Goal: Task Accomplishment & Management: Use online tool/utility

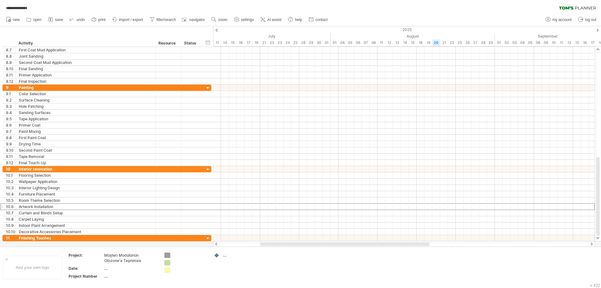
drag, startPoint x: 289, startPoint y: 243, endPoint x: 255, endPoint y: 246, distance: 33.6
click at [255, 246] on div at bounding box center [404, 244] width 382 height 6
drag, startPoint x: 283, startPoint y: 244, endPoint x: 213, endPoint y: 245, distance: 69.8
click at [213, 245] on div "**********" at bounding box center [300, 144] width 601 height 288
click at [216, 245] on div at bounding box center [216, 244] width 5 height 4
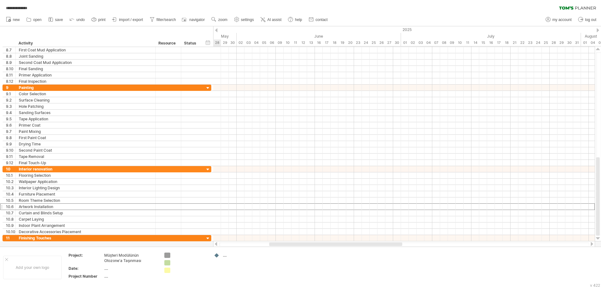
click at [216, 245] on div at bounding box center [216, 244] width 5 height 4
drag, startPoint x: 253, startPoint y: 245, endPoint x: 227, endPoint y: 246, distance: 26.0
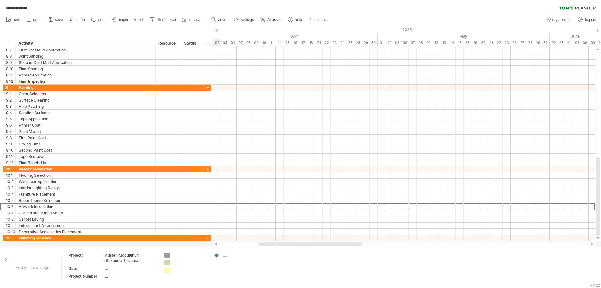
click at [227, 246] on div at bounding box center [404, 244] width 382 height 6
drag, startPoint x: 242, startPoint y: 245, endPoint x: 214, endPoint y: 245, distance: 27.6
click at [214, 245] on div at bounding box center [404, 244] width 382 height 6
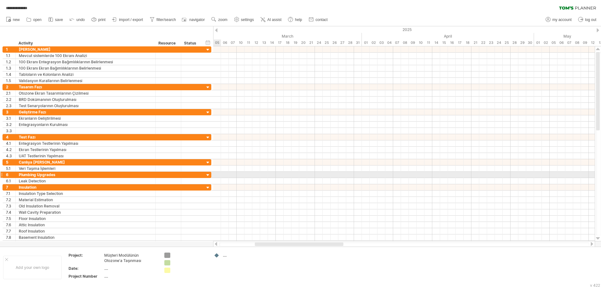
click at [2, 172] on div at bounding box center [1, 174] width 3 height 7
click at [0, 173] on div at bounding box center [1, 174] width 3 height 7
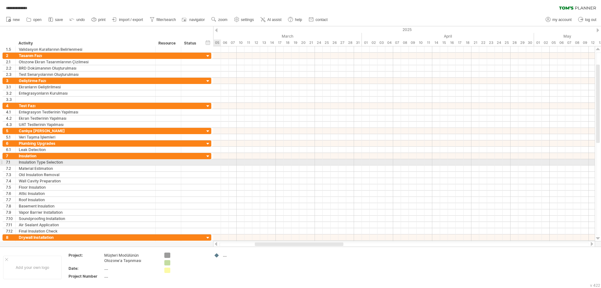
click at [2, 162] on div at bounding box center [1, 162] width 3 height 7
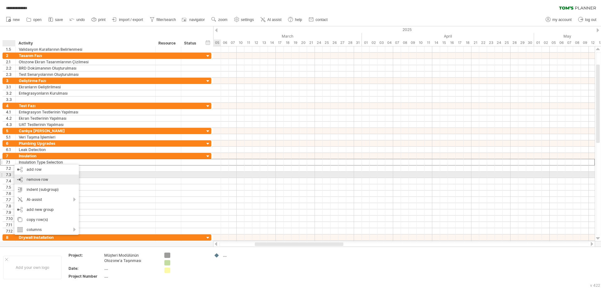
click at [21, 177] on div "remove row remove selected rows" at bounding box center [46, 179] width 64 height 10
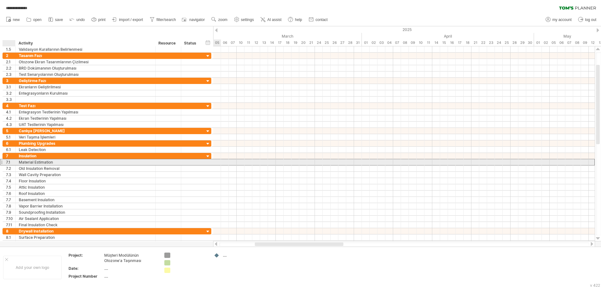
click at [7, 162] on div "7.1" at bounding box center [10, 162] width 9 height 6
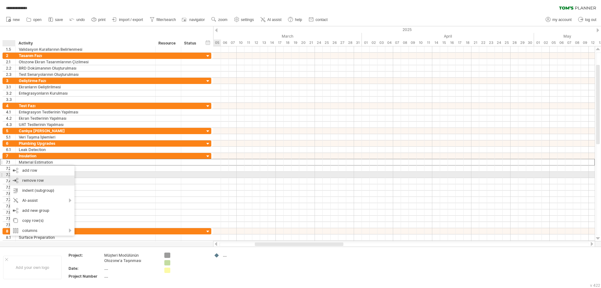
click at [21, 176] on div "remove row remove selected rows" at bounding box center [42, 180] width 64 height 10
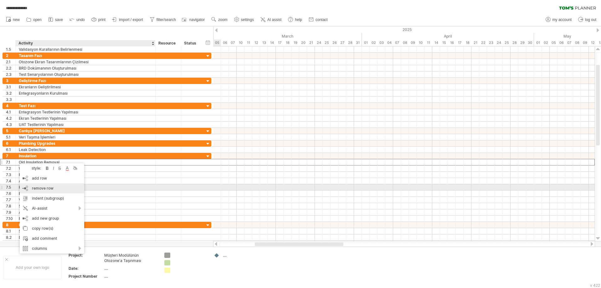
click at [27, 185] on div "remove row remove selected rows" at bounding box center [52, 188] width 64 height 10
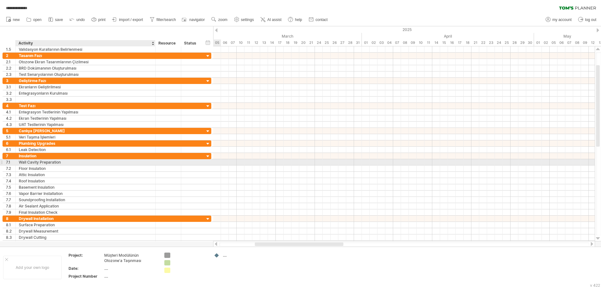
click at [21, 162] on div "Wall Cavity Preparation" at bounding box center [85, 162] width 133 height 6
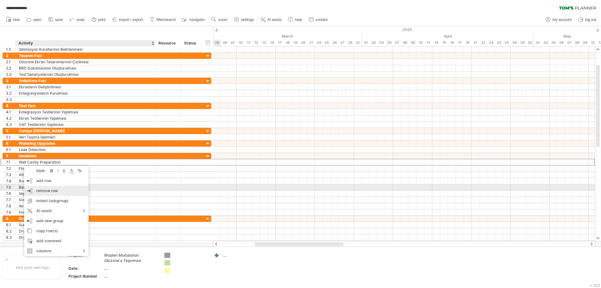
click at [42, 187] on div "remove row remove selected rows" at bounding box center [56, 191] width 64 height 10
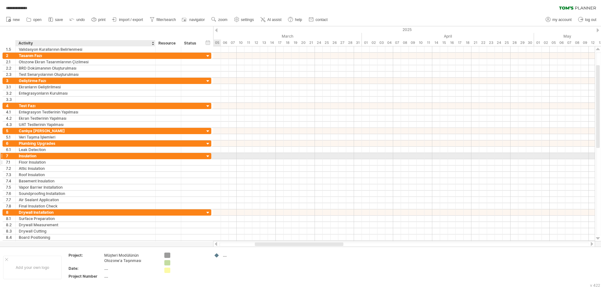
click at [31, 159] on div "Floor Insulation" at bounding box center [85, 162] width 133 height 6
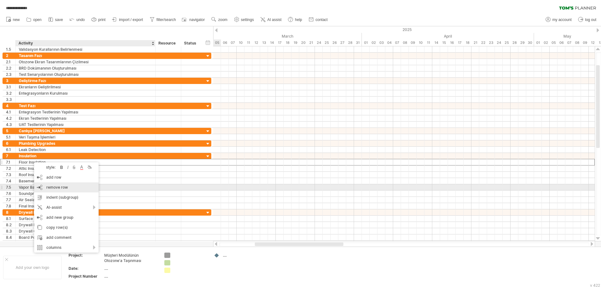
click at [53, 185] on span "remove row" at bounding box center [57, 187] width 22 height 5
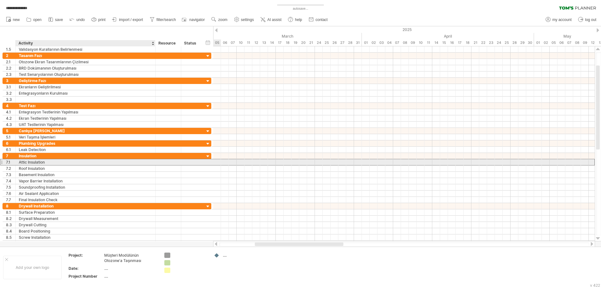
click at [34, 162] on div "Attic Insulation" at bounding box center [85, 162] width 133 height 6
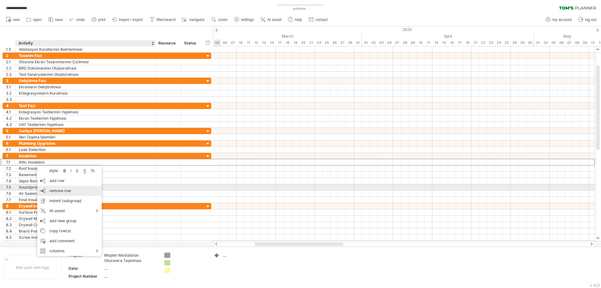
click at [56, 190] on span "remove row" at bounding box center [60, 190] width 22 height 5
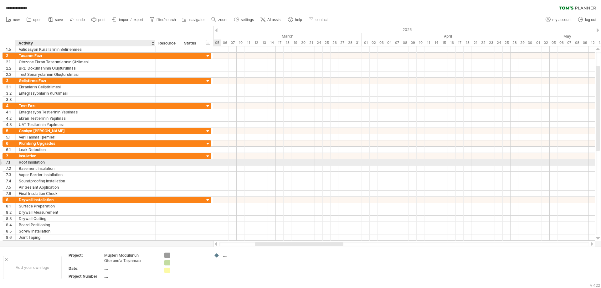
click at [38, 162] on div "Roof Insulation" at bounding box center [85, 162] width 133 height 6
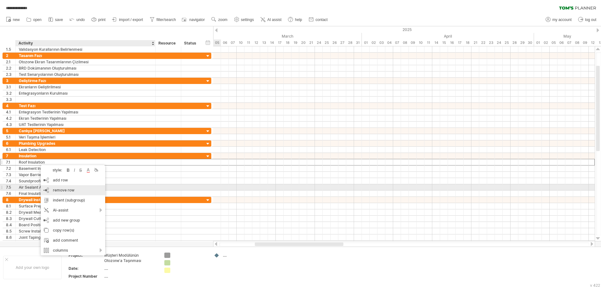
click at [57, 186] on div "remove row remove selected rows" at bounding box center [73, 190] width 64 height 10
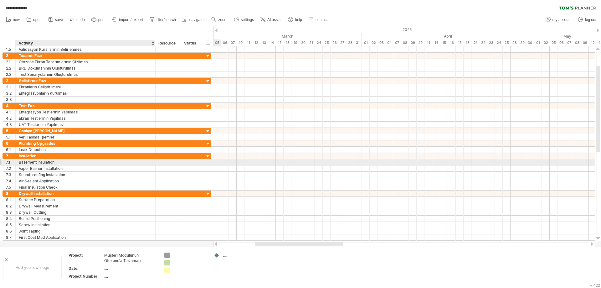
click at [41, 162] on div "Basement Insulation" at bounding box center [85, 162] width 133 height 6
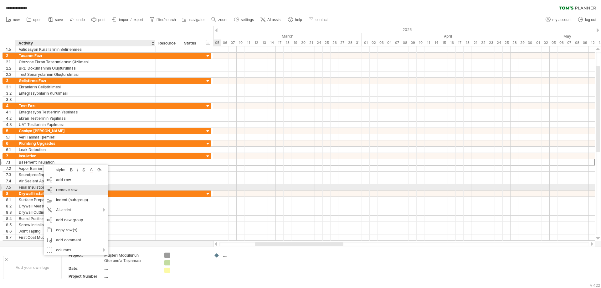
click at [63, 186] on div "remove row remove selected rows" at bounding box center [76, 190] width 64 height 10
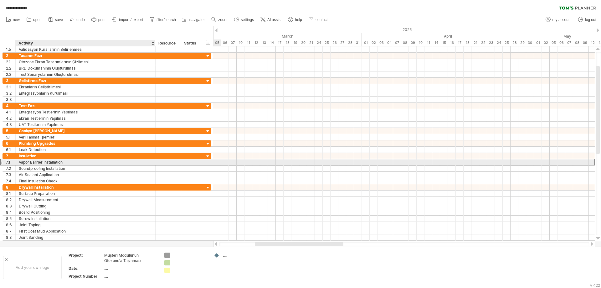
click at [35, 162] on div "Vapor Barrier Installation" at bounding box center [85, 162] width 133 height 6
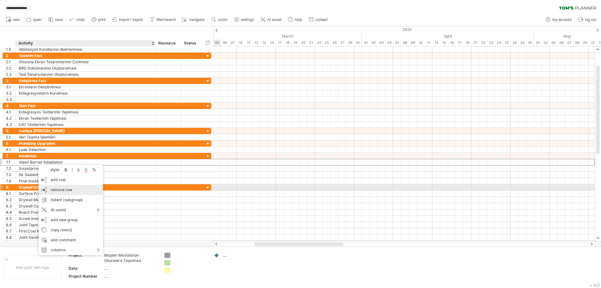
click at [54, 188] on span "remove row" at bounding box center [62, 189] width 22 height 5
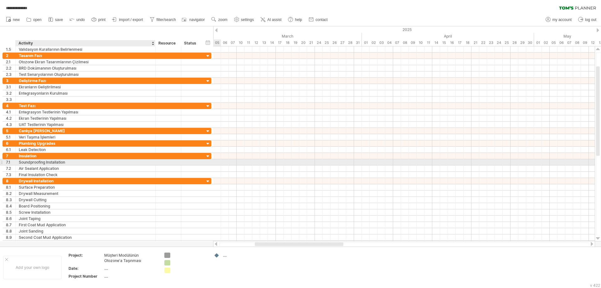
click at [42, 162] on div "Soundproofing Installation" at bounding box center [85, 162] width 133 height 6
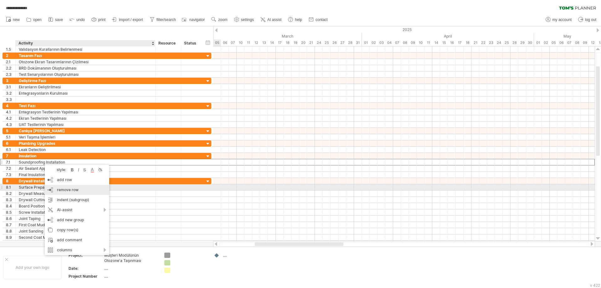
click at [59, 187] on div "remove row remove selected rows" at bounding box center [77, 190] width 64 height 10
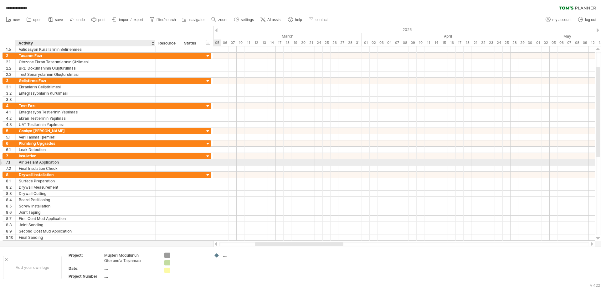
click at [45, 162] on div "Air Sealant Application" at bounding box center [85, 162] width 133 height 6
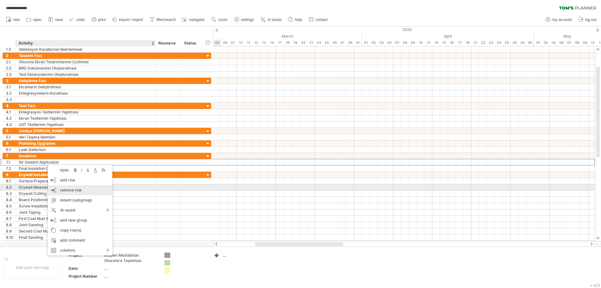
click at [69, 187] on div "remove row remove selected rows" at bounding box center [80, 190] width 64 height 10
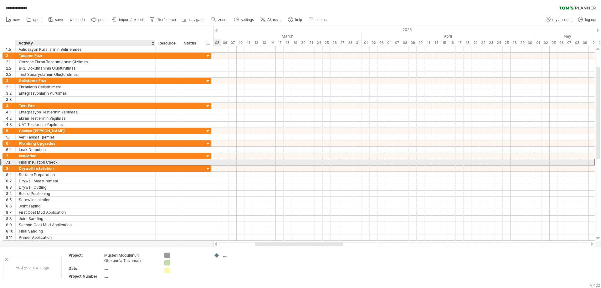
click at [50, 165] on div "**********" at bounding box center [107, 162] width 209 height 7
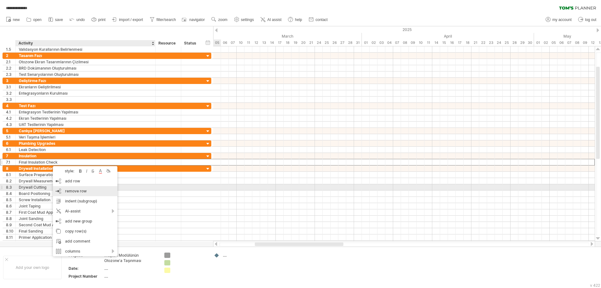
click at [66, 190] on span "remove row" at bounding box center [76, 190] width 22 height 5
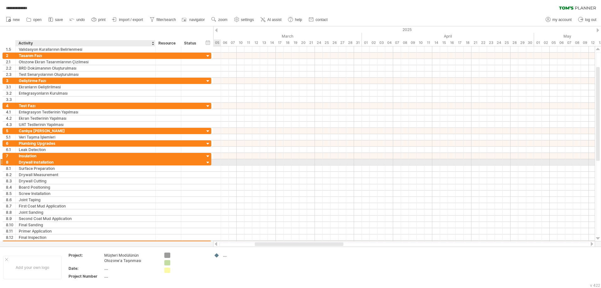
click at [42, 161] on div "Drywall Installation" at bounding box center [85, 162] width 133 height 6
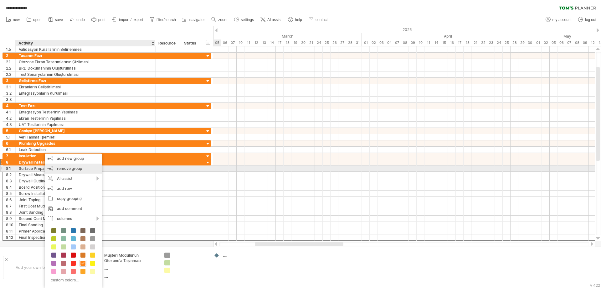
click at [54, 169] on div "remove group remove selected groups" at bounding box center [73, 168] width 57 height 10
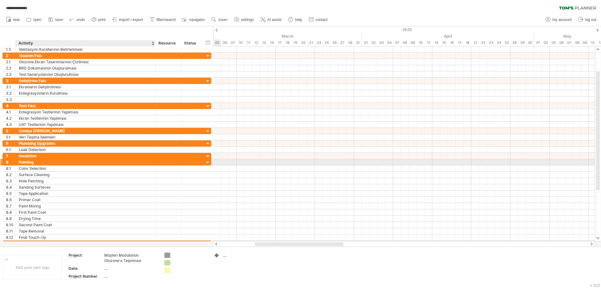
click at [35, 163] on div "Painting" at bounding box center [85, 162] width 133 height 6
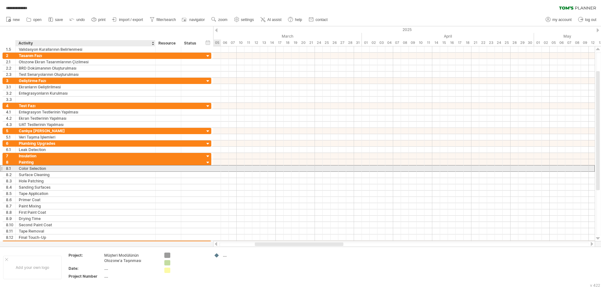
click at [30, 169] on div "Color Selection" at bounding box center [85, 168] width 133 height 6
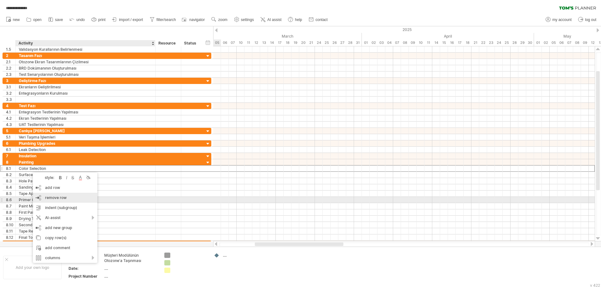
click at [54, 197] on span "remove row" at bounding box center [56, 197] width 22 height 5
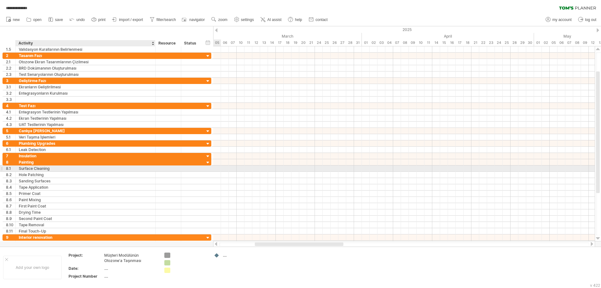
click at [39, 170] on div "Surface Cleaning" at bounding box center [85, 168] width 133 height 6
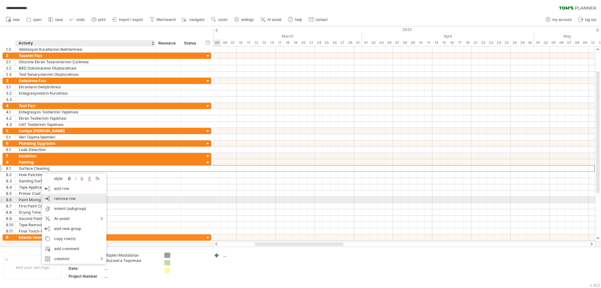
click at [56, 199] on span "remove row" at bounding box center [65, 198] width 22 height 5
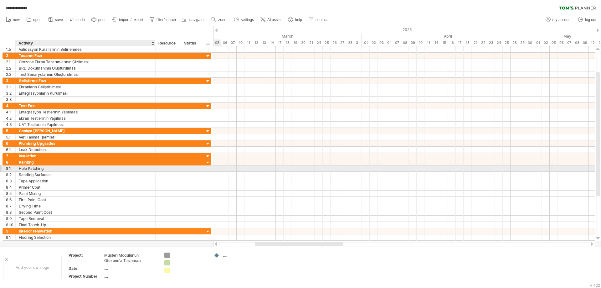
click at [54, 168] on div "Hole Patching" at bounding box center [85, 168] width 133 height 6
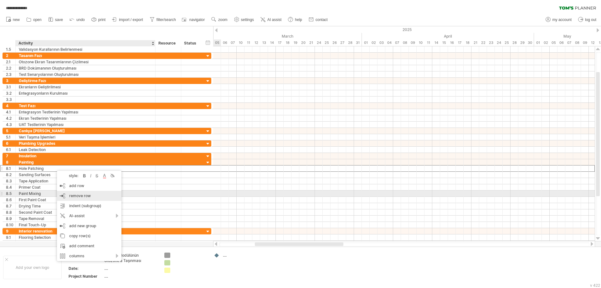
click at [69, 195] on span "remove row" at bounding box center [80, 195] width 22 height 5
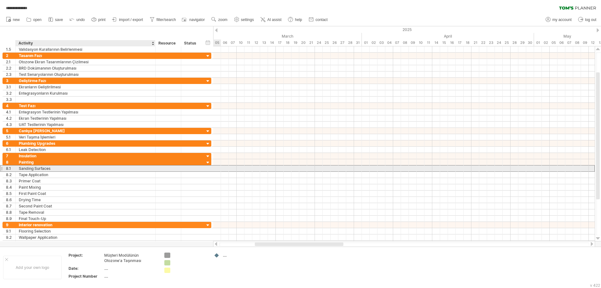
click at [41, 171] on div "Sanding Surfaces" at bounding box center [85, 168] width 133 height 6
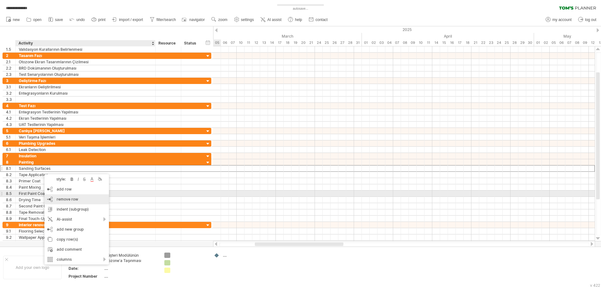
click at [52, 196] on div "remove row remove selected rows" at bounding box center [76, 199] width 64 height 10
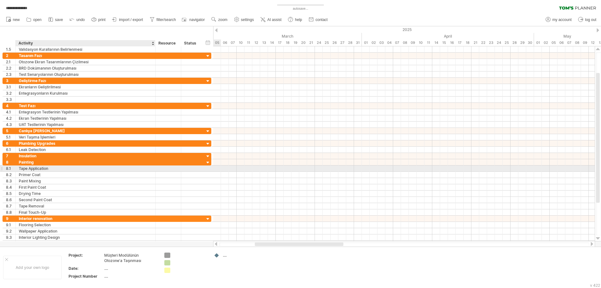
click at [35, 166] on div "Tape Application" at bounding box center [85, 168] width 133 height 6
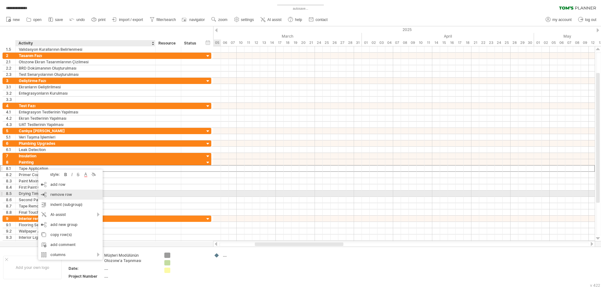
click at [45, 192] on div "remove row remove selected rows" at bounding box center [70, 194] width 64 height 10
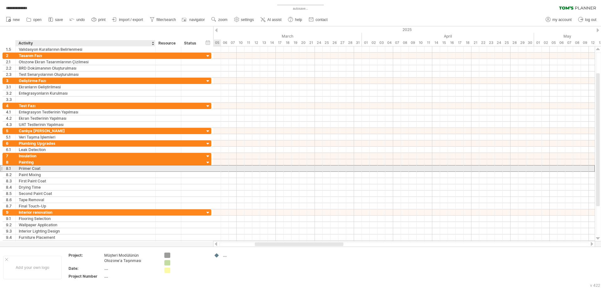
click at [42, 168] on div "Primer Coat" at bounding box center [85, 168] width 133 height 6
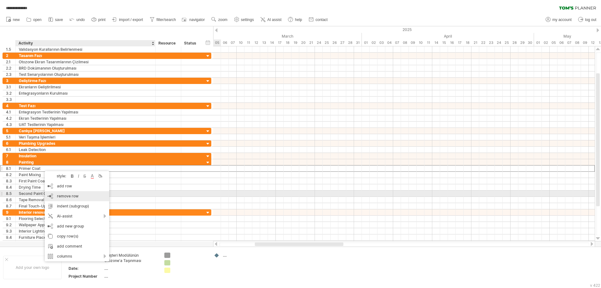
click at [50, 192] on div "remove row remove selected rows" at bounding box center [77, 196] width 64 height 10
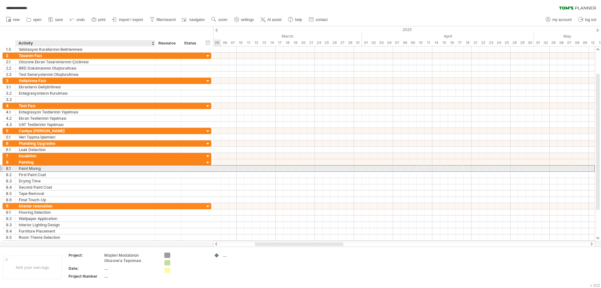
click at [51, 169] on div "Paint Mixing" at bounding box center [85, 168] width 133 height 6
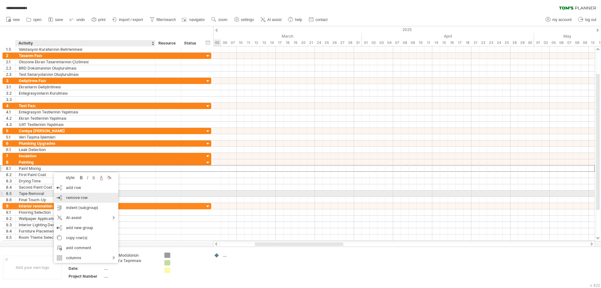
click at [68, 195] on div "remove row remove selected rows" at bounding box center [86, 198] width 64 height 10
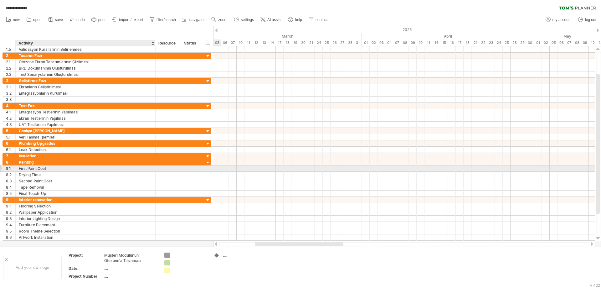
click at [55, 170] on div "First Paint Coat" at bounding box center [85, 168] width 133 height 6
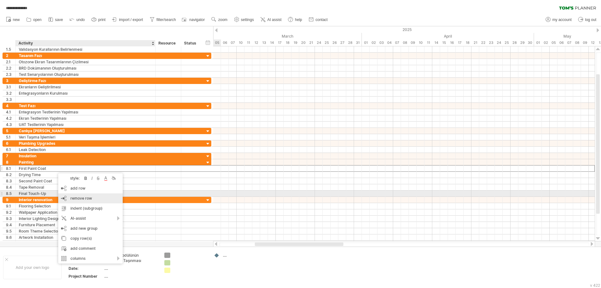
click at [72, 195] on div "remove row remove selected rows" at bounding box center [90, 198] width 64 height 10
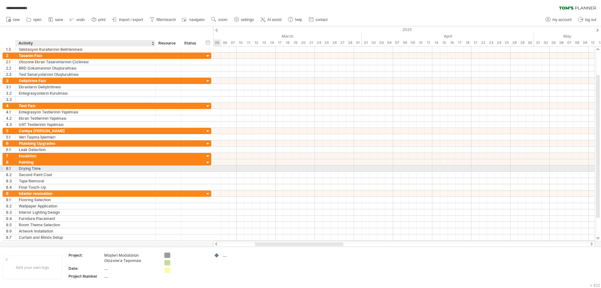
click at [42, 170] on div "Drying Time" at bounding box center [85, 168] width 133 height 6
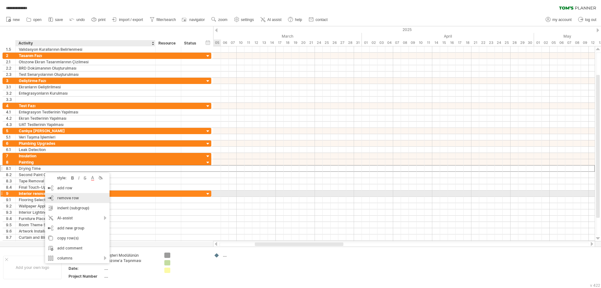
click at [60, 195] on div "remove row remove selected rows" at bounding box center [77, 198] width 64 height 10
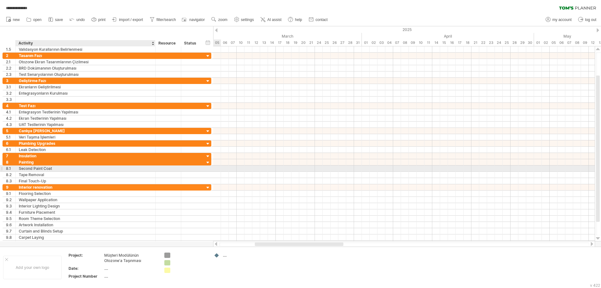
click at [39, 168] on div "Second Paint Coat" at bounding box center [85, 168] width 133 height 6
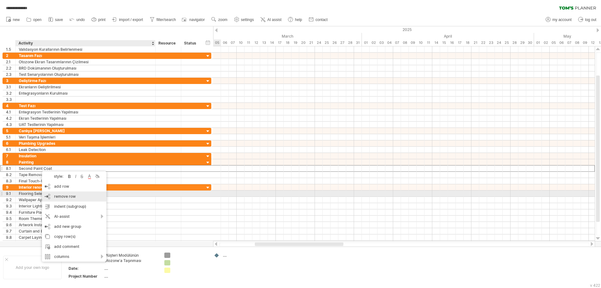
click at [62, 193] on div "remove row remove selected rows" at bounding box center [74, 196] width 64 height 10
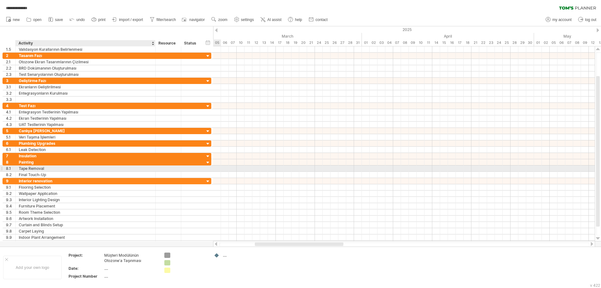
click at [50, 170] on div "Tape Removal" at bounding box center [85, 168] width 133 height 6
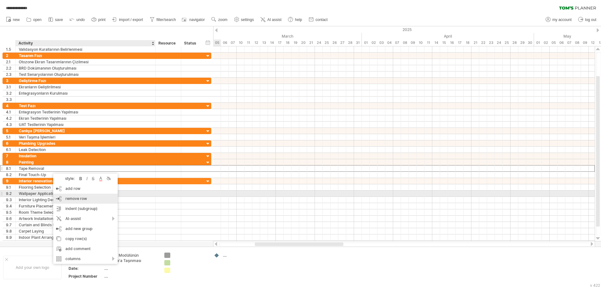
click at [65, 194] on div "remove row remove selected rows" at bounding box center [85, 198] width 64 height 10
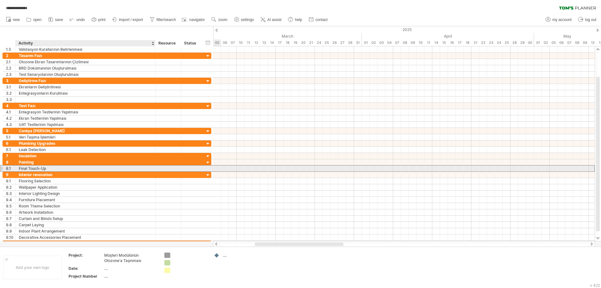
click at [53, 167] on div "Final Touch-Up" at bounding box center [85, 168] width 133 height 6
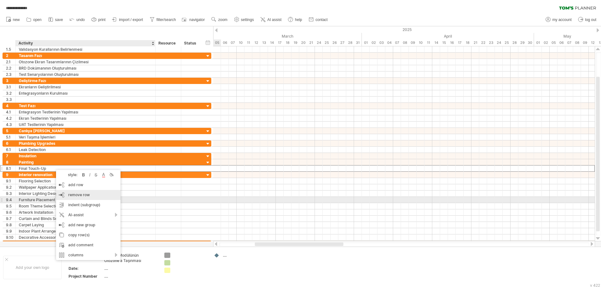
click at [70, 197] on div "remove row remove selected rows" at bounding box center [88, 195] width 64 height 10
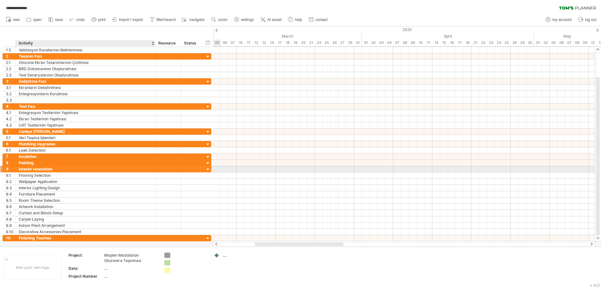
click at [41, 169] on div "Interior renovation" at bounding box center [85, 169] width 133 height 6
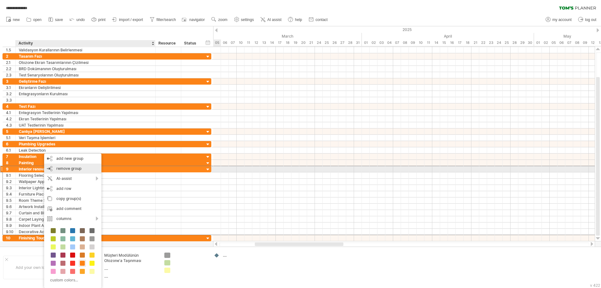
click at [62, 168] on span "remove group" at bounding box center [68, 168] width 25 height 5
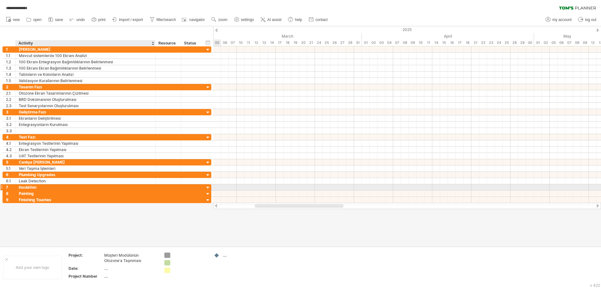
click at [47, 189] on div "Insulation" at bounding box center [85, 187] width 133 height 6
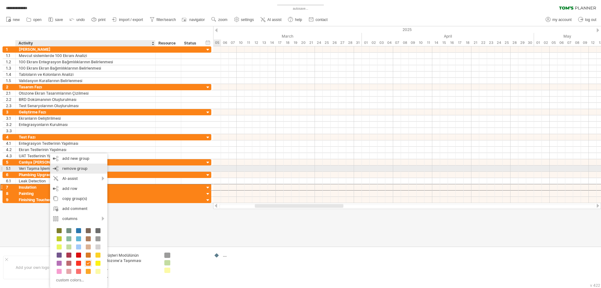
click at [64, 170] on span "remove group" at bounding box center [74, 168] width 25 height 5
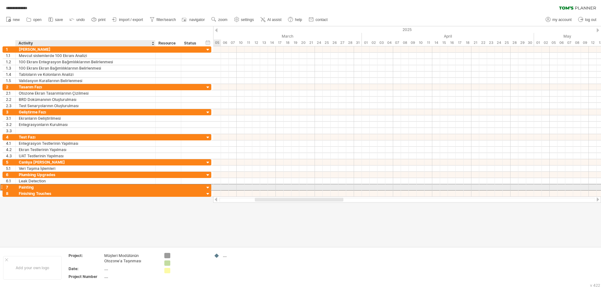
click at [41, 187] on div "Painting" at bounding box center [85, 187] width 133 height 6
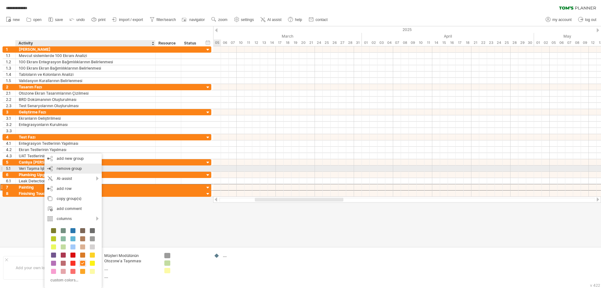
click at [61, 168] on span "remove group" at bounding box center [69, 168] width 25 height 5
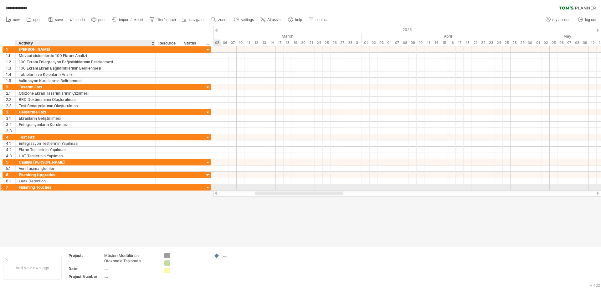
click at [45, 186] on div "Finishing Touches" at bounding box center [85, 187] width 133 height 6
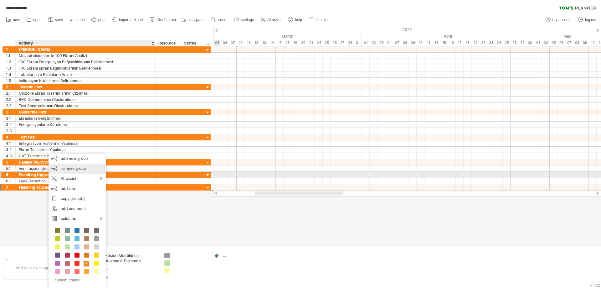
click at [65, 170] on span "remove group" at bounding box center [73, 168] width 25 height 5
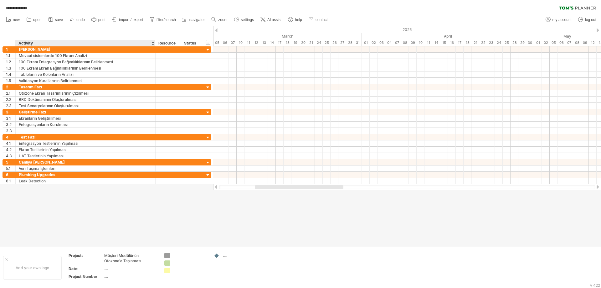
click at [59, 196] on div at bounding box center [300, 136] width 601 height 220
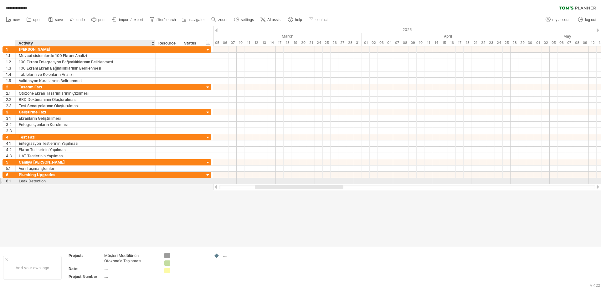
click at [50, 178] on div "Leak Detection" at bounding box center [85, 181] width 133 height 6
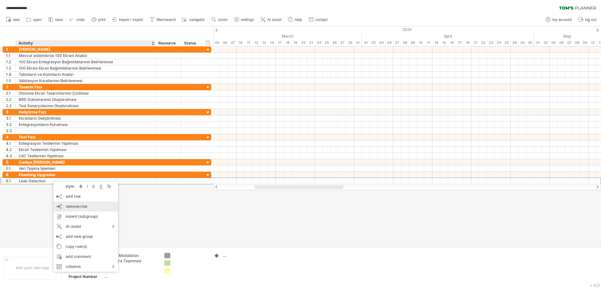
click at [70, 202] on div "remove row remove selected rows" at bounding box center [86, 206] width 64 height 10
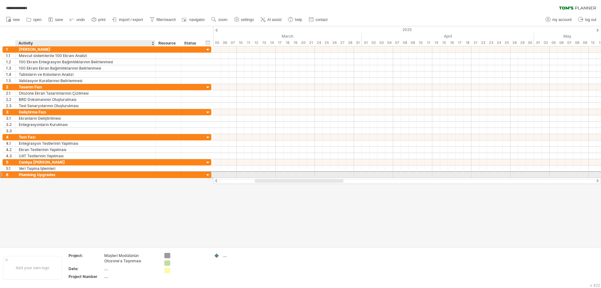
click at [50, 175] on div "Plumbing Upgrades" at bounding box center [85, 175] width 133 height 6
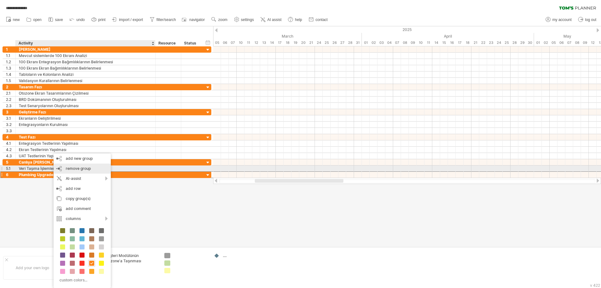
click at [67, 170] on span "remove group" at bounding box center [78, 168] width 25 height 5
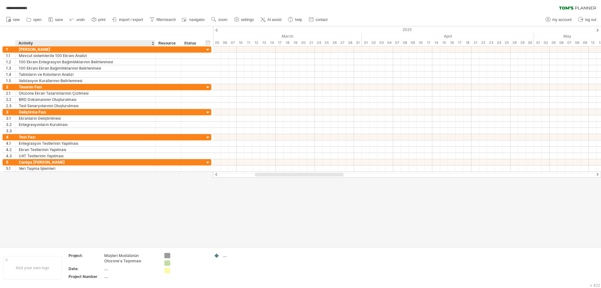
click at [61, 183] on div at bounding box center [300, 136] width 601 height 220
drag, startPoint x: 265, startPoint y: 174, endPoint x: 204, endPoint y: 181, distance: 61.1
click at [204, 181] on div "**********" at bounding box center [300, 144] width 601 height 288
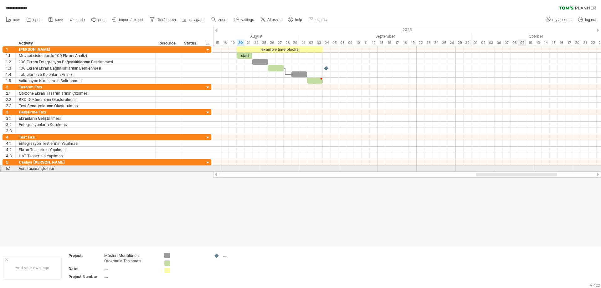
drag, startPoint x: 298, startPoint y: 174, endPoint x: 522, endPoint y: 171, distance: 224.2
click at [522, 171] on div "**********" at bounding box center [300, 144] width 601 height 288
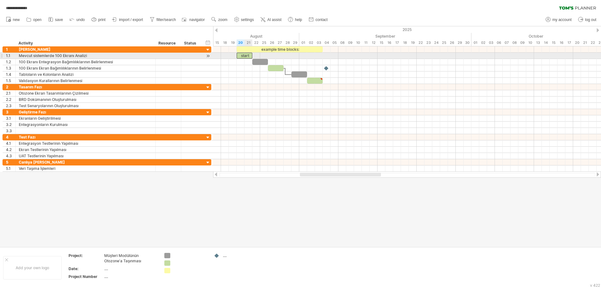
click at [248, 55] on div "start" at bounding box center [245, 56] width 16 height 6
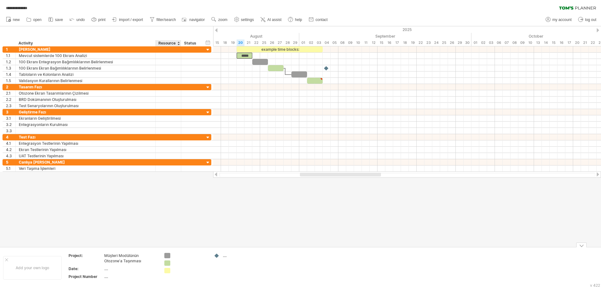
click at [179, 264] on div at bounding box center [190, 262] width 34 height 5
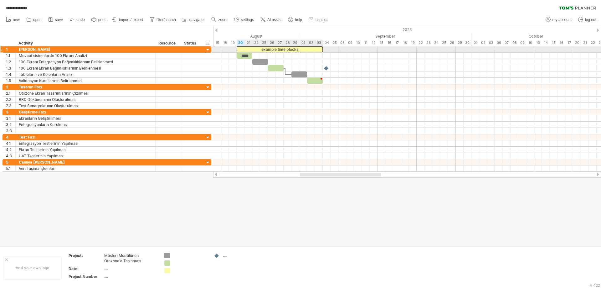
click at [285, 48] on div "example time blocks:" at bounding box center [280, 49] width 86 height 6
click at [285, 48] on div "**********" at bounding box center [280, 49] width 86 height 6
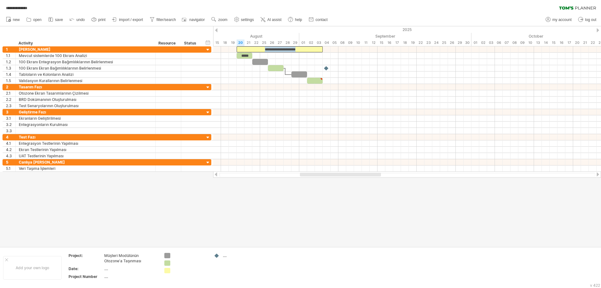
click at [264, 197] on div at bounding box center [300, 136] width 601 height 220
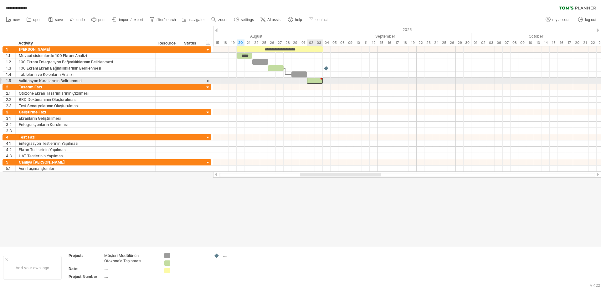
click at [318, 81] on div at bounding box center [315, 81] width 16 height 6
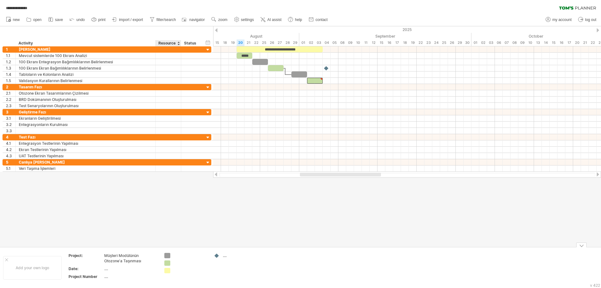
click at [170, 262] on div at bounding box center [185, 262] width 43 height 5
click at [175, 262] on div at bounding box center [190, 262] width 34 height 5
click at [175, 262] on input "text" at bounding box center [188, 262] width 31 height 5
type input "****"
click at [199, 229] on div at bounding box center [300, 136] width 601 height 220
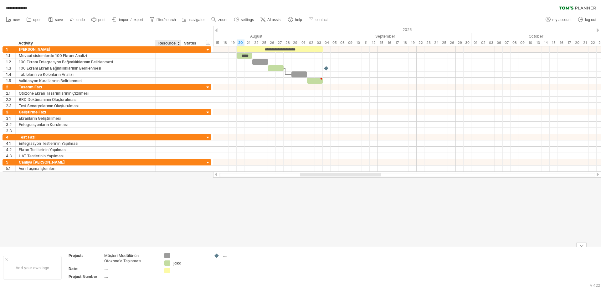
click at [179, 263] on div "jdkd" at bounding box center [190, 262] width 34 height 5
click at [179, 263] on input "****" at bounding box center [188, 262] width 31 height 5
click at [180, 271] on div at bounding box center [190, 270] width 34 height 5
click at [180, 256] on div at bounding box center [190, 255] width 34 height 5
click at [180, 256] on input "text" at bounding box center [188, 255] width 31 height 5
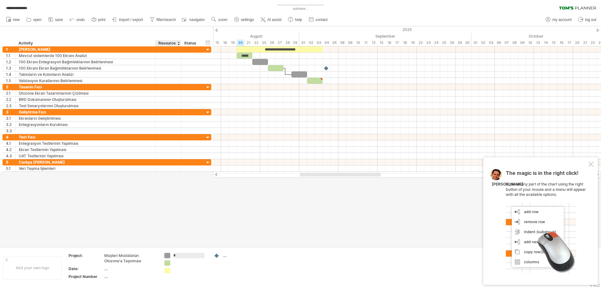
type input "**"
click at [592, 163] on div at bounding box center [591, 164] width 5 height 5
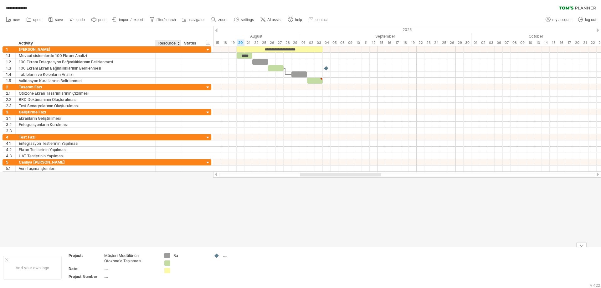
click at [179, 255] on div "Ba" at bounding box center [190, 255] width 34 height 5
click at [179, 255] on input "**" at bounding box center [188, 255] width 31 height 5
click at [180, 255] on input "**" at bounding box center [188, 255] width 31 height 5
click at [191, 236] on div at bounding box center [300, 136] width 601 height 220
click at [209, 41] on div "hide start/end/duration show start/end/duration" at bounding box center [208, 42] width 6 height 7
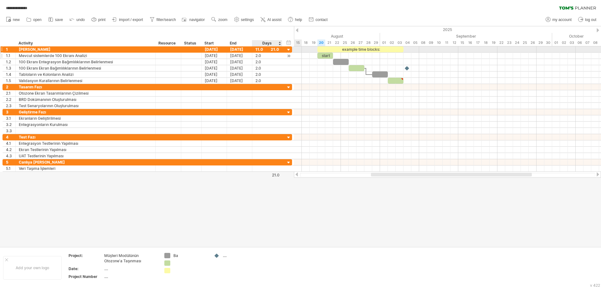
click at [279, 53] on div "2.0 2.0" at bounding box center [267, 56] width 30 height 6
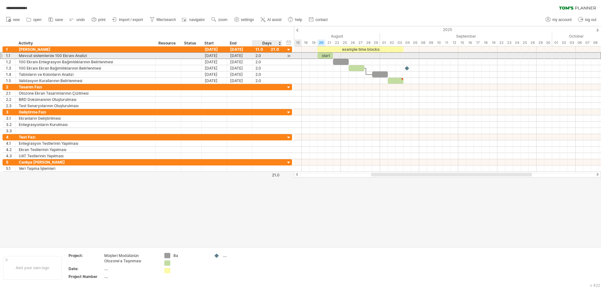
click at [271, 55] on div "2.0" at bounding box center [266, 56] width 23 height 6
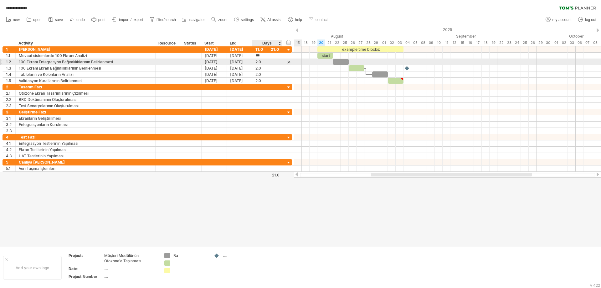
click at [267, 63] on div "2.0" at bounding box center [266, 62] width 23 height 6
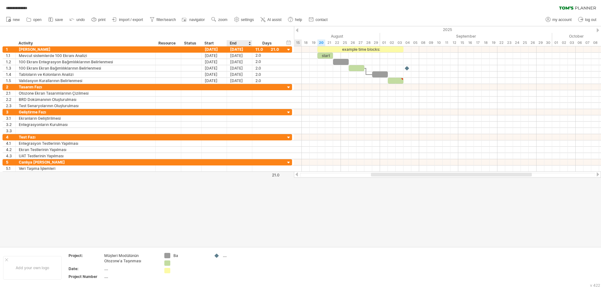
click at [253, 202] on div at bounding box center [300, 136] width 601 height 220
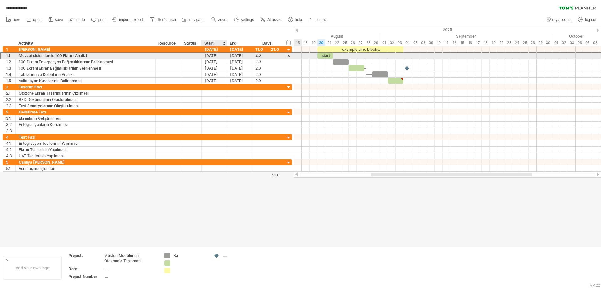
click at [214, 55] on div "[DATE]" at bounding box center [214, 56] width 25 height 6
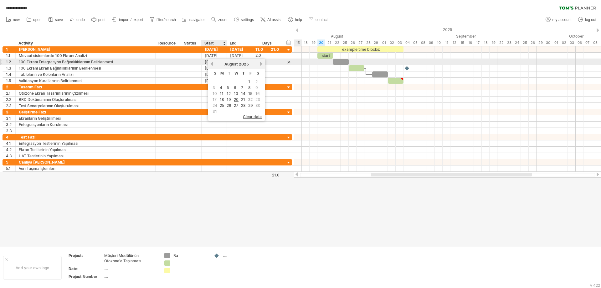
click at [211, 64] on link "previous" at bounding box center [211, 63] width 5 height 5
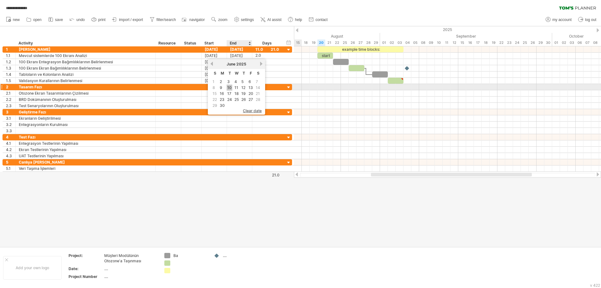
click at [230, 86] on link "10" at bounding box center [230, 88] width 6 height 6
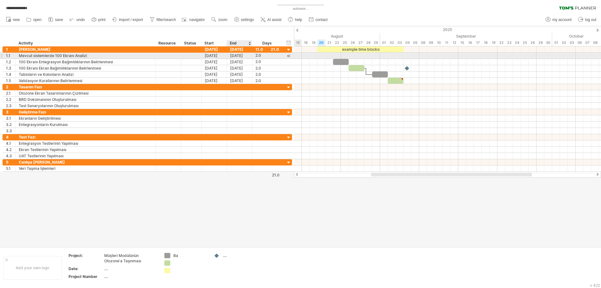
click at [247, 55] on div "[DATE]" at bounding box center [239, 56] width 25 height 6
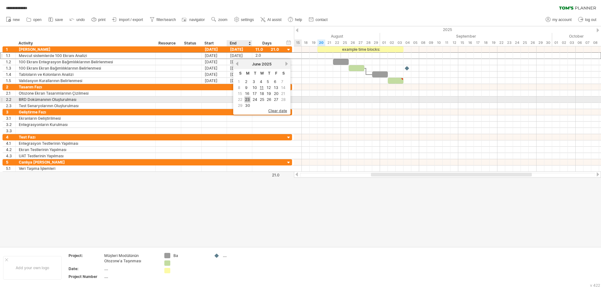
click at [247, 99] on link "23" at bounding box center [248, 99] width 6 height 6
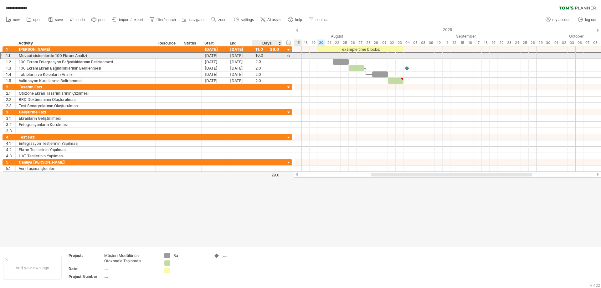
click at [259, 56] on div "10.0" at bounding box center [266, 56] width 23 height 6
click at [259, 56] on input "****" at bounding box center [261, 56] width 12 height 6
click at [269, 56] on div "****" at bounding box center [266, 56] width 23 height 6
click at [278, 53] on div "****" at bounding box center [266, 56] width 23 height 6
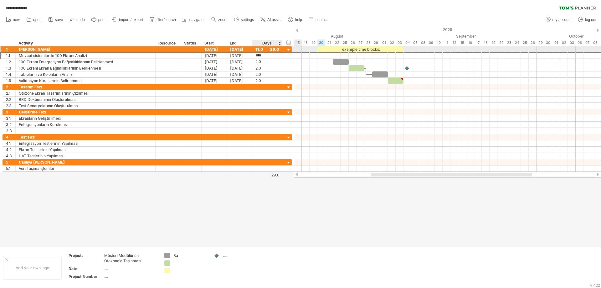
click at [276, 49] on div "11.0" at bounding box center [266, 49] width 23 height 6
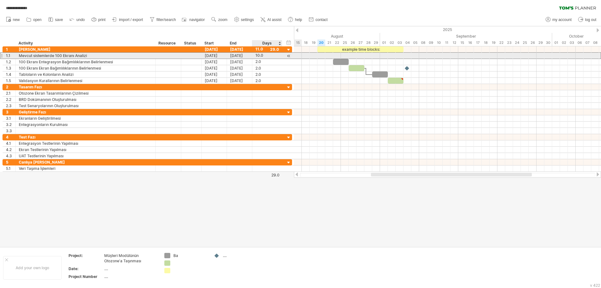
click at [274, 56] on div "10.0" at bounding box center [266, 56] width 23 height 6
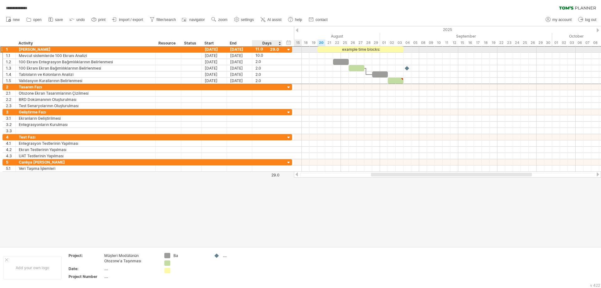
click at [276, 49] on div "11.0" at bounding box center [266, 49] width 23 height 6
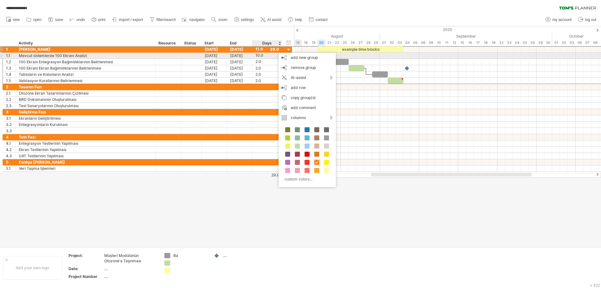
click at [271, 58] on div "10.0" at bounding box center [266, 56] width 23 height 6
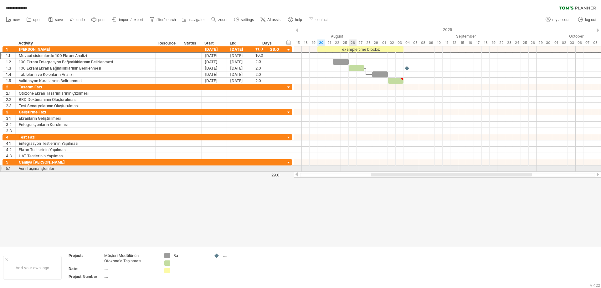
drag, startPoint x: 383, startPoint y: 172, endPoint x: 349, endPoint y: 170, distance: 33.9
click at [349, 170] on div "**********" at bounding box center [300, 144] width 601 height 288
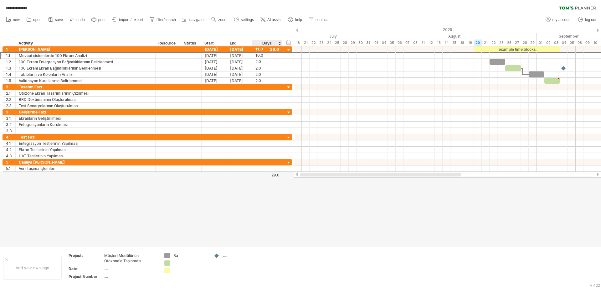
drag, startPoint x: 376, startPoint y: 173, endPoint x: 278, endPoint y: 174, distance: 98.3
click at [278, 174] on div "**********" at bounding box center [300, 144] width 601 height 288
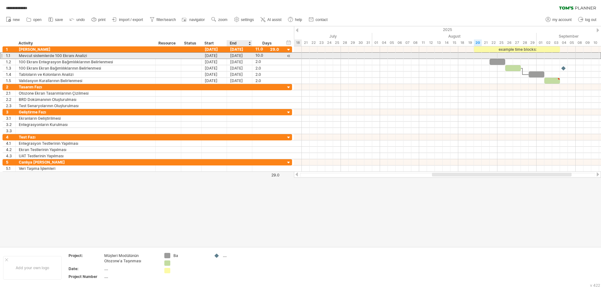
click at [243, 55] on div "[DATE]" at bounding box center [239, 56] width 25 height 6
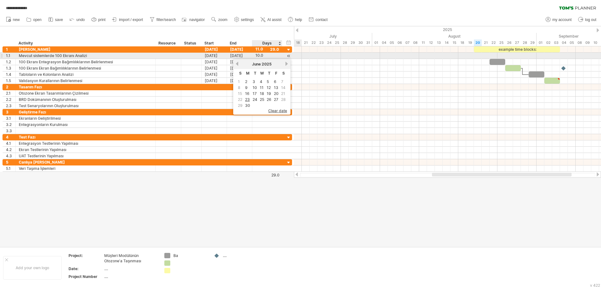
click at [261, 55] on div "10.0" at bounding box center [266, 56] width 23 height 6
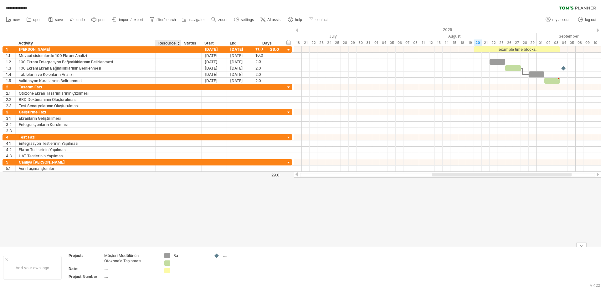
click at [181, 257] on div "Ba" at bounding box center [190, 255] width 34 height 5
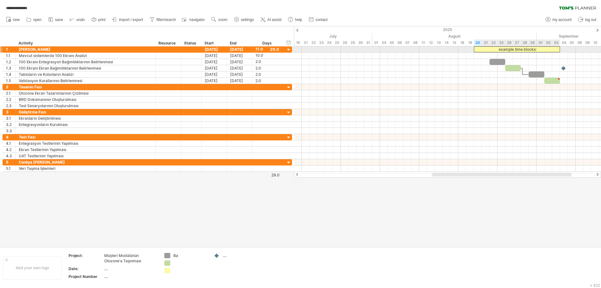
click at [503, 48] on div "example time blocks:" at bounding box center [517, 49] width 86 height 6
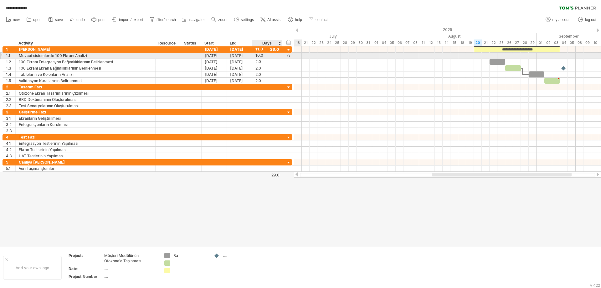
click at [288, 54] on div at bounding box center [289, 56] width 6 height 7
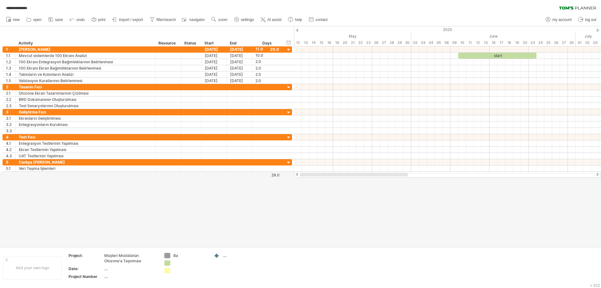
drag, startPoint x: 384, startPoint y: 175, endPoint x: 307, endPoint y: 174, distance: 76.7
click at [307, 174] on div at bounding box center [354, 175] width 108 height 4
drag, startPoint x: 418, startPoint y: 174, endPoint x: 468, endPoint y: 173, distance: 49.8
click at [468, 173] on div at bounding box center [452, 175] width 110 height 4
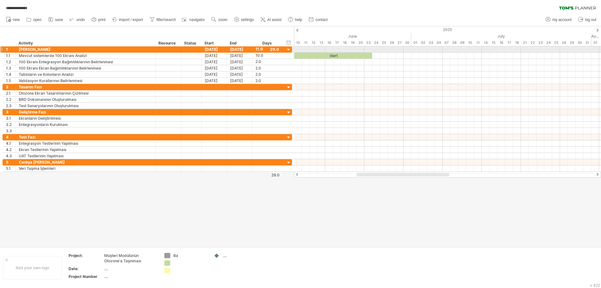
click at [288, 50] on div at bounding box center [289, 50] width 6 height 6
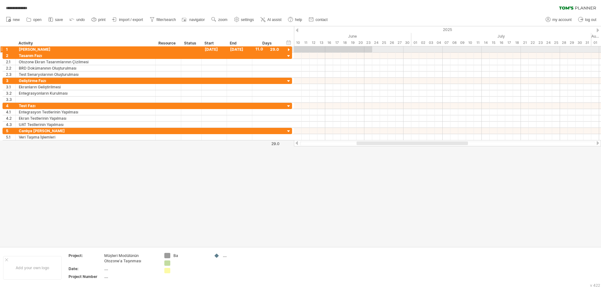
click at [288, 50] on div at bounding box center [289, 50] width 6 height 6
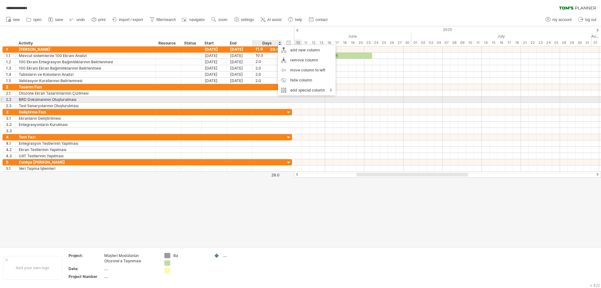
click at [270, 100] on div at bounding box center [266, 99] width 23 height 6
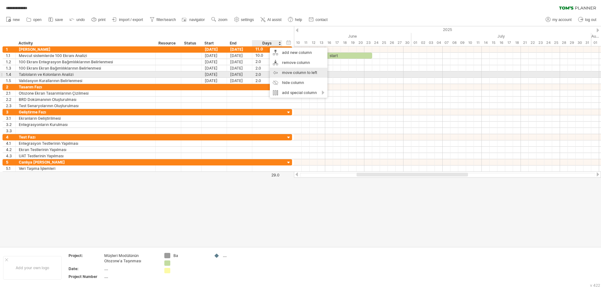
click at [289, 74] on div "move column to left" at bounding box center [299, 73] width 58 height 10
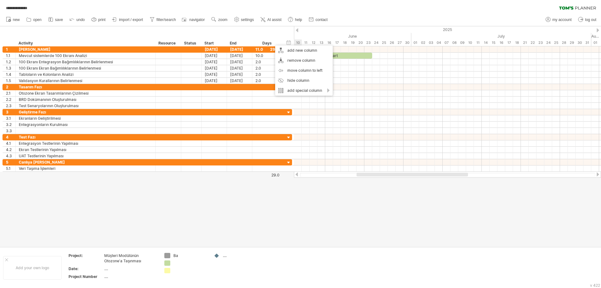
click at [271, 42] on div "Days" at bounding box center [267, 43] width 30 height 6
click at [270, 41] on div "Days" at bounding box center [267, 43] width 30 height 6
click at [270, 42] on div "Days" at bounding box center [267, 43] width 30 height 6
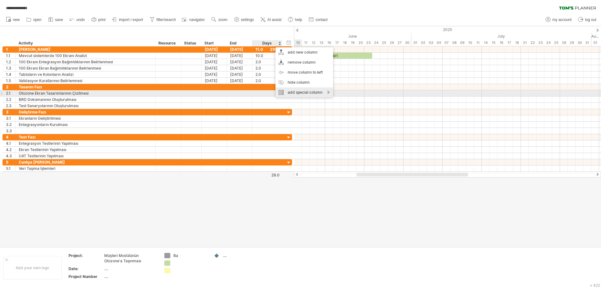
click at [297, 94] on div "add special column" at bounding box center [305, 92] width 58 height 10
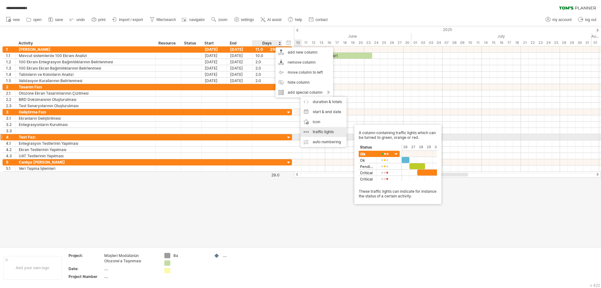
click at [331, 134] on div "traffic lights A column containing traffic lights which can be turned to green,…" at bounding box center [324, 132] width 46 height 10
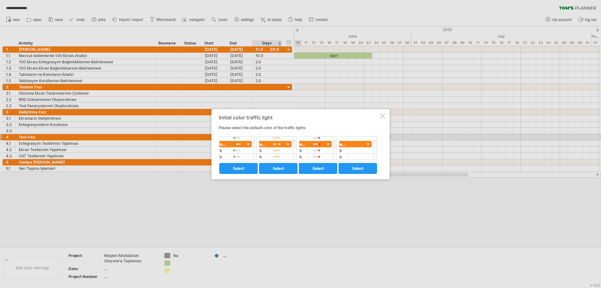
click at [383, 114] on div at bounding box center [382, 115] width 5 height 5
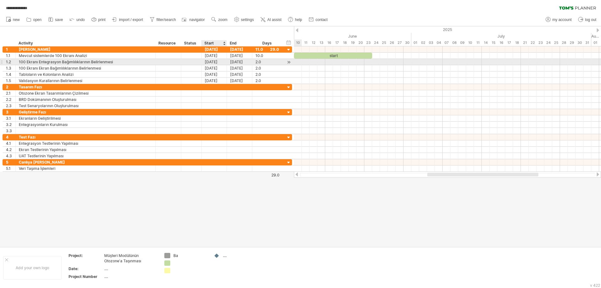
click at [216, 63] on div "[DATE]" at bounding box center [214, 62] width 25 height 6
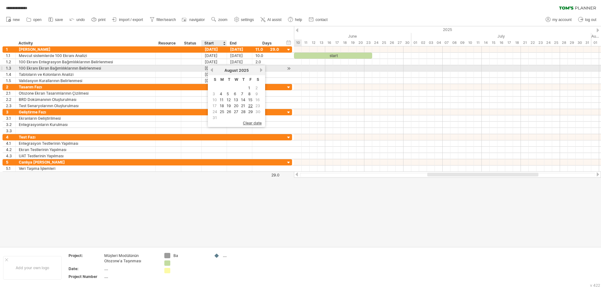
click at [213, 71] on link "previous" at bounding box center [211, 70] width 5 height 5
click at [212, 69] on link "previous" at bounding box center [211, 70] width 5 height 5
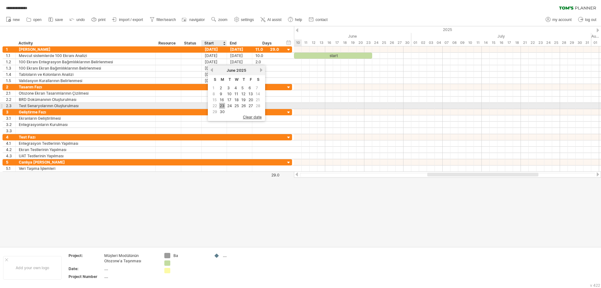
click at [223, 105] on link "23" at bounding box center [222, 106] width 6 height 6
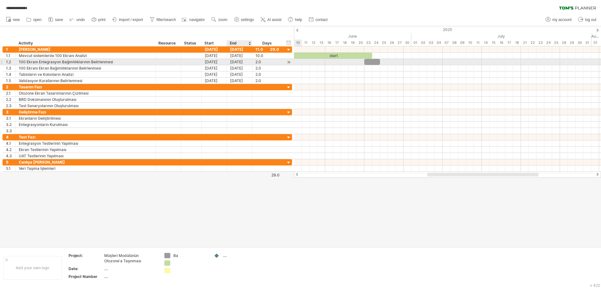
click at [240, 62] on div "[DATE]" at bounding box center [239, 62] width 25 height 6
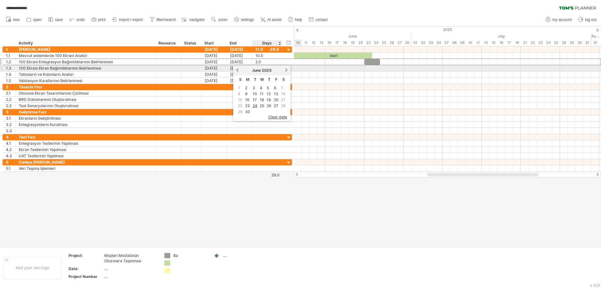
click at [284, 70] on div "[DATE]" at bounding box center [261, 70] width 45 height 5
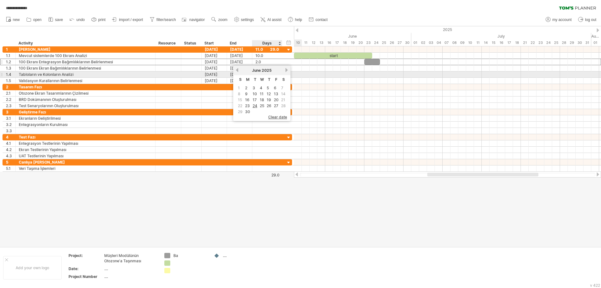
click at [286, 72] on link "next" at bounding box center [286, 70] width 5 height 5
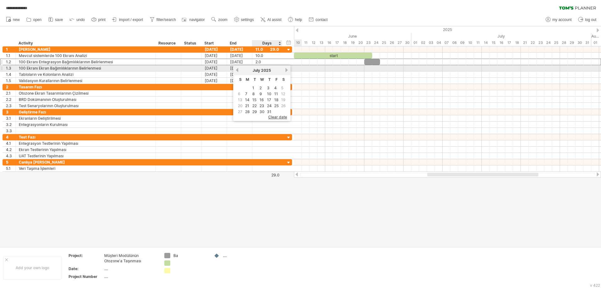
click at [285, 71] on div "[DATE]" at bounding box center [261, 70] width 45 height 5
click at [286, 71] on link "next" at bounding box center [286, 70] width 5 height 5
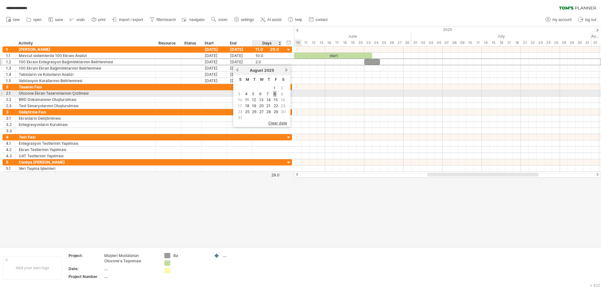
click at [274, 95] on link "8" at bounding box center [275, 94] width 4 height 6
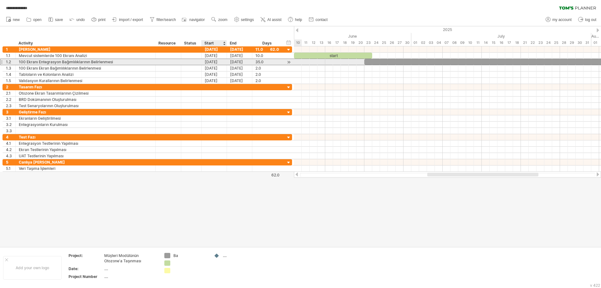
click at [221, 62] on div "[DATE]" at bounding box center [214, 62] width 25 height 6
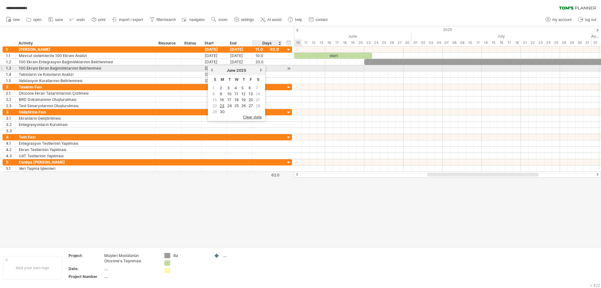
click at [260, 69] on link "next" at bounding box center [261, 70] width 5 height 5
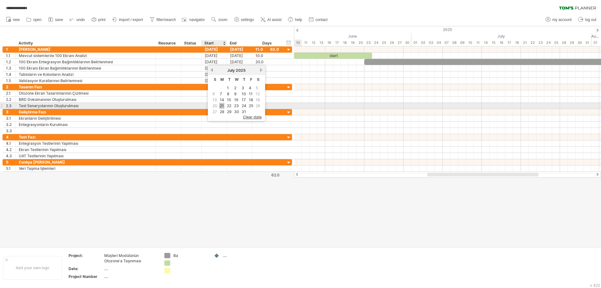
click at [224, 105] on link "21" at bounding box center [221, 106] width 5 height 6
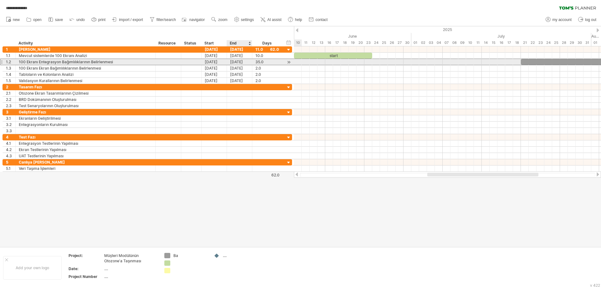
click at [244, 62] on div "[DATE]" at bounding box center [239, 62] width 25 height 6
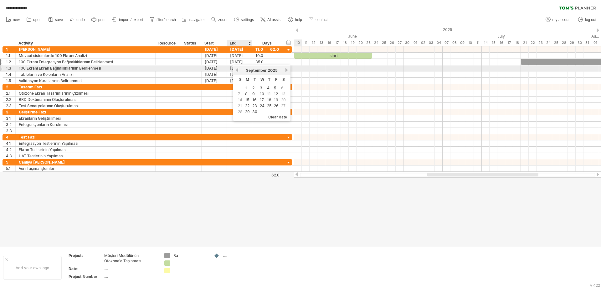
click at [238, 70] on link "previous" at bounding box center [237, 70] width 5 height 5
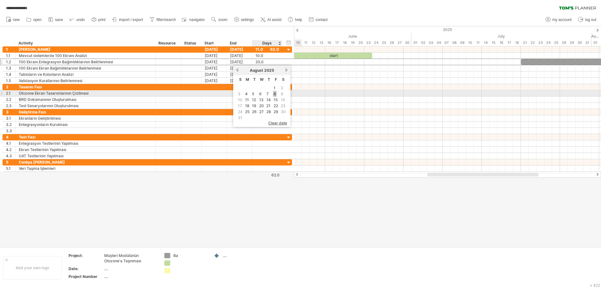
click at [275, 93] on link "8" at bounding box center [275, 94] width 4 height 6
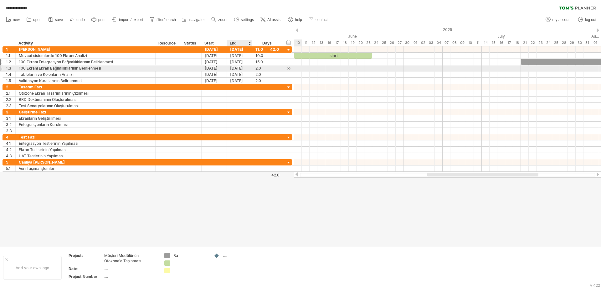
click at [248, 67] on div "[DATE]" at bounding box center [239, 68] width 25 height 6
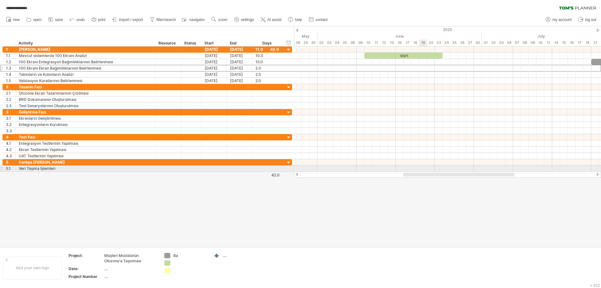
drag, startPoint x: 444, startPoint y: 173, endPoint x: 420, endPoint y: 170, distance: 24.3
click at [420, 170] on div "**********" at bounding box center [300, 144] width 601 height 288
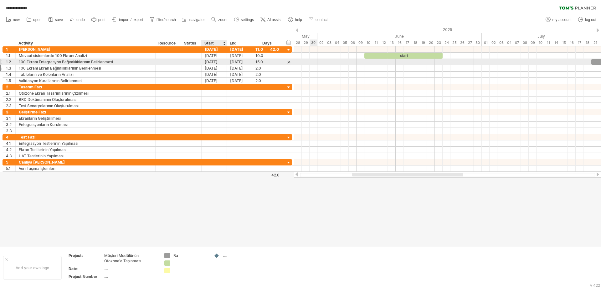
click at [212, 64] on div "[DATE]" at bounding box center [214, 62] width 25 height 6
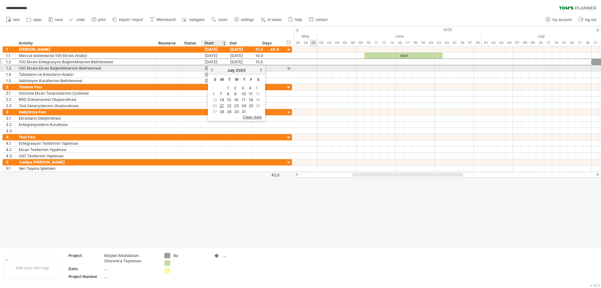
click at [214, 69] on div "[DATE]" at bounding box center [236, 70] width 45 height 5
click at [212, 70] on link "previous" at bounding box center [211, 70] width 5 height 5
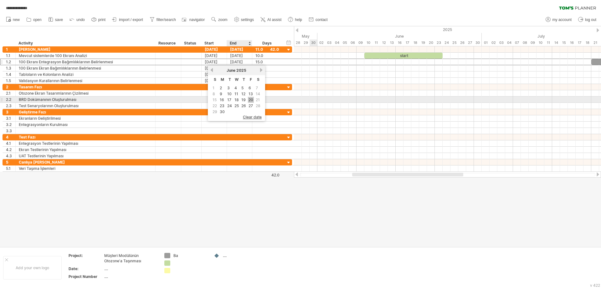
click at [250, 99] on link "20" at bounding box center [251, 100] width 6 height 6
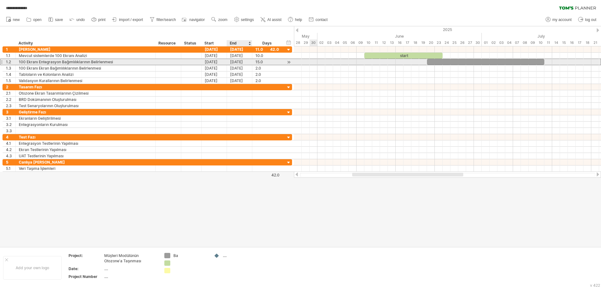
click at [238, 62] on div "[DATE]" at bounding box center [239, 62] width 25 height 6
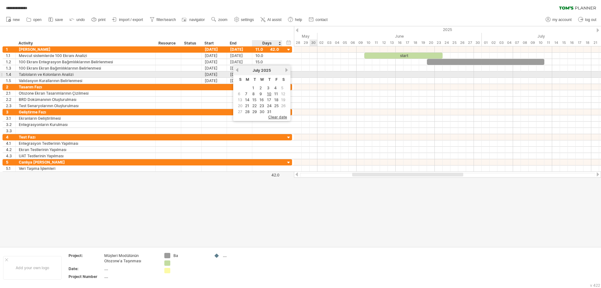
click at [283, 72] on div "[DATE]" at bounding box center [261, 70] width 45 height 5
click at [284, 72] on div "[DATE]" at bounding box center [261, 70] width 45 height 5
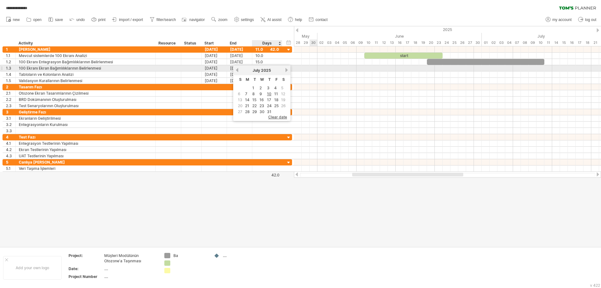
click at [287, 71] on link "next" at bounding box center [286, 70] width 5 height 5
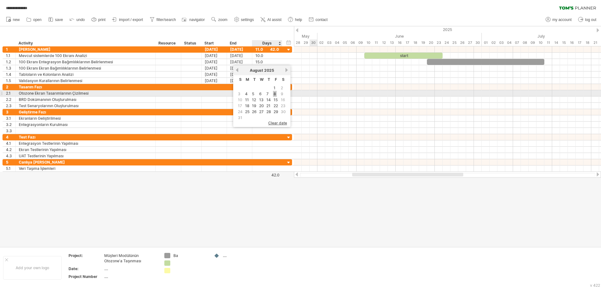
click at [274, 93] on link "8" at bounding box center [275, 94] width 4 height 6
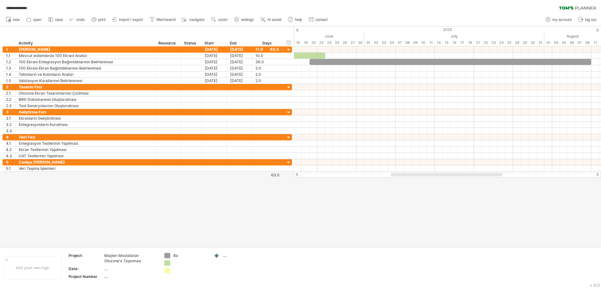
drag, startPoint x: 378, startPoint y: 174, endPoint x: 417, endPoint y: 176, distance: 38.9
click at [417, 176] on div at bounding box center [447, 175] width 295 height 4
click at [289, 63] on div at bounding box center [289, 62] width 6 height 7
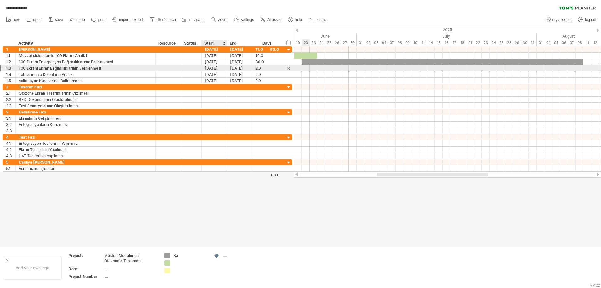
click at [218, 67] on div "[DATE]" at bounding box center [214, 68] width 25 height 6
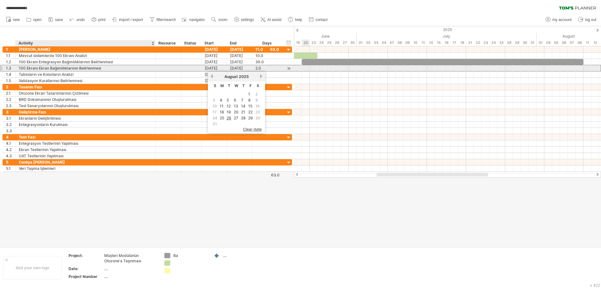
click at [85, 69] on div "100 Ekranı Ekran Bağımlılıklarının Belirlenmesi" at bounding box center [85, 68] width 133 height 6
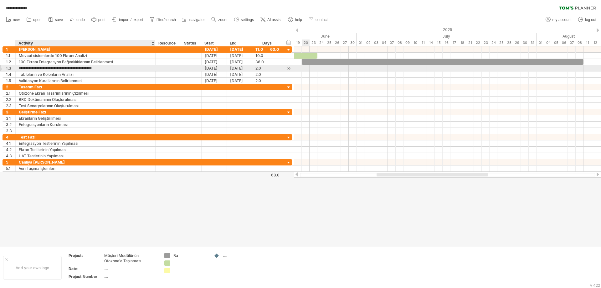
click at [85, 69] on input "**********" at bounding box center [85, 68] width 133 height 6
click at [104, 67] on input "**********" at bounding box center [85, 68] width 133 height 6
click at [105, 67] on input "**********" at bounding box center [85, 68] width 133 height 6
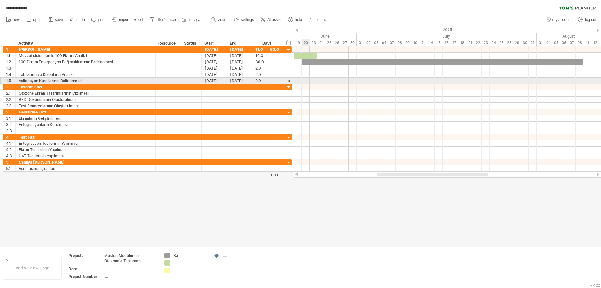
click at [2, 78] on div at bounding box center [1, 80] width 3 height 7
drag, startPoint x: 0, startPoint y: 80, endPoint x: 62, endPoint y: 81, distance: 62.3
click at [62, 81] on div "Validasyon Kurallarının Belirlenmesi" at bounding box center [85, 81] width 133 height 6
click at [3, 81] on div at bounding box center [1, 80] width 3 height 7
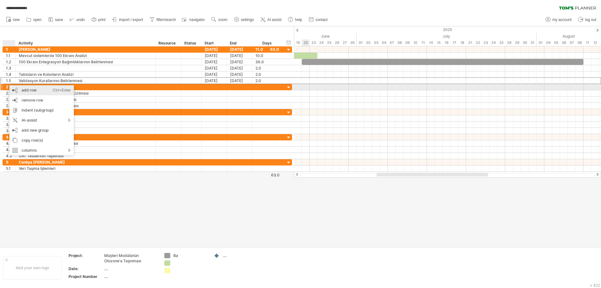
click at [28, 90] on div "add row Ctrl+Enter Cmd+Enter" at bounding box center [41, 90] width 64 height 10
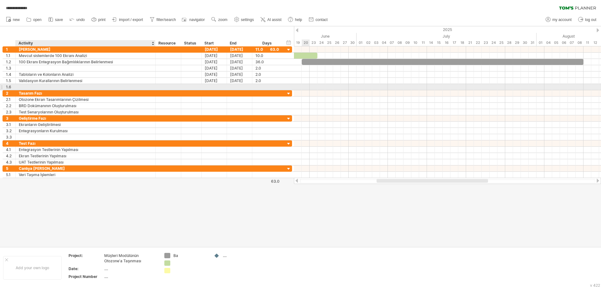
click at [52, 85] on div at bounding box center [85, 87] width 133 height 6
click at [52, 85] on input "text" at bounding box center [85, 87] width 133 height 6
paste input "**********"
type input "**********"
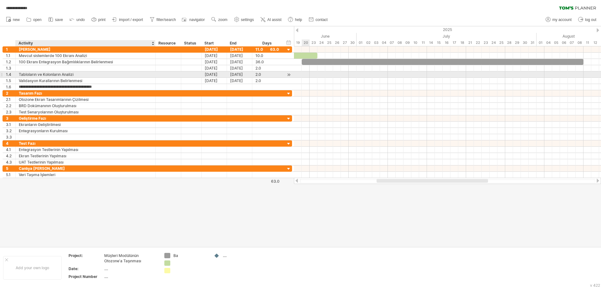
click at [55, 75] on div "Tabloların ve Kolonların Analizi" at bounding box center [85, 74] width 133 height 6
click at [55, 75] on input "**********" at bounding box center [85, 74] width 133 height 6
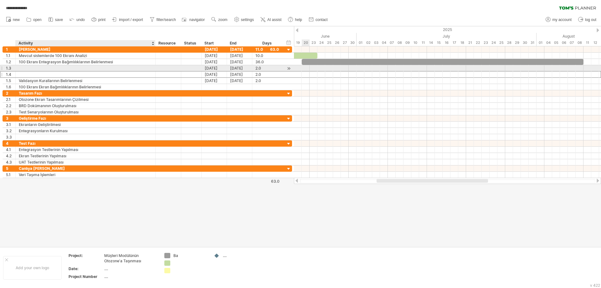
click at [54, 67] on div at bounding box center [85, 68] width 133 height 6
click at [54, 67] on input "text" at bounding box center [85, 68] width 133 height 6
paste input "**********"
type input "**********"
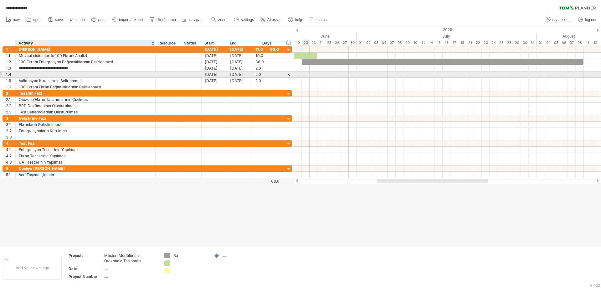
click at [55, 75] on div at bounding box center [85, 74] width 133 height 6
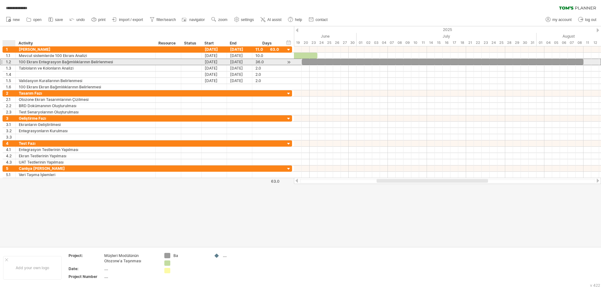
click at [4, 62] on div "1.2" at bounding box center [9, 62] width 13 height 6
click at [7, 63] on div "1.2" at bounding box center [10, 62] width 9 height 6
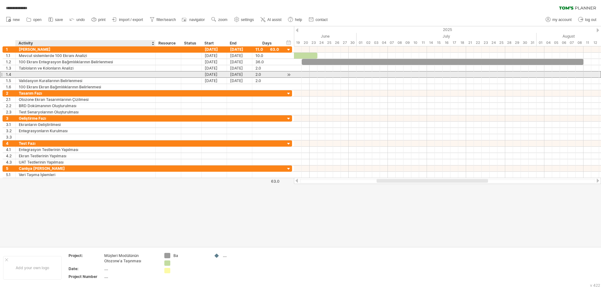
click at [35, 75] on div at bounding box center [85, 74] width 133 height 6
click at [35, 75] on input "text" at bounding box center [85, 74] width 133 height 6
paste input "**********"
type input "**********"
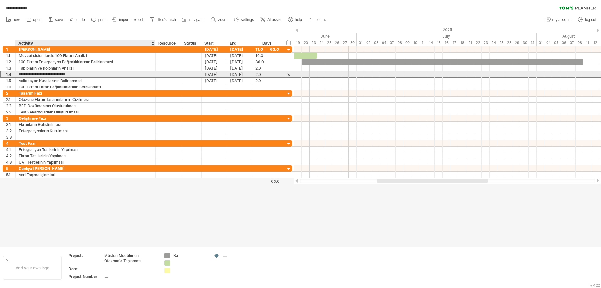
click at [97, 72] on input "**********" at bounding box center [85, 74] width 133 height 6
drag, startPoint x: 91, startPoint y: 73, endPoint x: 12, endPoint y: 76, distance: 79.3
click at [12, 76] on div "**********" at bounding box center [148, 74] width 290 height 7
click at [5, 73] on div "1.4" at bounding box center [9, 74] width 13 height 6
click at [6, 73] on div "1.4" at bounding box center [10, 74] width 9 height 6
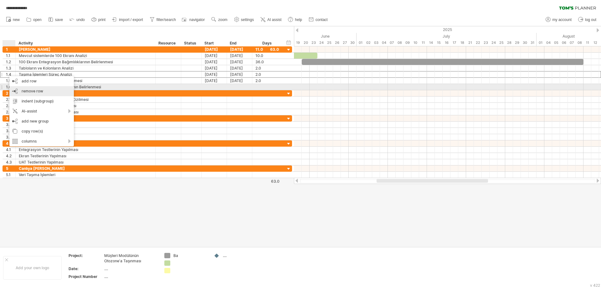
click at [18, 90] on div "remove row remove selected rows" at bounding box center [41, 91] width 64 height 10
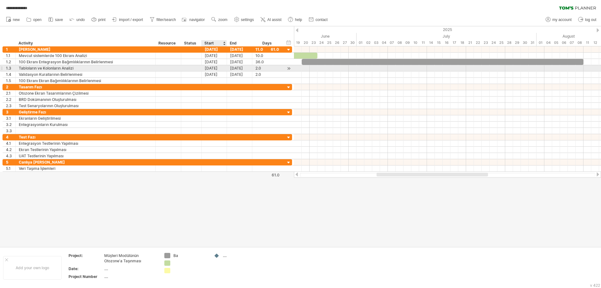
click at [216, 68] on div "[DATE]" at bounding box center [214, 68] width 25 height 6
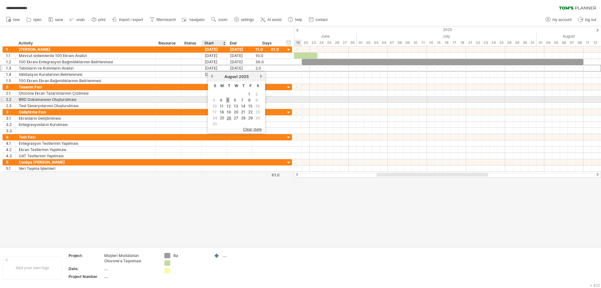
click at [228, 99] on link "5" at bounding box center [227, 100] width 3 height 6
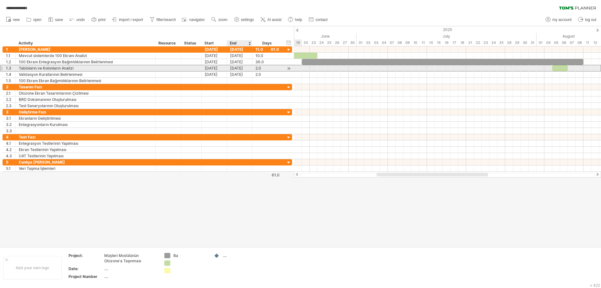
click at [247, 68] on div "[DATE]" at bounding box center [239, 68] width 25 height 6
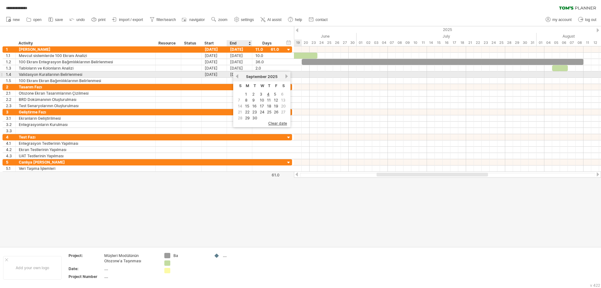
click at [238, 76] on link "previous" at bounding box center [237, 76] width 5 height 5
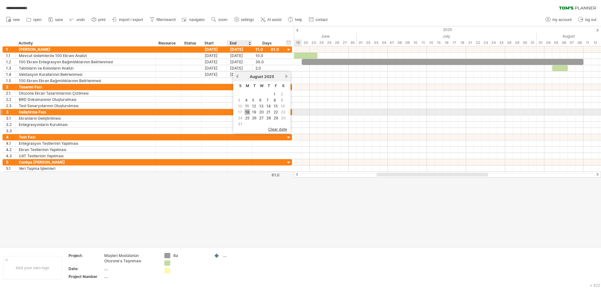
click at [250, 111] on link "18" at bounding box center [248, 112] width 6 height 6
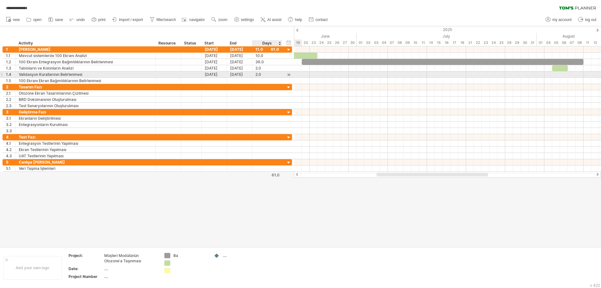
click at [262, 75] on div "2.0" at bounding box center [266, 74] width 23 height 6
click at [249, 73] on div "[DATE]" at bounding box center [239, 74] width 25 height 6
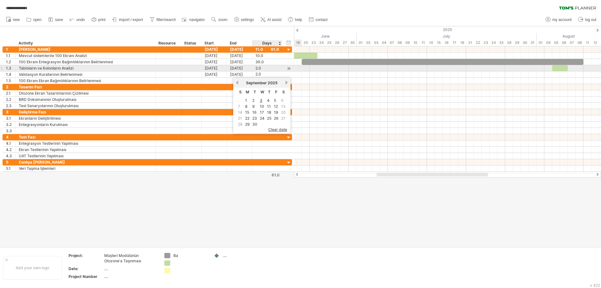
click at [267, 68] on div "2.0" at bounding box center [266, 68] width 23 height 6
click at [282, 69] on div "**********" at bounding box center [148, 68] width 290 height 7
click at [264, 68] on div "2.0" at bounding box center [266, 68] width 23 height 6
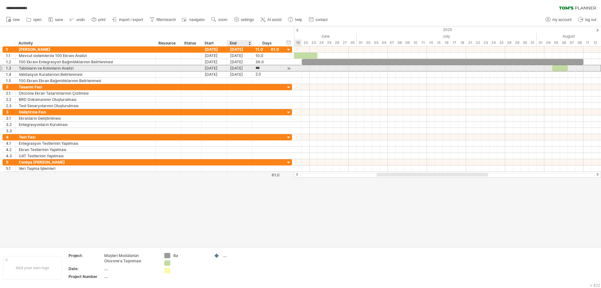
click at [248, 68] on div "[DATE]" at bounding box center [239, 68] width 25 height 6
click at [267, 67] on div "2.0" at bounding box center [266, 68] width 23 height 6
click at [267, 67] on input "***" at bounding box center [261, 68] width 12 height 6
click at [288, 69] on div at bounding box center [289, 68] width 6 height 7
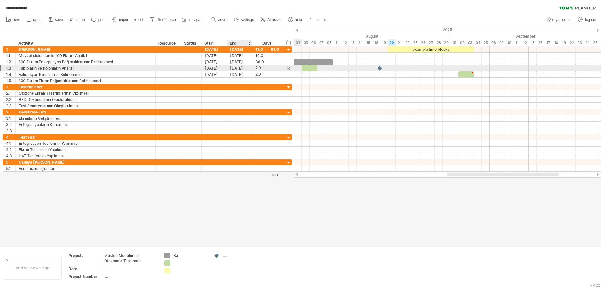
click at [240, 69] on div "[DATE]" at bounding box center [239, 68] width 25 height 6
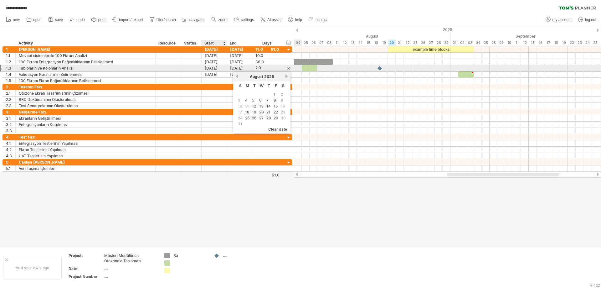
click at [220, 68] on div "[DATE]" at bounding box center [214, 68] width 25 height 6
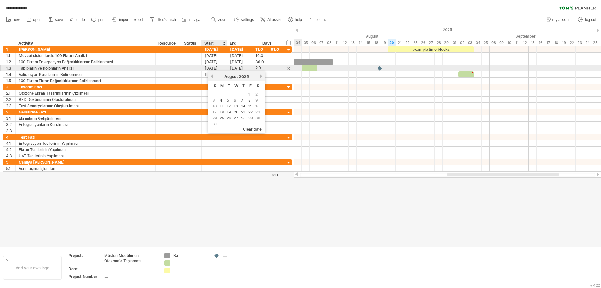
click at [220, 68] on div "[DATE]" at bounding box center [214, 68] width 25 height 6
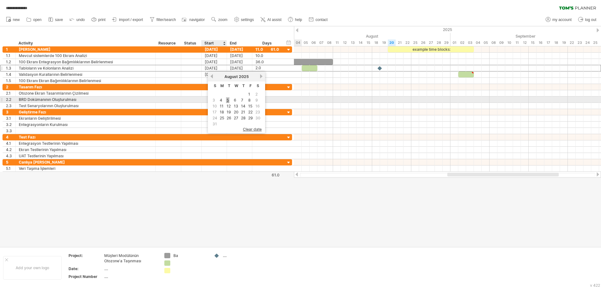
click at [228, 100] on link "5" at bounding box center [227, 100] width 3 height 6
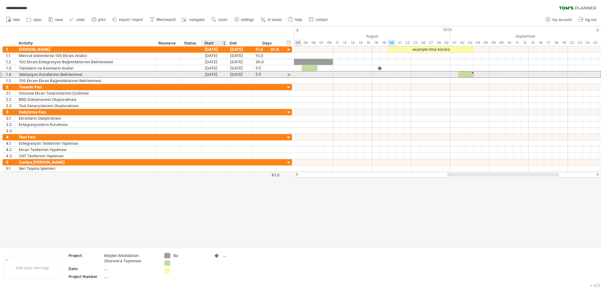
click at [214, 74] on div "[DATE]" at bounding box center [214, 74] width 25 height 6
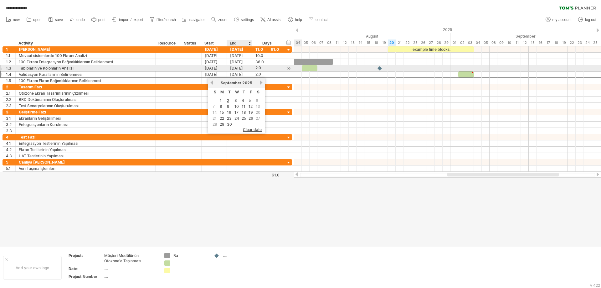
click at [236, 67] on div "[DATE]" at bounding box center [239, 68] width 25 height 6
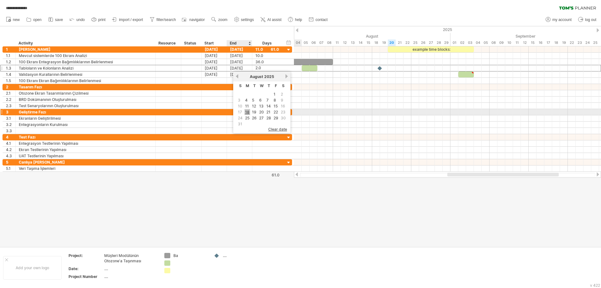
click at [249, 111] on link "18" at bounding box center [248, 112] width 6 height 6
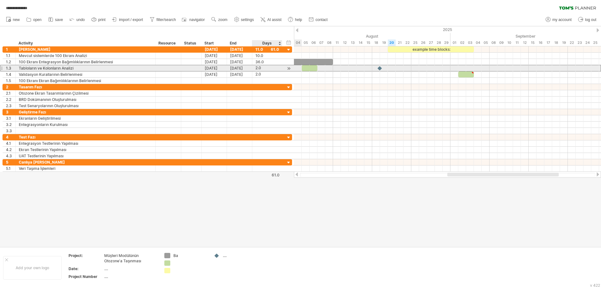
click at [260, 68] on div "2.0" at bounding box center [266, 68] width 23 height 6
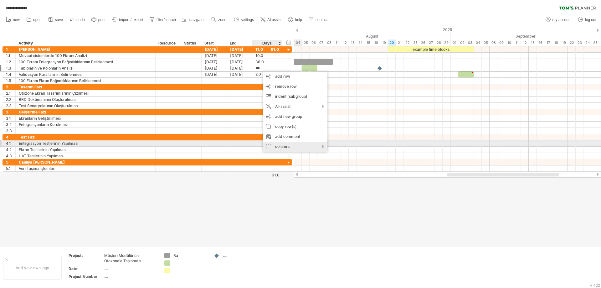
click at [290, 147] on div "columns" at bounding box center [295, 147] width 64 height 10
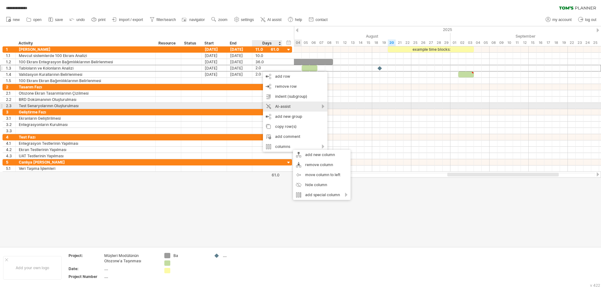
click at [300, 105] on div "AI-assist" at bounding box center [295, 106] width 64 height 10
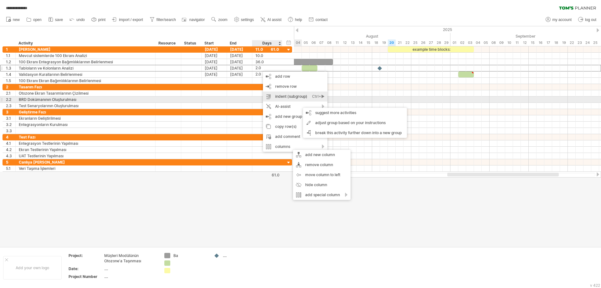
click at [300, 97] on div "indent (subgroup) Ctrl+► Cmd+►" at bounding box center [295, 96] width 64 height 10
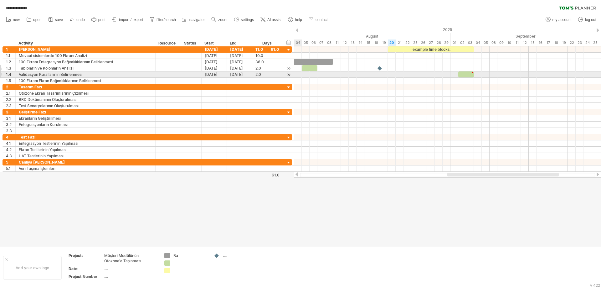
click at [286, 70] on div at bounding box center [289, 68] width 6 height 7
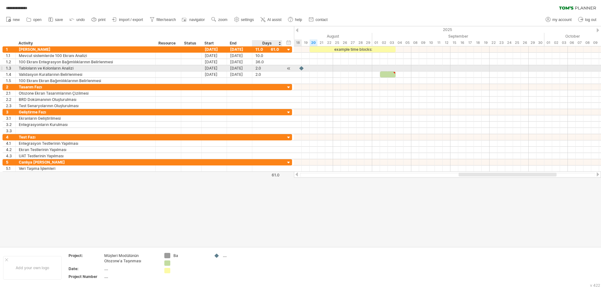
click at [288, 69] on div at bounding box center [289, 68] width 6 height 7
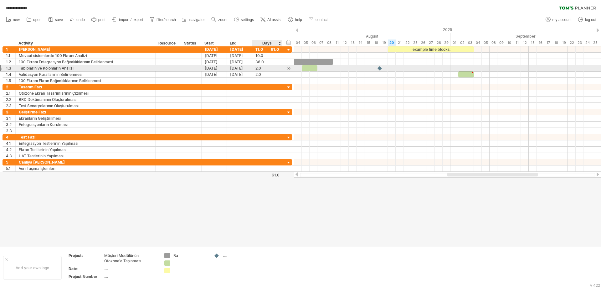
click at [261, 71] on div "2.0" at bounding box center [266, 68] width 23 height 6
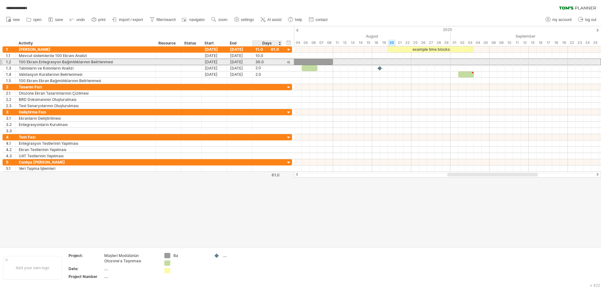
click at [257, 62] on div "36.0" at bounding box center [266, 62] width 23 height 6
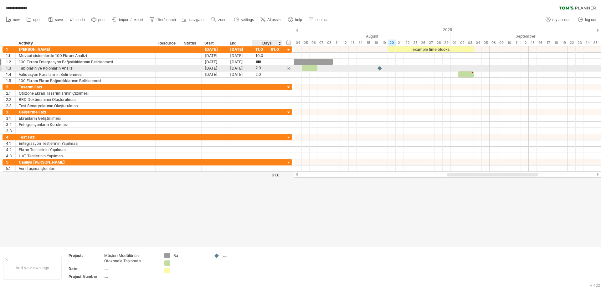
click at [265, 70] on div "2.0" at bounding box center [266, 68] width 23 height 6
type input "****"
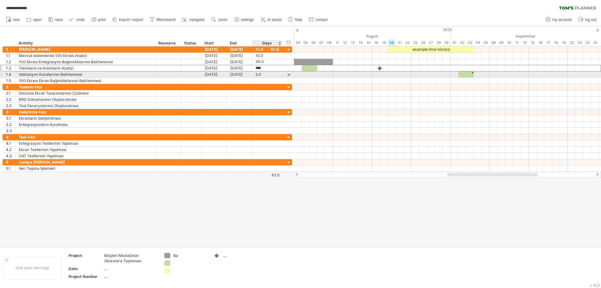
click at [264, 73] on div "2.0" at bounding box center [266, 74] width 23 height 6
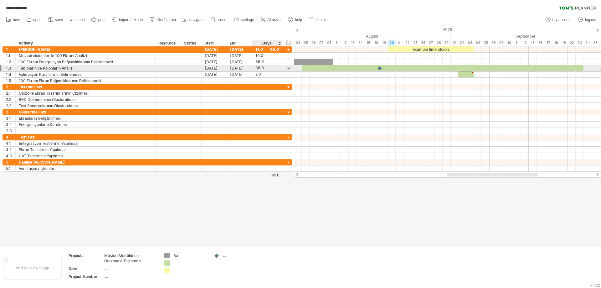
click at [263, 69] on div "36.0" at bounding box center [266, 68] width 23 height 6
click at [246, 69] on div "[DATE]" at bounding box center [239, 68] width 25 height 6
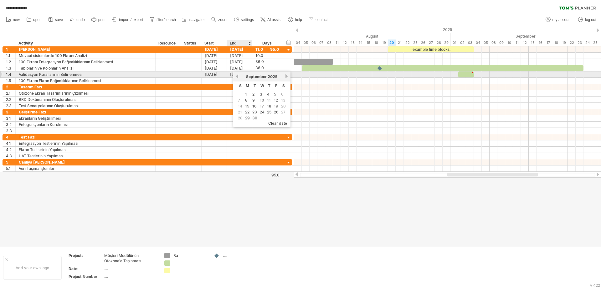
click at [239, 77] on div "[DATE]" at bounding box center [261, 76] width 45 height 5
click at [237, 76] on link "previous" at bounding box center [237, 76] width 5 height 5
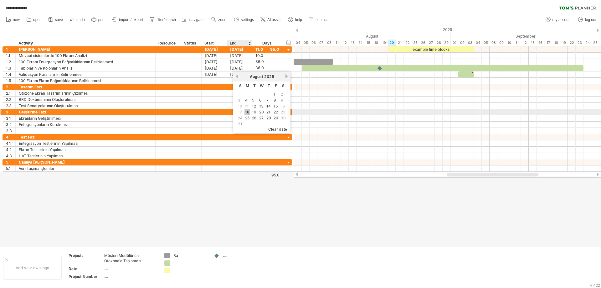
click at [247, 111] on link "18" at bounding box center [248, 112] width 6 height 6
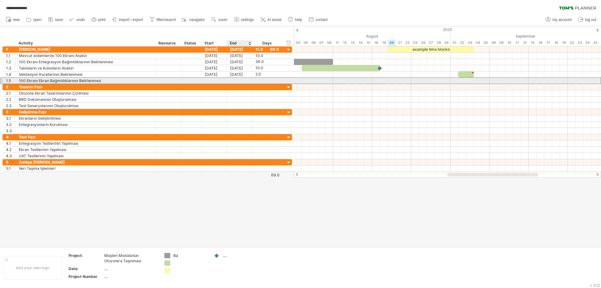
click at [249, 80] on div at bounding box center [239, 81] width 25 height 6
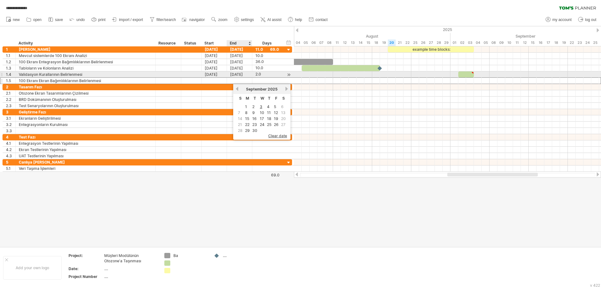
click at [245, 72] on div "[DATE]" at bounding box center [239, 74] width 25 height 6
click at [269, 75] on div "2.0" at bounding box center [266, 74] width 23 height 6
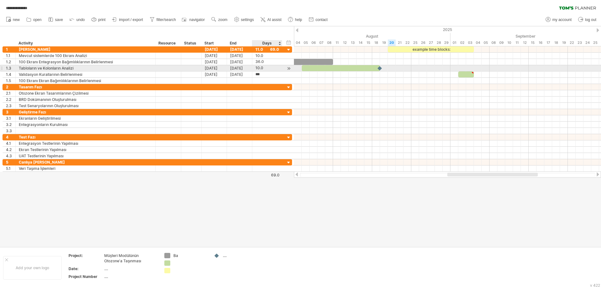
click at [266, 70] on div "10.0" at bounding box center [266, 68] width 23 height 6
click at [266, 72] on div "2.0" at bounding box center [266, 74] width 23 height 6
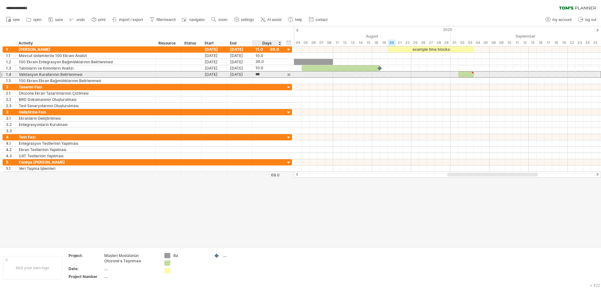
type input "****"
click at [265, 77] on input "****" at bounding box center [261, 74] width 12 height 6
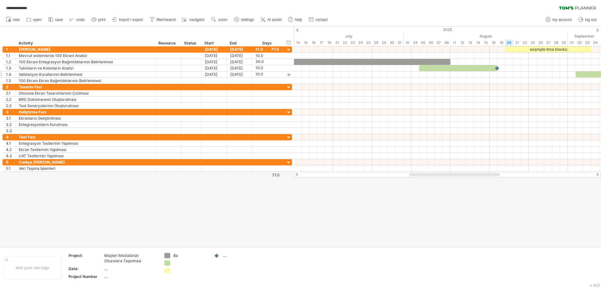
drag, startPoint x: 470, startPoint y: 175, endPoint x: 432, endPoint y: 177, distance: 37.9
click at [432, 177] on div at bounding box center [447, 174] width 307 height 6
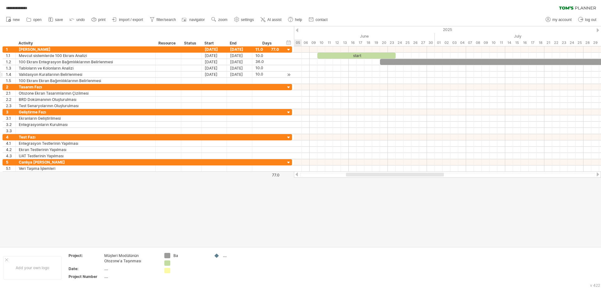
drag, startPoint x: 452, startPoint y: 174, endPoint x: 380, endPoint y: 173, distance: 72.0
click at [380, 173] on div at bounding box center [395, 175] width 98 height 4
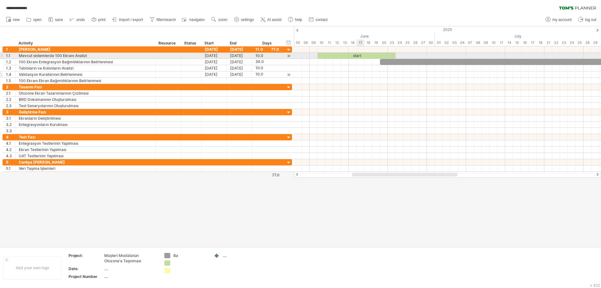
click at [357, 55] on div "start" at bounding box center [356, 56] width 78 height 6
click at [357, 55] on div "*****" at bounding box center [356, 56] width 78 height 6
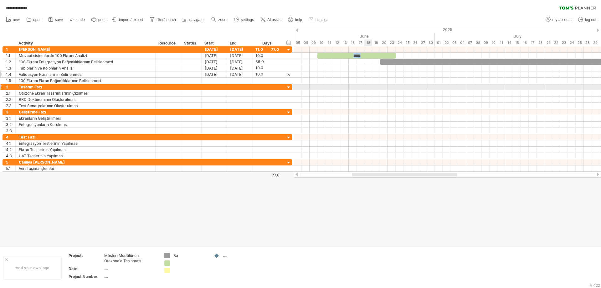
click at [369, 89] on div at bounding box center [447, 87] width 307 height 6
drag, startPoint x: 399, startPoint y: 177, endPoint x: 409, endPoint y: 176, distance: 9.4
click at [409, 176] on div at bounding box center [447, 174] width 307 height 6
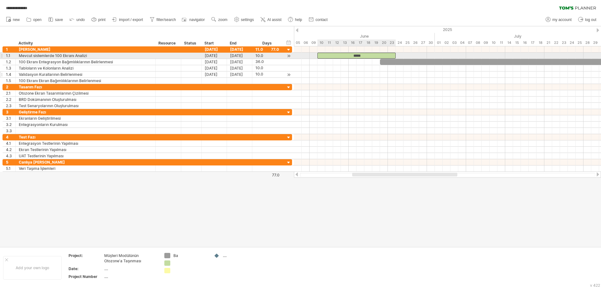
click at [349, 54] on div "*****" at bounding box center [356, 56] width 78 height 6
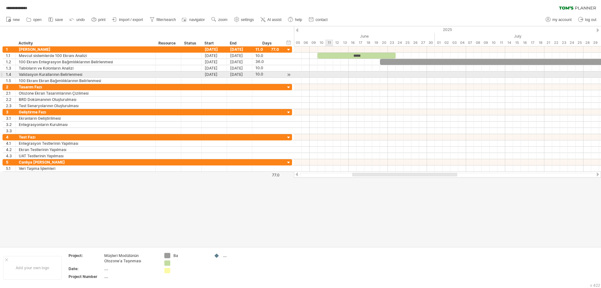
click at [332, 78] on div at bounding box center [447, 81] width 307 height 6
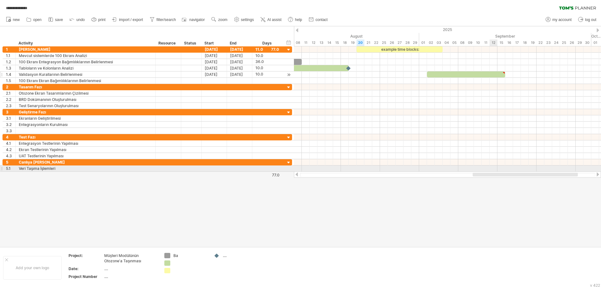
drag, startPoint x: 371, startPoint y: 175, endPoint x: 492, endPoint y: 171, distance: 120.3
click at [492, 171] on div "**********" at bounding box center [300, 144] width 601 height 288
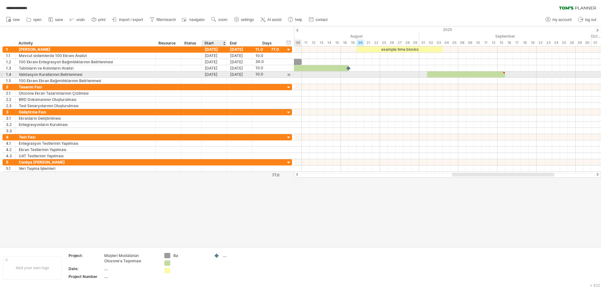
click at [217, 75] on div "[DATE]" at bounding box center [214, 74] width 25 height 6
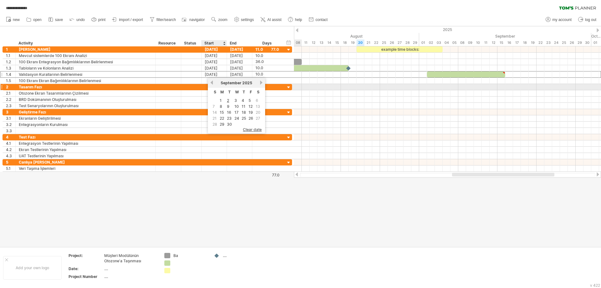
click at [213, 84] on link "previous" at bounding box center [211, 82] width 5 height 5
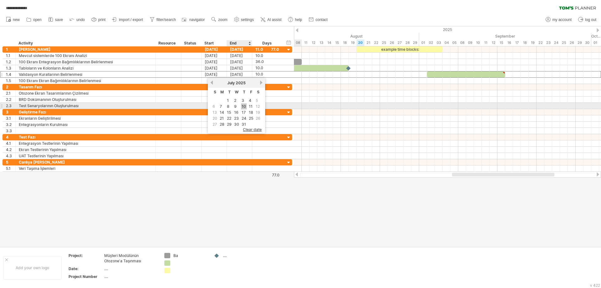
click at [242, 107] on link "10" at bounding box center [244, 106] width 6 height 6
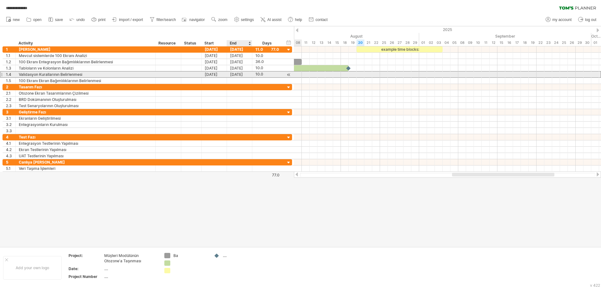
click at [239, 75] on div "[DATE]" at bounding box center [239, 74] width 25 height 6
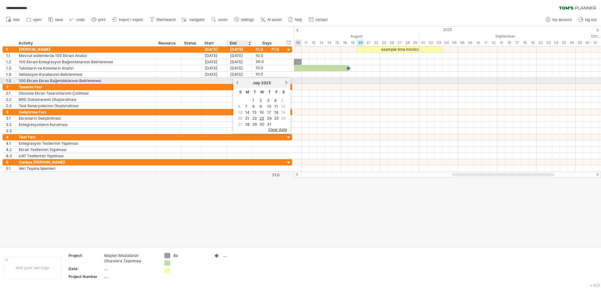
click at [235, 83] on link "previous" at bounding box center [237, 82] width 5 height 5
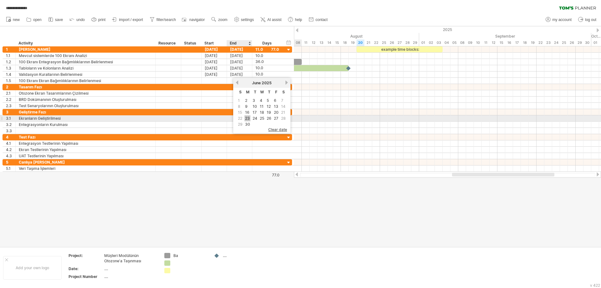
click at [249, 118] on link "23" at bounding box center [248, 118] width 6 height 6
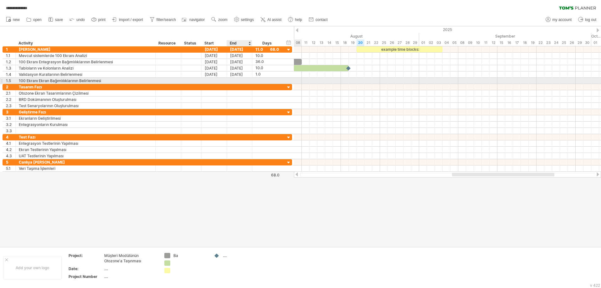
click at [241, 80] on div at bounding box center [239, 81] width 25 height 6
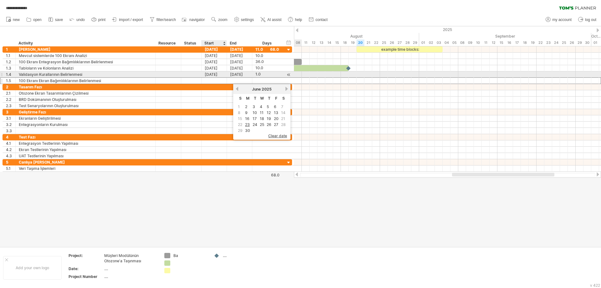
click at [219, 74] on div "[DATE]" at bounding box center [214, 74] width 25 height 6
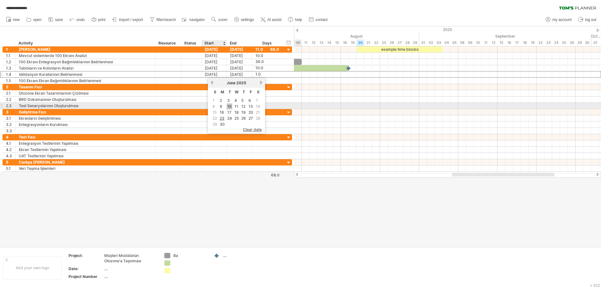
click at [229, 106] on link "10" at bounding box center [230, 106] width 6 height 6
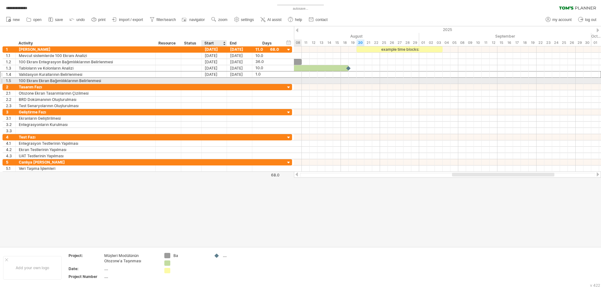
click at [219, 82] on div at bounding box center [214, 81] width 25 height 6
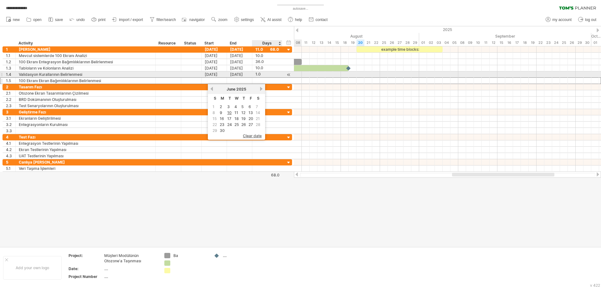
click at [262, 77] on div "**********" at bounding box center [148, 80] width 290 height 7
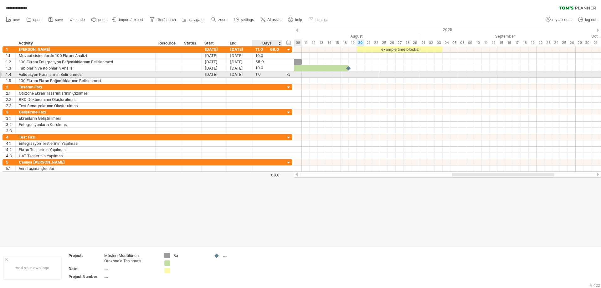
click at [262, 73] on div "1.0" at bounding box center [266, 74] width 23 height 6
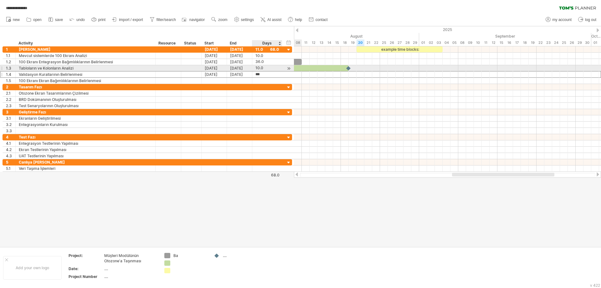
click at [262, 69] on div "10.0" at bounding box center [266, 68] width 23 height 6
click at [264, 74] on div "1.0" at bounding box center [266, 74] width 23 height 6
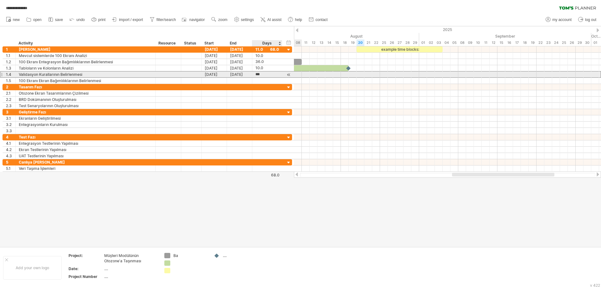
type input "****"
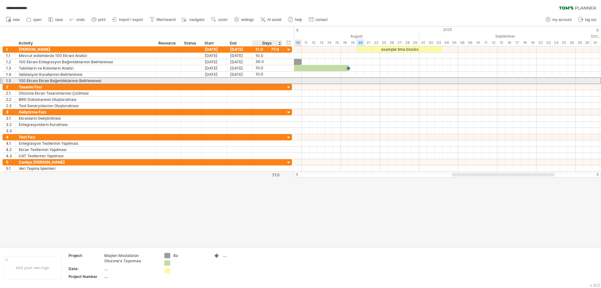
click at [263, 78] on div at bounding box center [266, 81] width 23 height 6
click at [241, 80] on div at bounding box center [239, 81] width 25 height 6
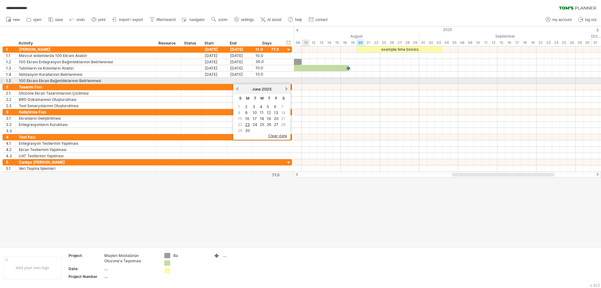
click at [319, 79] on div at bounding box center [447, 81] width 307 height 6
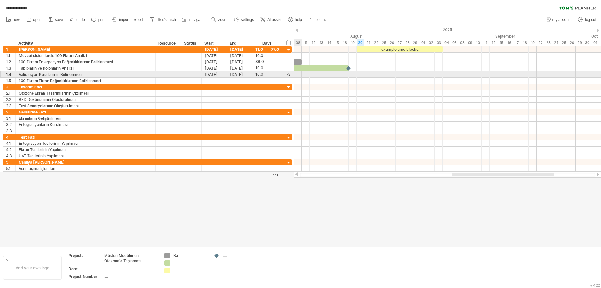
click at [291, 73] on div at bounding box center [289, 74] width 6 height 7
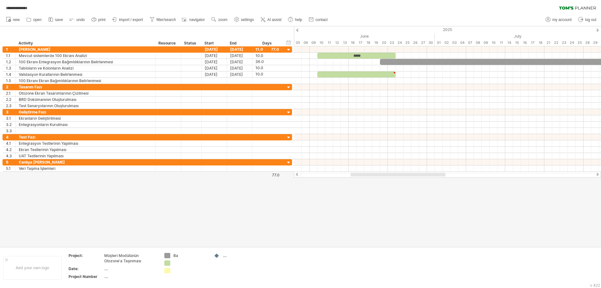
drag, startPoint x: 381, startPoint y: 173, endPoint x: 373, endPoint y: 175, distance: 8.4
click at [373, 175] on div at bounding box center [398, 175] width 95 height 4
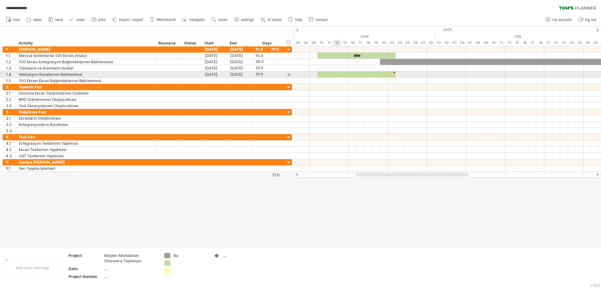
type textarea "**********"
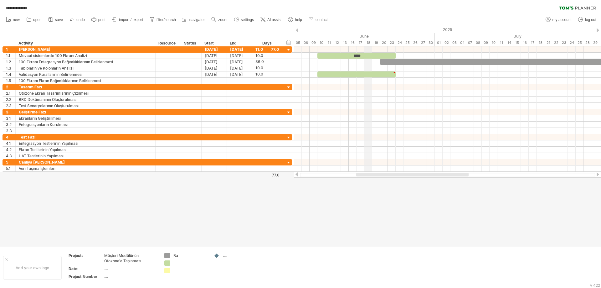
click at [369, 36] on div "June" at bounding box center [353, 36] width 164 height 7
click at [378, 41] on div "timeline settings" at bounding box center [391, 43] width 46 height 10
select select "*"
select select "**"
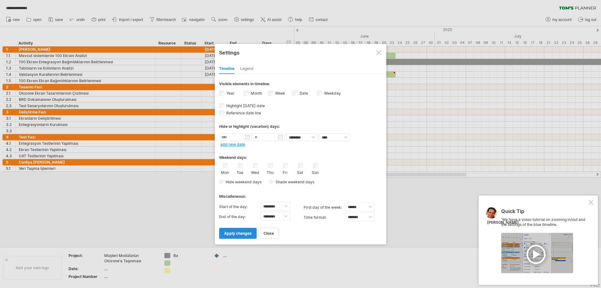
click at [250, 234] on span "apply changes" at bounding box center [238, 233] width 28 height 5
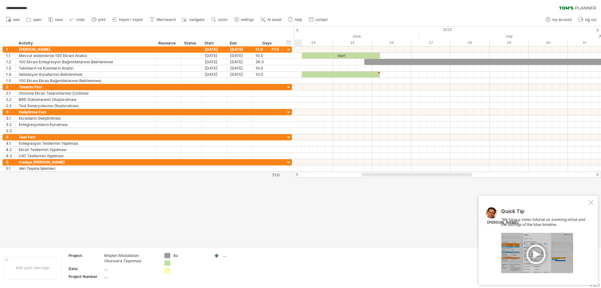
drag, startPoint x: 384, startPoint y: 174, endPoint x: 389, endPoint y: 174, distance: 5.6
click at [389, 174] on div at bounding box center [417, 175] width 110 height 4
click at [372, 44] on div "timeline settings" at bounding box center [380, 45] width 46 height 10
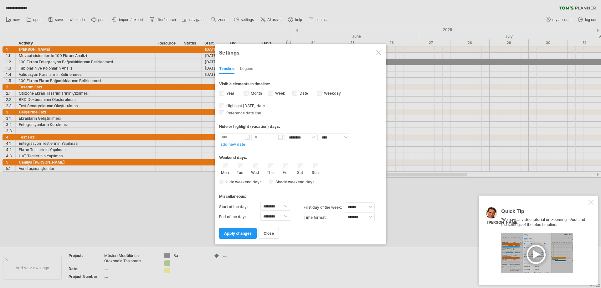
click at [273, 93] on div "Week visibility of weeknumbers Currently there is not enough space horizontally…" at bounding box center [280, 94] width 24 height 8
click at [244, 236] on link "apply changes" at bounding box center [238, 233] width 38 height 11
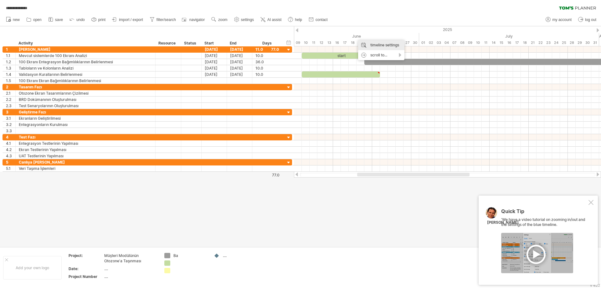
click at [360, 44] on div "timeline settings" at bounding box center [381, 45] width 46 height 10
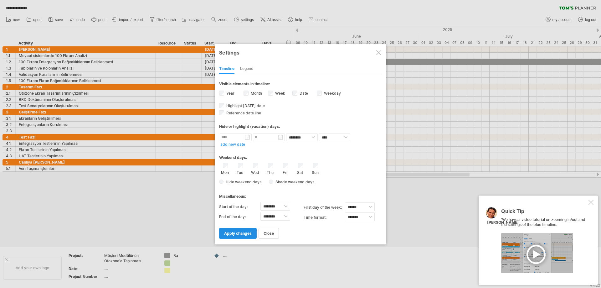
click at [250, 230] on link "apply changes" at bounding box center [238, 233] width 38 height 11
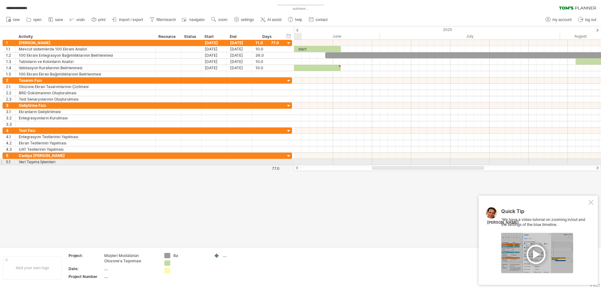
drag, startPoint x: 378, startPoint y: 166, endPoint x: 391, endPoint y: 165, distance: 12.9
click at [391, 165] on div at bounding box center [447, 168] width 307 height 6
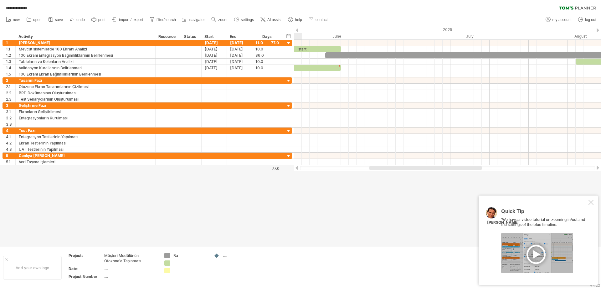
drag, startPoint x: 391, startPoint y: 165, endPoint x: 404, endPoint y: 166, distance: 12.6
click at [404, 166] on div at bounding box center [447, 168] width 307 height 6
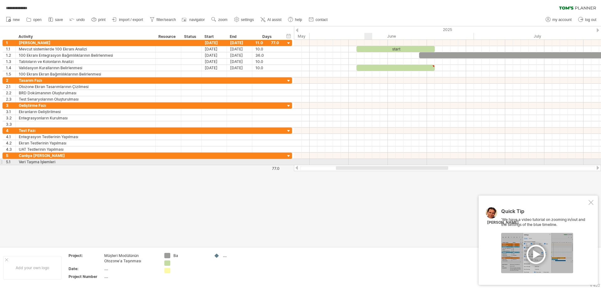
drag, startPoint x: 400, startPoint y: 168, endPoint x: 367, endPoint y: 162, distance: 34.0
click at [367, 162] on div "**********" at bounding box center [300, 144] width 601 height 288
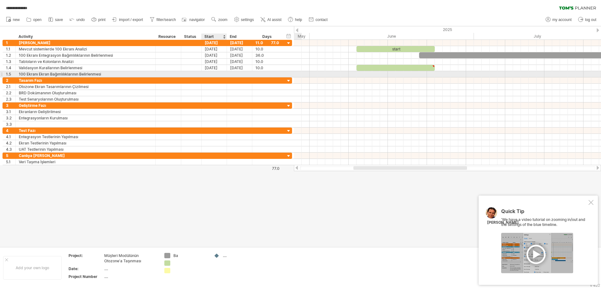
click at [208, 74] on div at bounding box center [214, 74] width 25 height 6
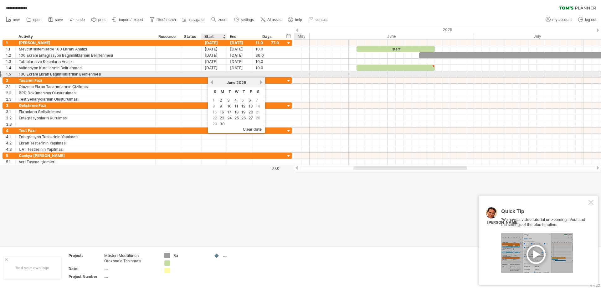
click at [208, 74] on div at bounding box center [214, 74] width 25 height 6
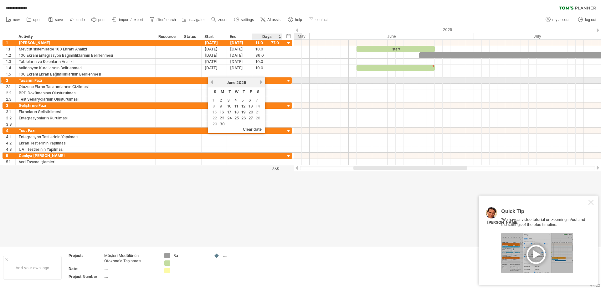
click at [260, 83] on link "next" at bounding box center [261, 82] width 5 height 5
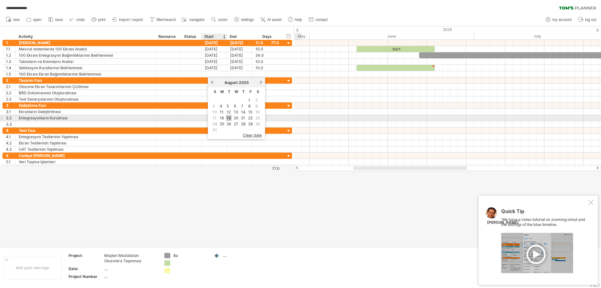
click at [227, 117] on link "19" at bounding box center [229, 118] width 6 height 6
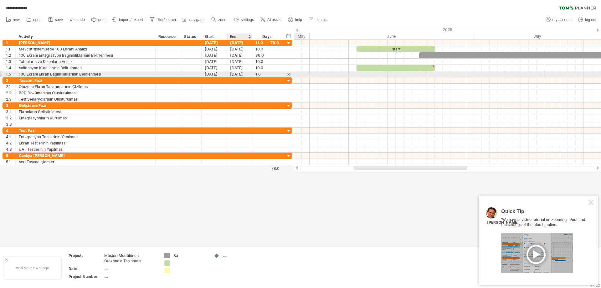
click at [238, 75] on div "[DATE]" at bounding box center [239, 74] width 25 height 6
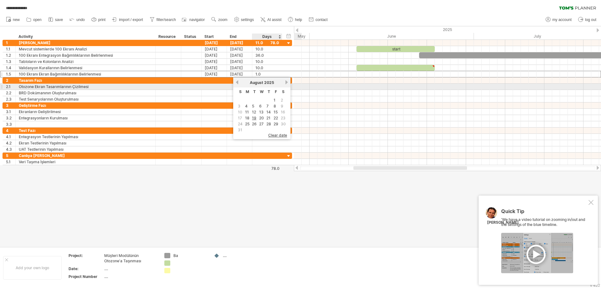
click at [285, 84] on link "next" at bounding box center [286, 82] width 5 height 5
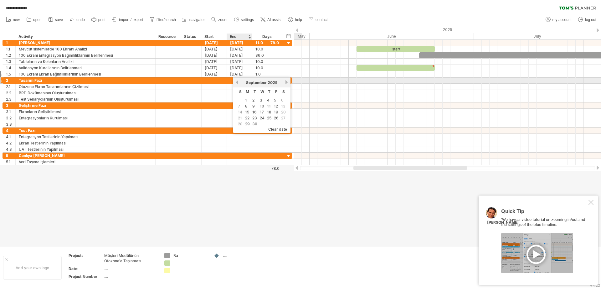
click at [238, 81] on link "previous" at bounding box center [237, 82] width 5 height 5
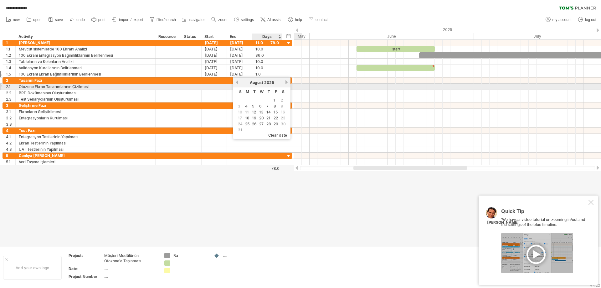
click at [286, 82] on link "next" at bounding box center [286, 82] width 5 height 5
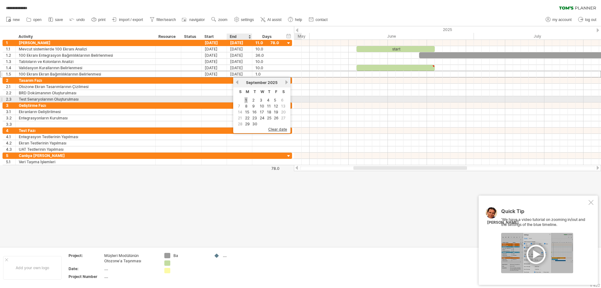
click at [247, 100] on link "1" at bounding box center [246, 100] width 3 height 6
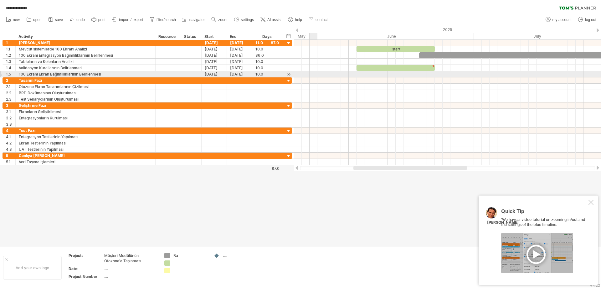
click at [316, 75] on div at bounding box center [447, 74] width 307 height 6
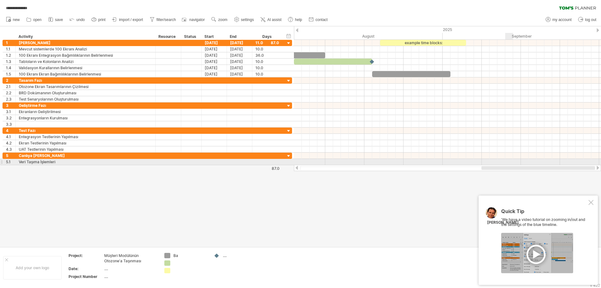
drag, startPoint x: 367, startPoint y: 168, endPoint x: 508, endPoint y: 163, distance: 141.0
click at [508, 163] on div "**********" at bounding box center [300, 144] width 601 height 288
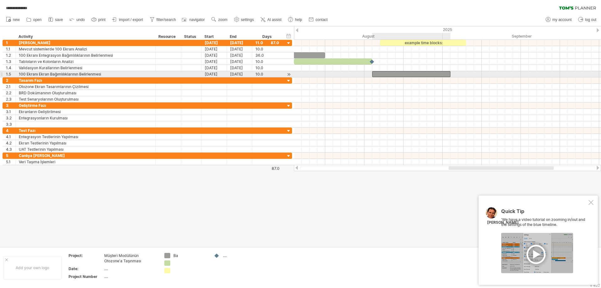
click at [407, 74] on div at bounding box center [411, 74] width 78 height 6
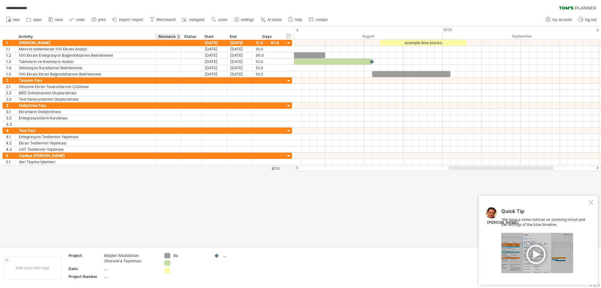
click at [177, 255] on div "Ba" at bounding box center [190, 255] width 34 height 5
click at [177, 255] on input "**" at bounding box center [188, 255] width 31 height 5
type input "**********"
click at [181, 269] on div at bounding box center [190, 270] width 34 height 5
click at [183, 262] on div at bounding box center [190, 262] width 34 height 5
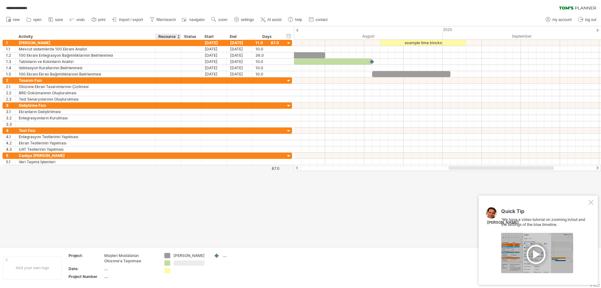
click at [168, 255] on div "**********" at bounding box center [300, 144] width 601 height 288
click at [593, 203] on div at bounding box center [591, 202] width 5 height 5
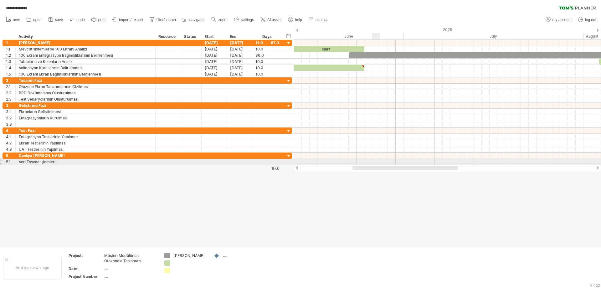
drag, startPoint x: 470, startPoint y: 169, endPoint x: 374, endPoint y: 164, distance: 96.2
click at [374, 164] on div "**********" at bounding box center [300, 144] width 601 height 288
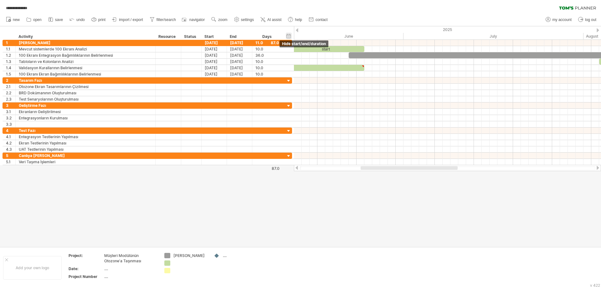
click at [289, 35] on div "hide start/end/duration show start/end/duration" at bounding box center [289, 36] width 6 height 7
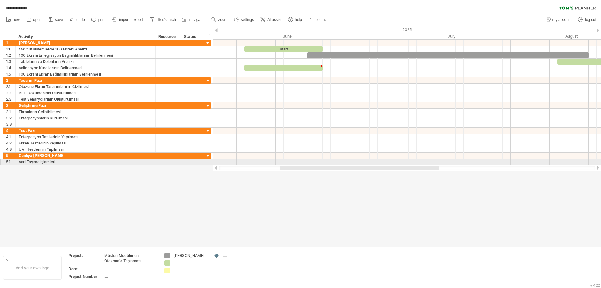
drag, startPoint x: 322, startPoint y: 167, endPoint x: 305, endPoint y: 165, distance: 17.0
click at [305, 165] on div at bounding box center [407, 168] width 388 height 6
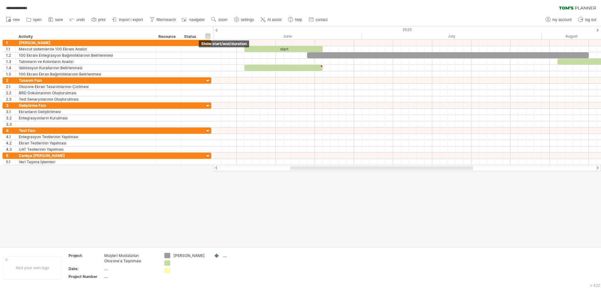
click at [209, 34] on div "hide start/end/duration show start/end/duration" at bounding box center [208, 36] width 6 height 7
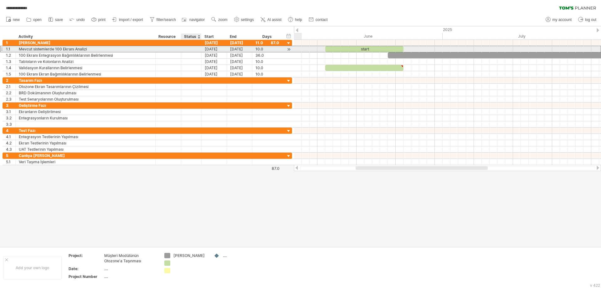
click at [193, 49] on div at bounding box center [191, 49] width 14 height 6
click at [193, 49] on input "text" at bounding box center [191, 49] width 14 height 6
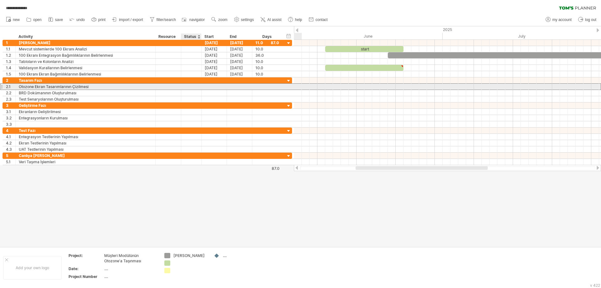
click at [193, 86] on div at bounding box center [191, 87] width 14 height 6
click at [209, 87] on div at bounding box center [214, 87] width 25 height 6
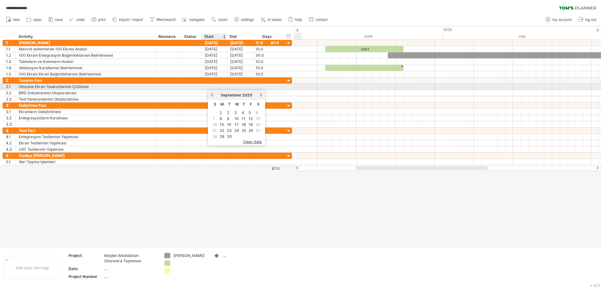
click at [214, 85] on div at bounding box center [214, 87] width 25 height 6
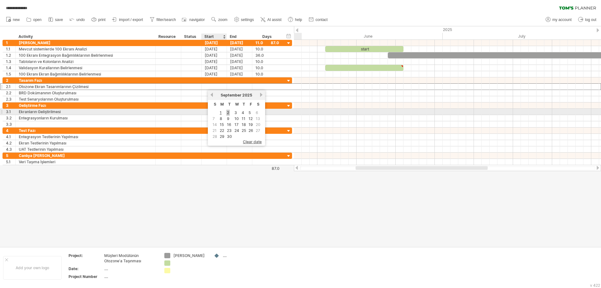
click at [229, 112] on link "2" at bounding box center [227, 113] width 3 height 6
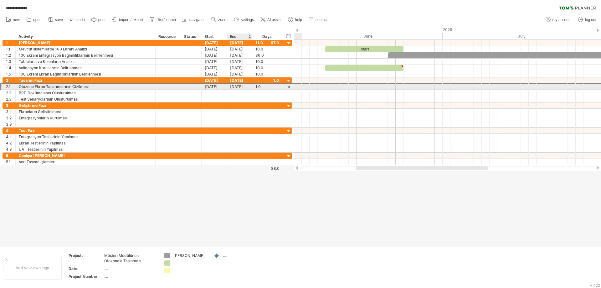
click at [239, 86] on div "[DATE]" at bounding box center [239, 87] width 25 height 6
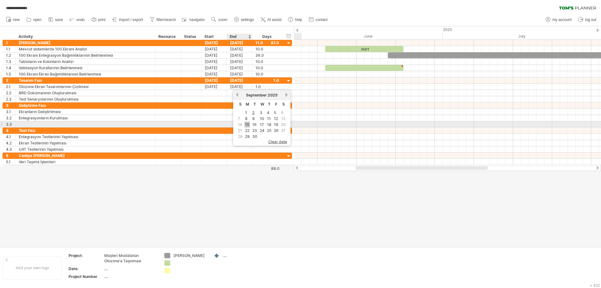
click at [249, 124] on link "15" at bounding box center [247, 124] width 5 height 6
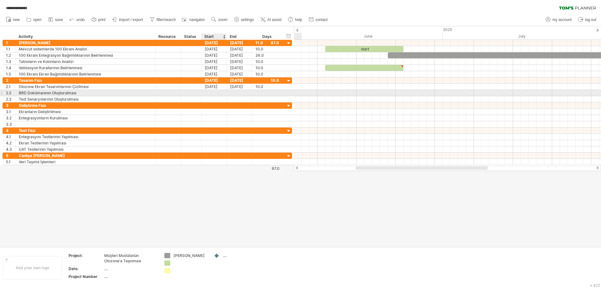
click at [228, 92] on div at bounding box center [239, 93] width 25 height 6
click at [221, 92] on div at bounding box center [214, 93] width 25 height 6
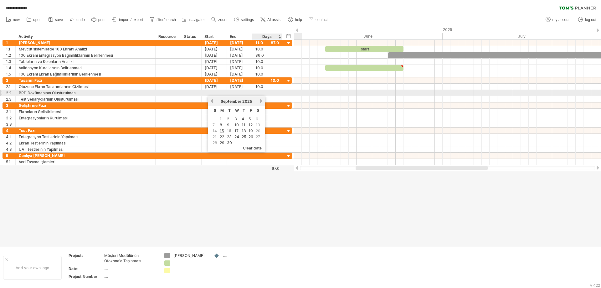
click at [264, 92] on div at bounding box center [266, 93] width 23 height 6
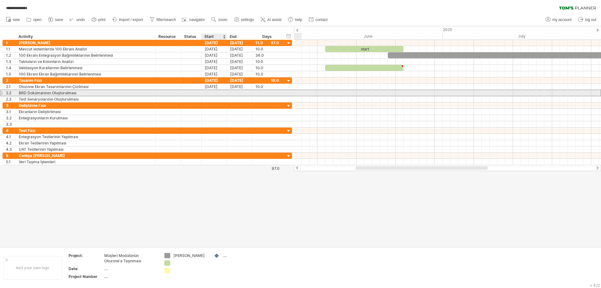
click at [216, 92] on div at bounding box center [214, 93] width 25 height 6
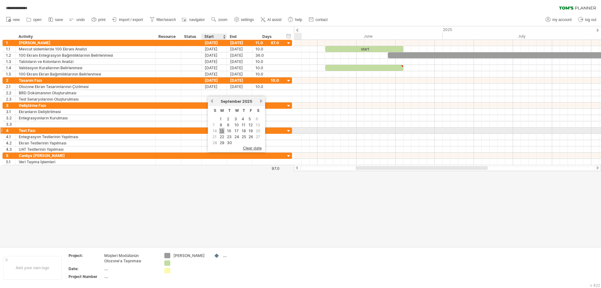
click at [221, 131] on link "15" at bounding box center [221, 131] width 5 height 6
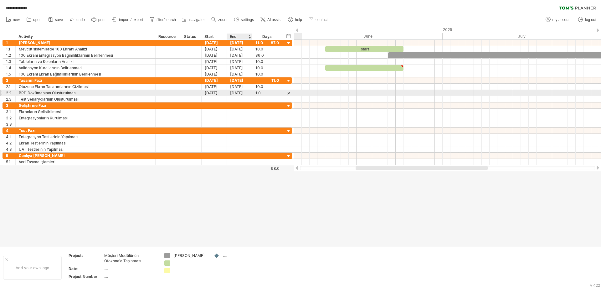
click at [233, 93] on div "[DATE]" at bounding box center [239, 93] width 25 height 6
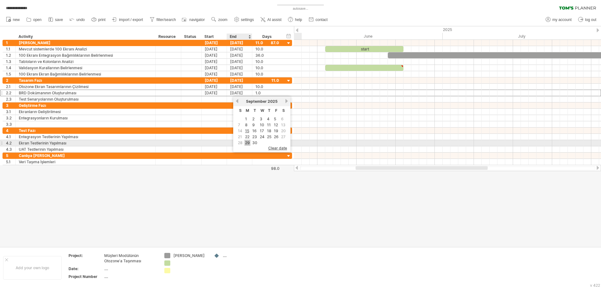
click at [248, 143] on link "29" at bounding box center [248, 143] width 6 height 6
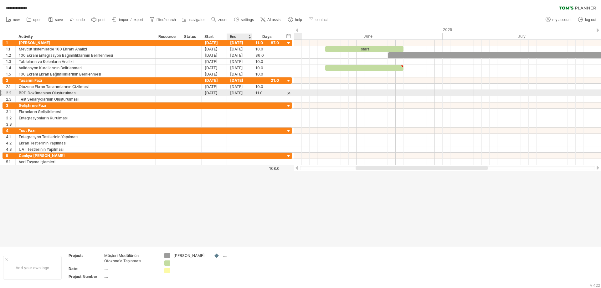
click at [235, 91] on div "[DATE]" at bounding box center [239, 93] width 25 height 6
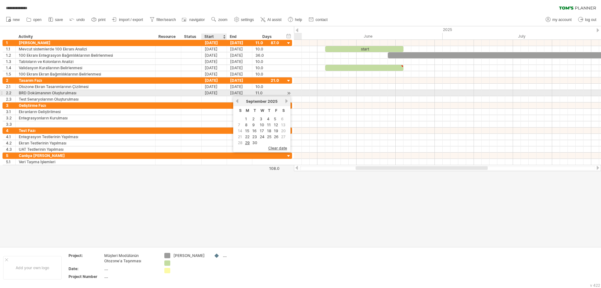
click at [214, 92] on div "[DATE]" at bounding box center [214, 93] width 25 height 6
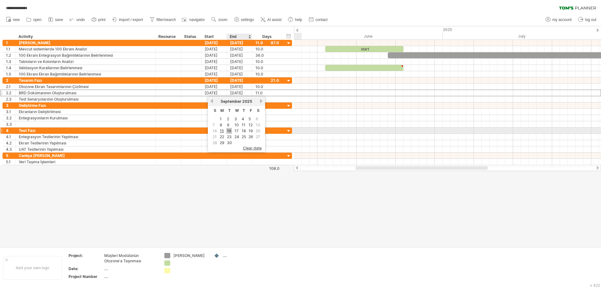
click at [230, 129] on link "16" at bounding box center [229, 131] width 6 height 6
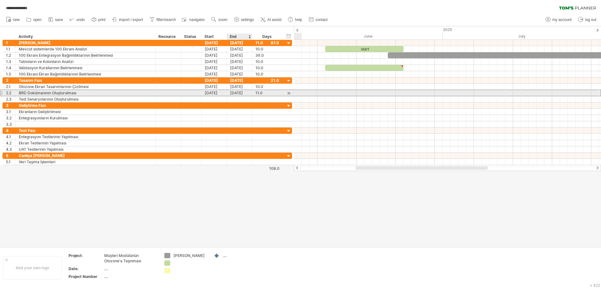
click at [233, 93] on div "[DATE]" at bounding box center [239, 93] width 25 height 6
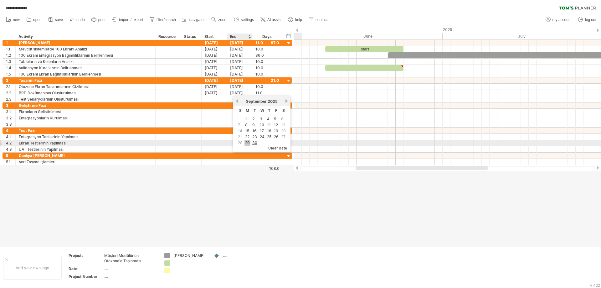
click at [247, 142] on link "29" at bounding box center [248, 143] width 6 height 6
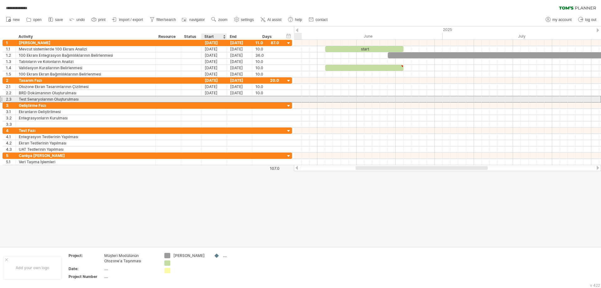
click at [216, 98] on div at bounding box center [214, 99] width 25 height 6
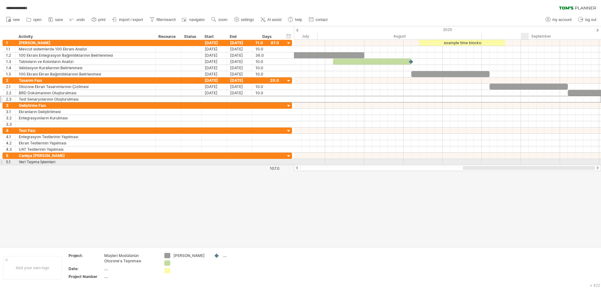
drag, startPoint x: 363, startPoint y: 168, endPoint x: 528, endPoint y: 164, distance: 166.0
click at [528, 164] on div "**********" at bounding box center [300, 144] width 601 height 288
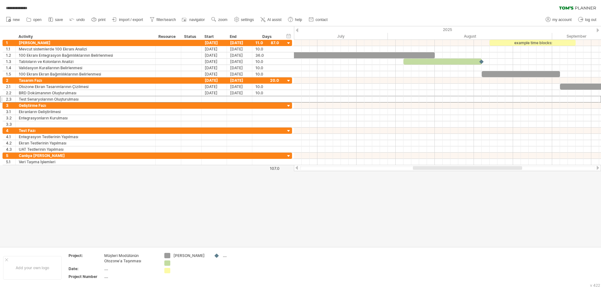
drag, startPoint x: 518, startPoint y: 167, endPoint x: 496, endPoint y: 168, distance: 22.2
click at [496, 168] on div at bounding box center [467, 168] width 109 height 4
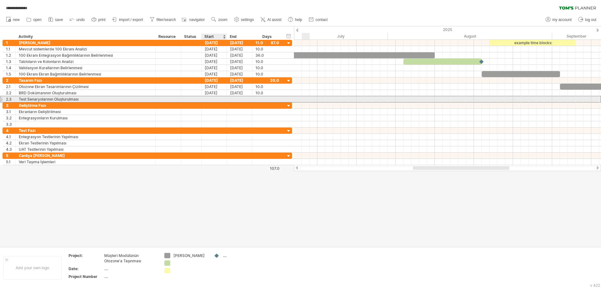
click at [217, 98] on div at bounding box center [214, 99] width 25 height 6
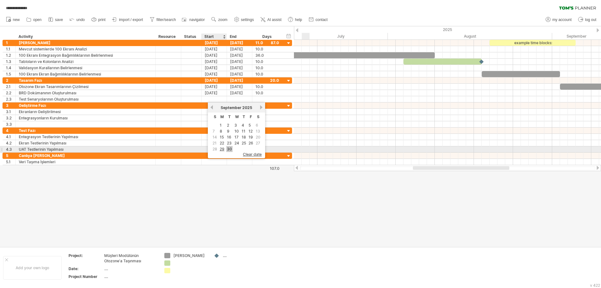
click at [229, 148] on link "30" at bounding box center [229, 149] width 6 height 6
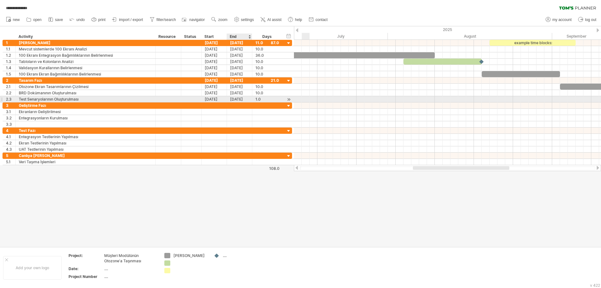
click at [240, 99] on div "[DATE]" at bounding box center [239, 99] width 25 height 6
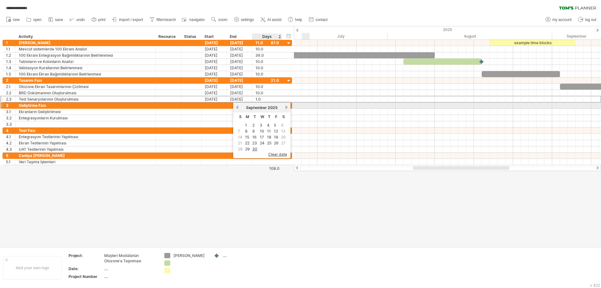
click at [288, 107] on link "next" at bounding box center [286, 107] width 5 height 5
click at [238, 108] on link "previous" at bounding box center [237, 107] width 5 height 5
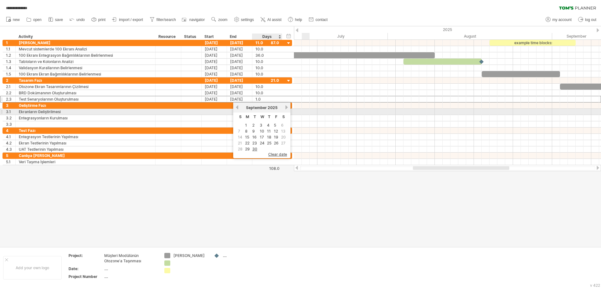
click at [286, 109] on link "next" at bounding box center [286, 107] width 5 height 5
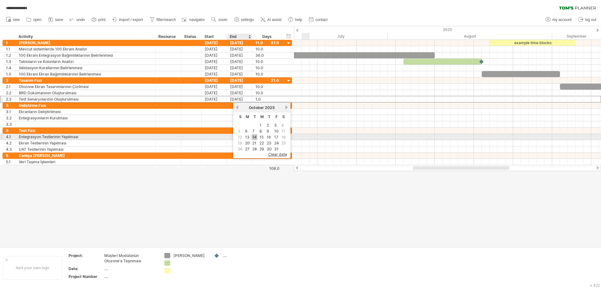
click at [252, 135] on link "14" at bounding box center [255, 137] width 6 height 6
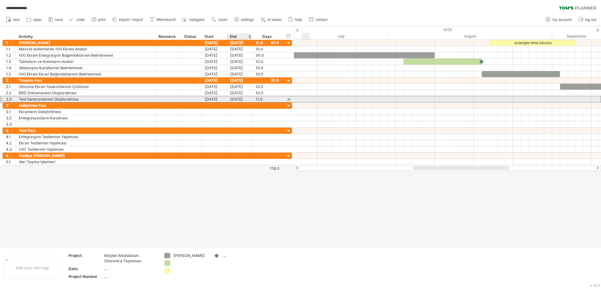
click at [241, 97] on div "[DATE]" at bounding box center [239, 99] width 25 height 6
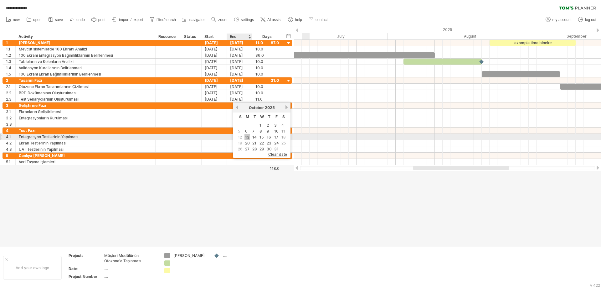
click at [248, 138] on link "13" at bounding box center [248, 137] width 6 height 6
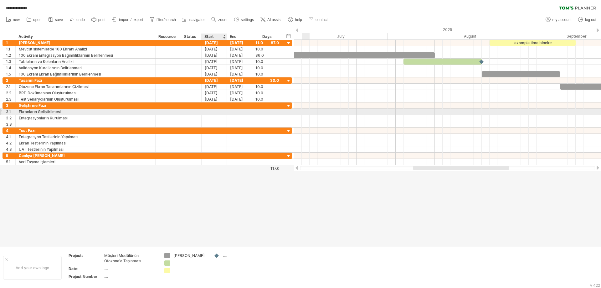
click at [214, 111] on div at bounding box center [214, 112] width 25 height 6
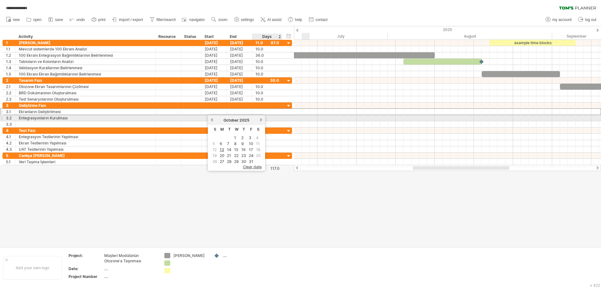
click at [259, 121] on div "[DATE]" at bounding box center [236, 120] width 45 height 5
click at [260, 121] on link "next" at bounding box center [261, 119] width 5 height 5
click at [212, 120] on link "previous" at bounding box center [211, 119] width 5 height 5
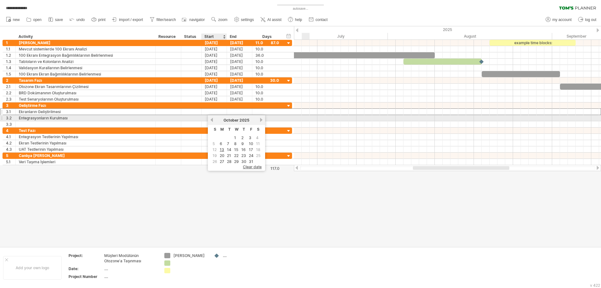
click at [212, 120] on link "previous" at bounding box center [211, 119] width 5 height 5
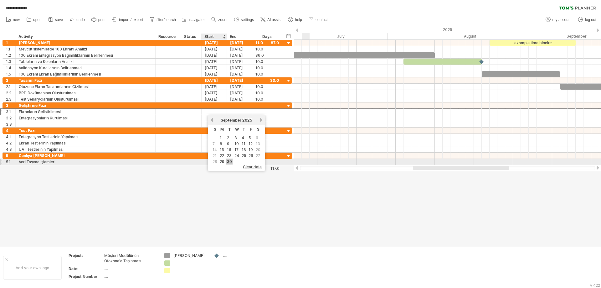
click at [228, 159] on link "30" at bounding box center [229, 161] width 6 height 6
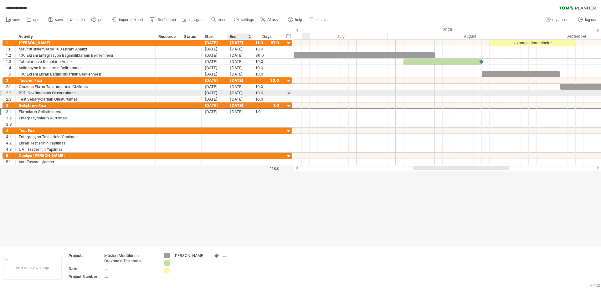
click at [244, 92] on div "[DATE]" at bounding box center [239, 93] width 25 height 6
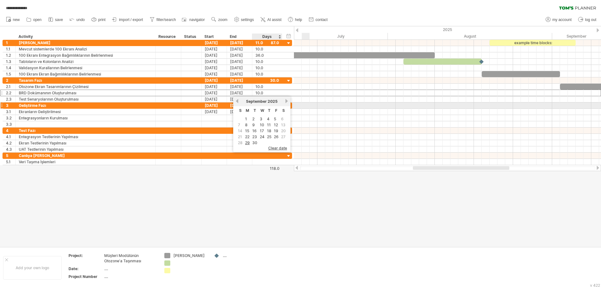
click at [288, 101] on link "next" at bounding box center [286, 101] width 5 height 5
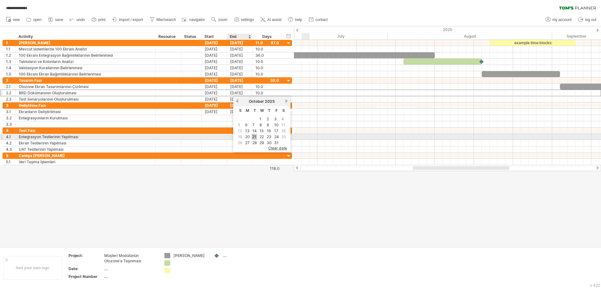
click at [252, 136] on link "21" at bounding box center [254, 137] width 5 height 6
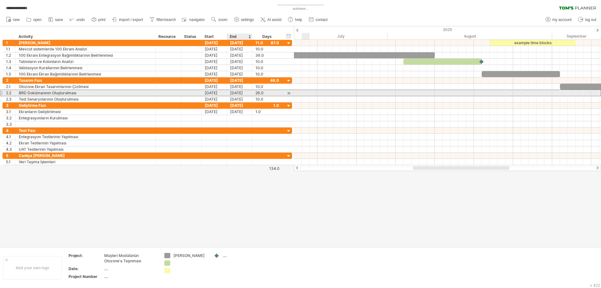
click at [236, 94] on div "[DATE]" at bounding box center [239, 93] width 25 height 6
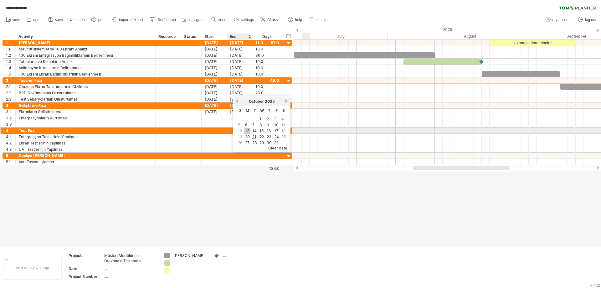
click at [247, 129] on link "13" at bounding box center [248, 131] width 6 height 6
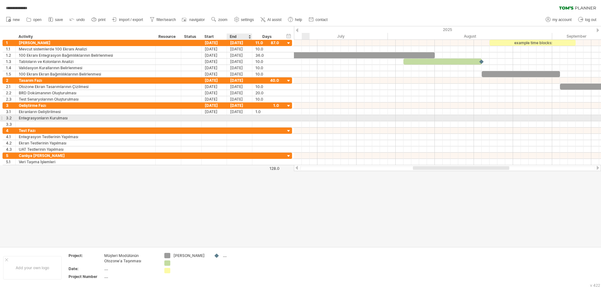
click at [241, 115] on div at bounding box center [239, 118] width 25 height 6
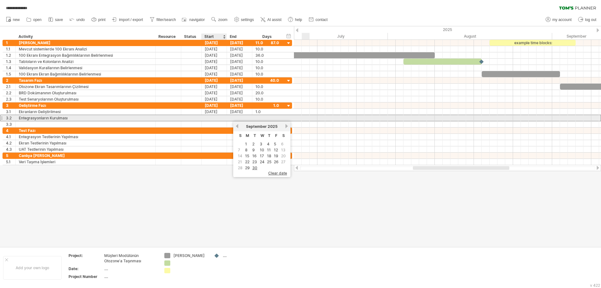
click at [221, 116] on div at bounding box center [214, 118] width 25 height 6
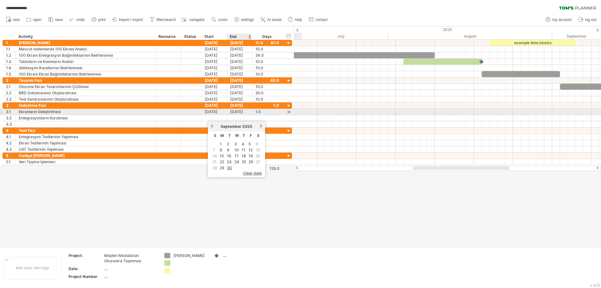
click at [235, 112] on div "[DATE]" at bounding box center [239, 112] width 25 height 6
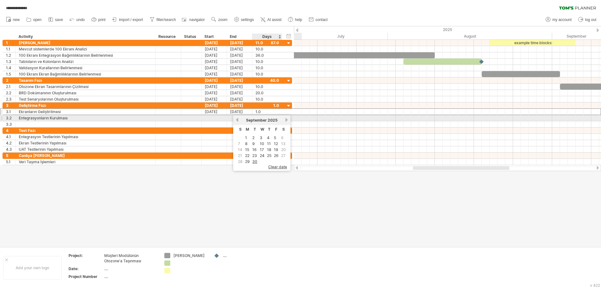
click at [287, 119] on link "next" at bounding box center [286, 119] width 5 height 5
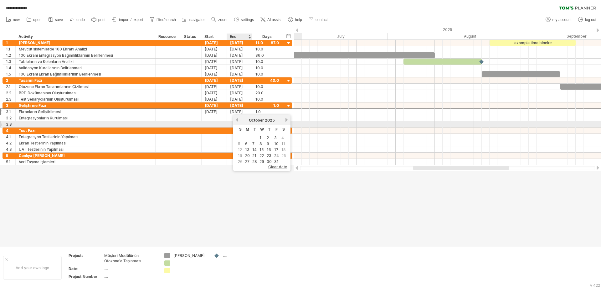
click at [240, 121] on div "[DATE]" at bounding box center [261, 120] width 45 height 5
click at [238, 121] on link "previous" at bounding box center [237, 119] width 5 height 5
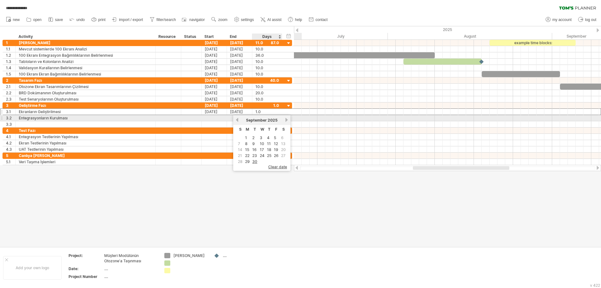
click at [287, 120] on link "next" at bounding box center [286, 119] width 5 height 5
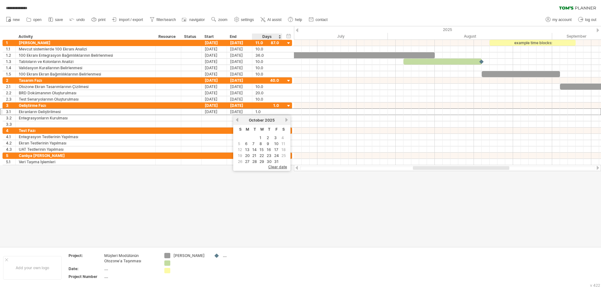
click at [271, 37] on div "Days" at bounding box center [267, 37] width 30 height 6
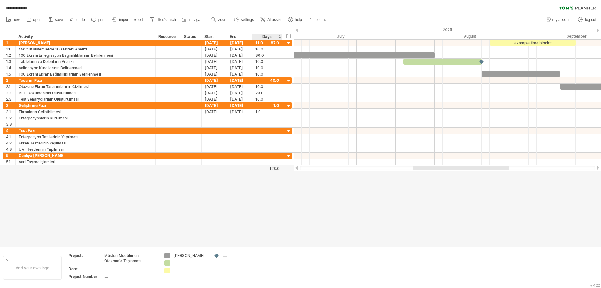
click at [270, 36] on div "Days" at bounding box center [267, 37] width 30 height 6
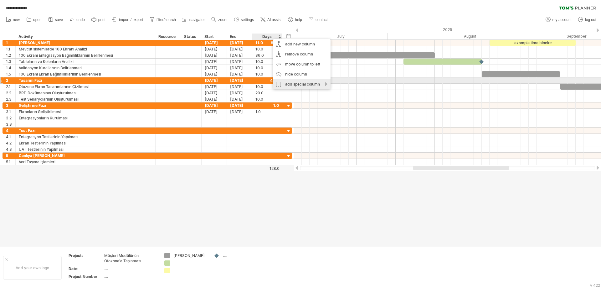
click at [290, 79] on div "add special column" at bounding box center [302, 84] width 58 height 10
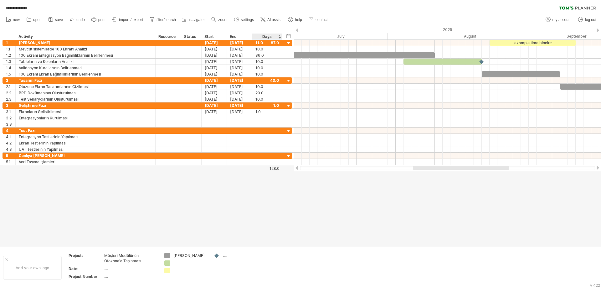
click at [266, 35] on div "Days" at bounding box center [267, 37] width 30 height 6
click at [265, 36] on div "Days" at bounding box center [267, 37] width 30 height 6
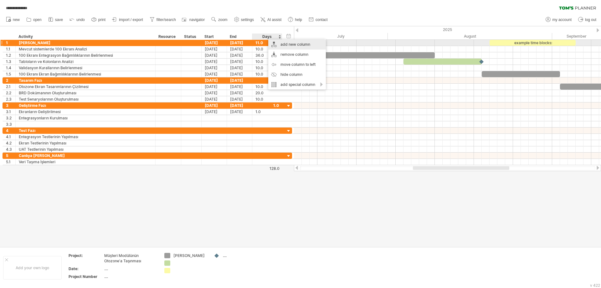
click at [277, 44] on div "add new column" at bounding box center [297, 44] width 58 height 10
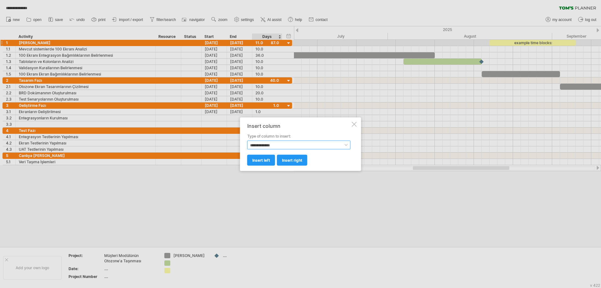
click at [307, 146] on select "**********" at bounding box center [298, 144] width 103 height 9
select select "********"
click at [247, 140] on select "**********" at bounding box center [298, 144] width 103 height 9
click at [285, 162] on span "insert right" at bounding box center [292, 159] width 20 height 5
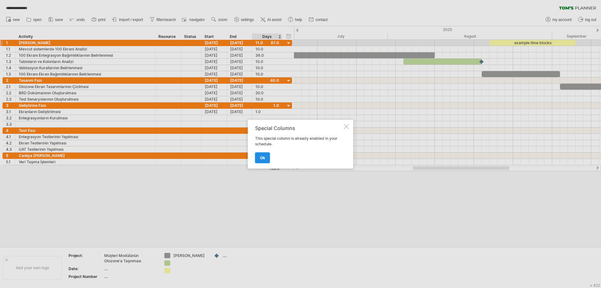
click at [261, 159] on span "ok" at bounding box center [262, 157] width 5 height 5
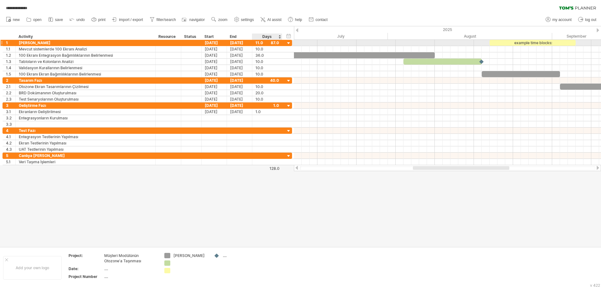
click at [275, 43] on div "11.0" at bounding box center [266, 43] width 23 height 6
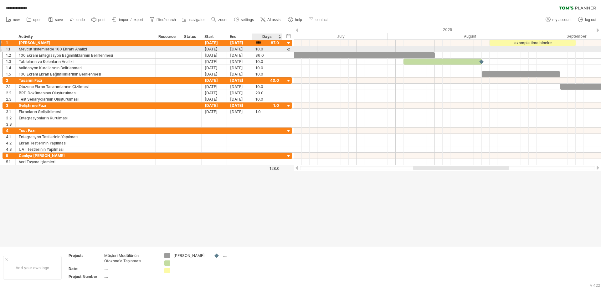
click at [275, 49] on div "10.0" at bounding box center [266, 49] width 23 height 6
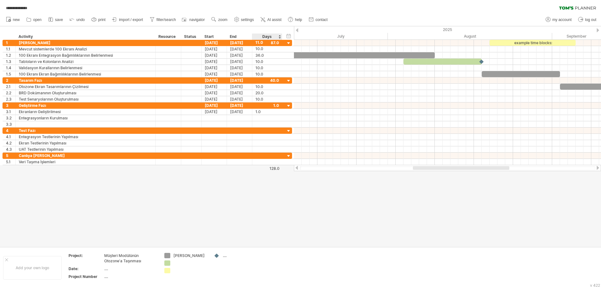
click at [275, 38] on div "Days" at bounding box center [267, 37] width 30 height 6
click at [294, 29] on div "2025" at bounding box center [348, 29] width 1785 height 7
click at [297, 30] on div at bounding box center [297, 30] width 3 height 4
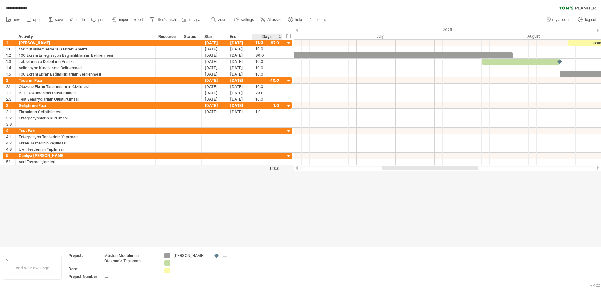
click at [282, 33] on div "hide start/end/duration show start/end/duration ******** Activity ******** Reso…" at bounding box center [147, 32] width 294 height 13
click at [272, 38] on div "Days" at bounding box center [267, 37] width 30 height 6
drag, startPoint x: 294, startPoint y: 30, endPoint x: 298, endPoint y: 30, distance: 4.1
click at [298, 30] on div "**********" at bounding box center [300, 144] width 601 height 288
click at [272, 38] on div "Days" at bounding box center [267, 37] width 30 height 6
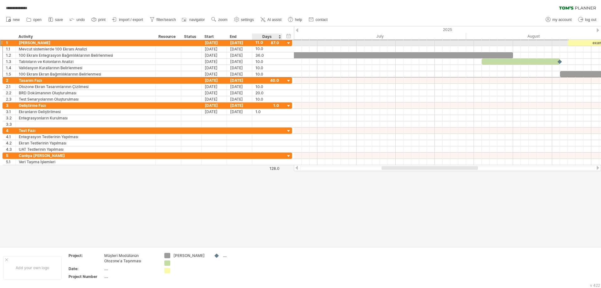
click at [197, 40] on div at bounding box center [191, 43] width 14 height 6
click at [271, 34] on div "Days" at bounding box center [267, 37] width 30 height 6
click at [282, 41] on div "add new column" at bounding box center [304, 43] width 58 height 10
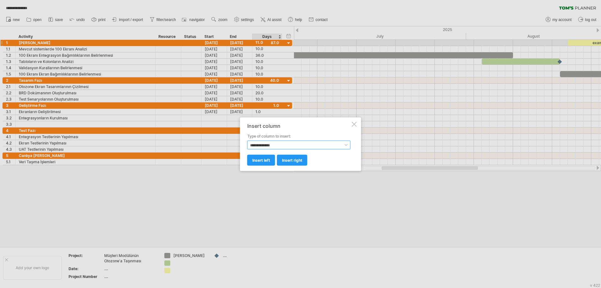
click at [279, 143] on select "**********" at bounding box center [298, 144] width 103 height 9
select select "********"
click at [247, 140] on select "**********" at bounding box center [298, 144] width 103 height 9
click at [271, 160] on link "insert left" at bounding box center [261, 159] width 28 height 11
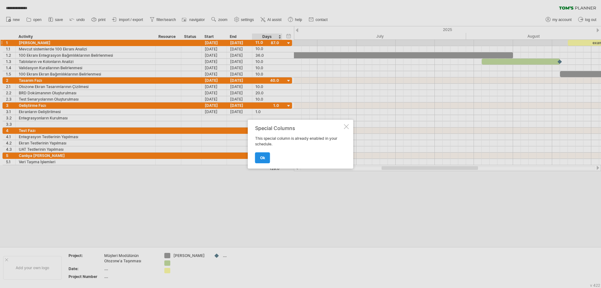
click at [265, 158] on span "ok" at bounding box center [262, 157] width 5 height 5
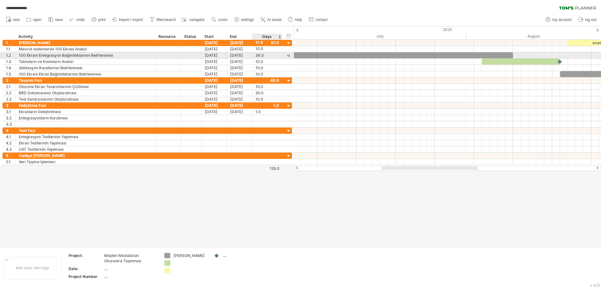
click at [267, 54] on div "36.0" at bounding box center [266, 55] width 23 height 6
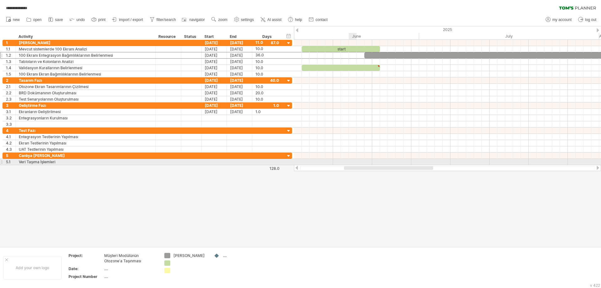
drag, startPoint x: 388, startPoint y: 167, endPoint x: 350, endPoint y: 161, distance: 37.9
click at [350, 161] on div "**********" at bounding box center [300, 144] width 601 height 288
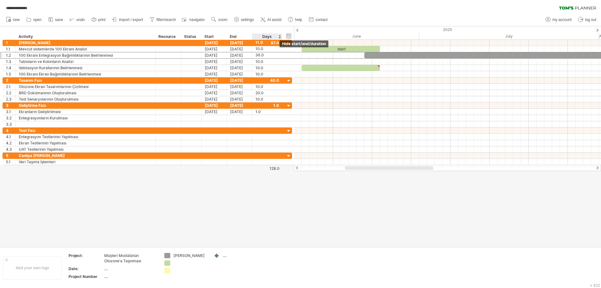
click at [289, 37] on div "hide start/end/duration show start/end/duration" at bounding box center [289, 36] width 6 height 7
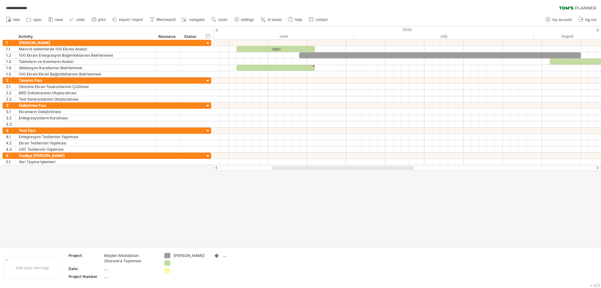
drag, startPoint x: 283, startPoint y: 169, endPoint x: 278, endPoint y: 167, distance: 5.4
click at [278, 167] on div at bounding box center [342, 168] width 142 height 4
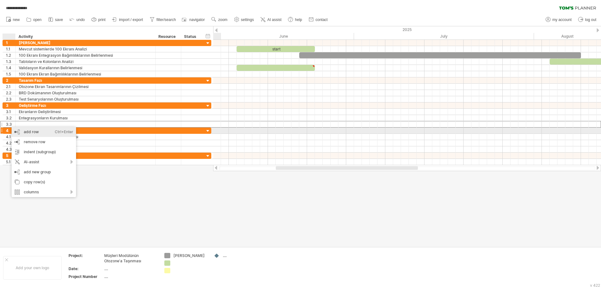
click at [30, 131] on div "add row Ctrl+Enter Cmd+Enter" at bounding box center [44, 132] width 64 height 10
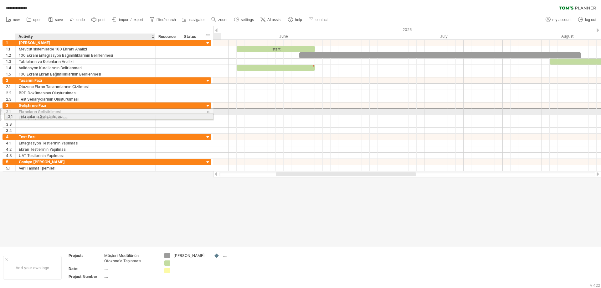
click at [29, 115] on div "**********" at bounding box center [107, 117] width 209 height 31
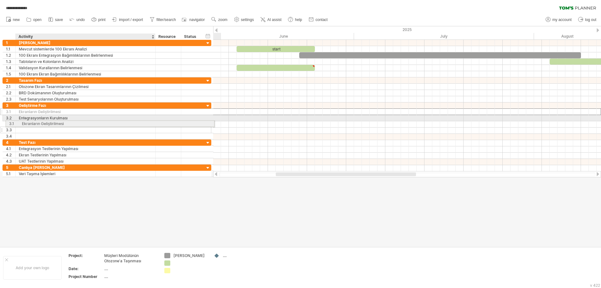
drag, startPoint x: 31, startPoint y: 112, endPoint x: 33, endPoint y: 122, distance: 10.5
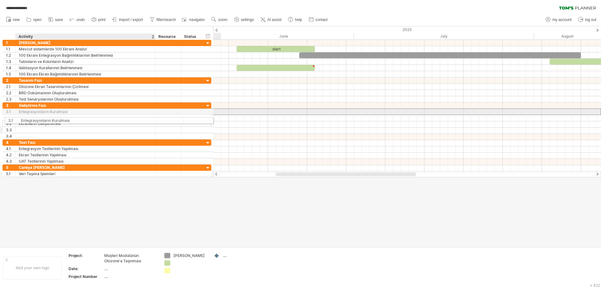
drag, startPoint x: 37, startPoint y: 112, endPoint x: 37, endPoint y: 121, distance: 9.7
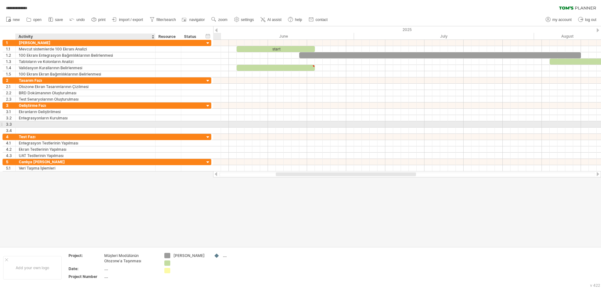
click at [34, 124] on div at bounding box center [85, 124] width 133 height 6
click at [34, 124] on input "text" at bounding box center [85, 124] width 133 height 6
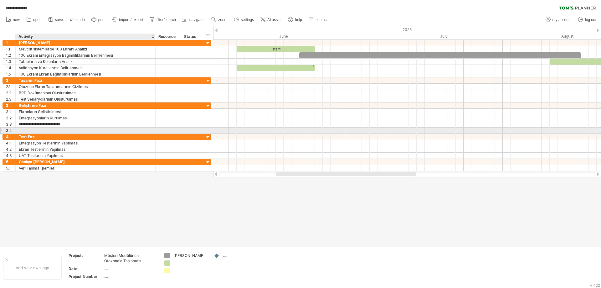
type input "**********"
click at [81, 128] on div at bounding box center [85, 130] width 133 height 6
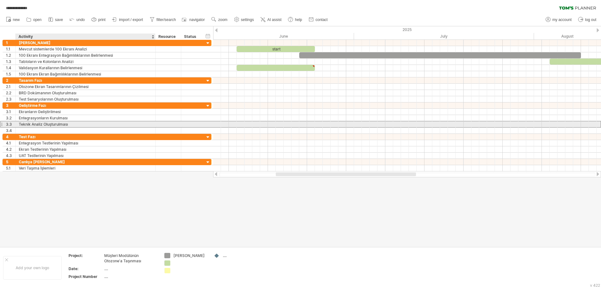
click at [71, 123] on div "Teknik Analiz Oluşturulması" at bounding box center [85, 124] width 133 height 6
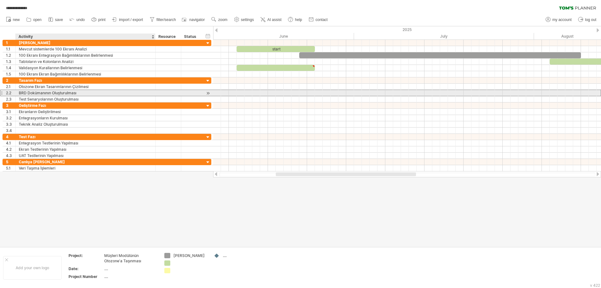
click at [72, 93] on div "BRD Dokümanının Oluşturulması" at bounding box center [85, 93] width 133 height 6
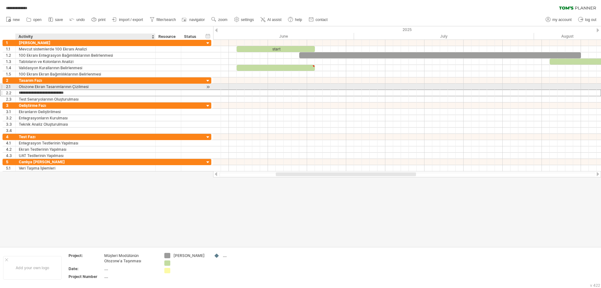
click at [69, 89] on div "Otozone Ekran Tasarımlarının Çizilmesi" at bounding box center [85, 87] width 133 height 6
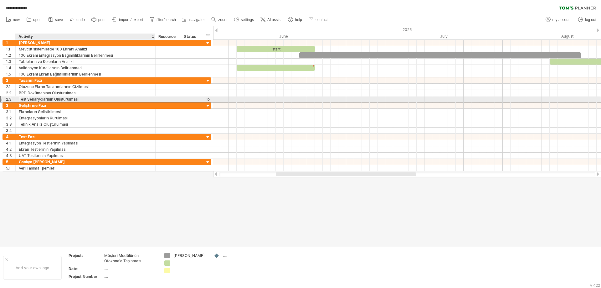
click at [68, 100] on div "Test Senaryolarının Oluşturulması" at bounding box center [85, 99] width 133 height 6
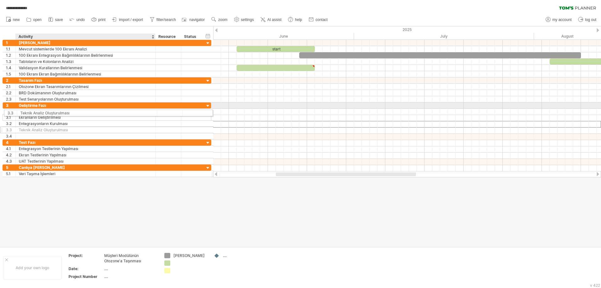
drag, startPoint x: 82, startPoint y: 122, endPoint x: 82, endPoint y: 112, distance: 10.3
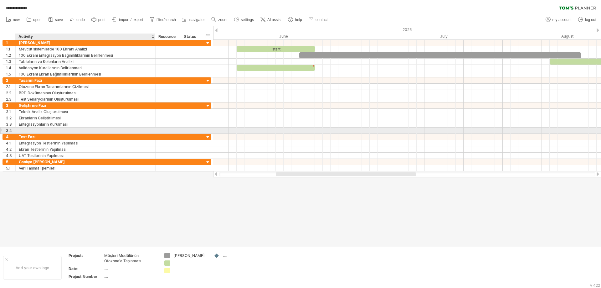
click at [75, 130] on div at bounding box center [85, 130] width 133 height 6
click at [75, 130] on input "text" at bounding box center [85, 130] width 133 height 6
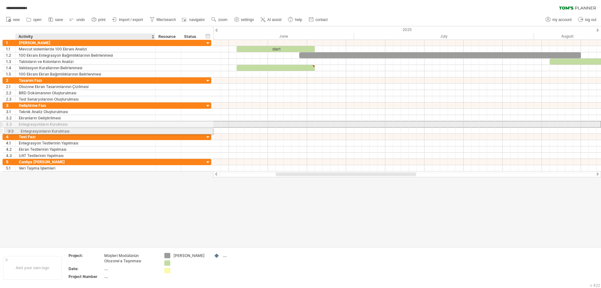
drag, startPoint x: 72, startPoint y: 125, endPoint x: 72, endPoint y: 130, distance: 5.0
click at [72, 130] on div "**********" at bounding box center [107, 117] width 209 height 31
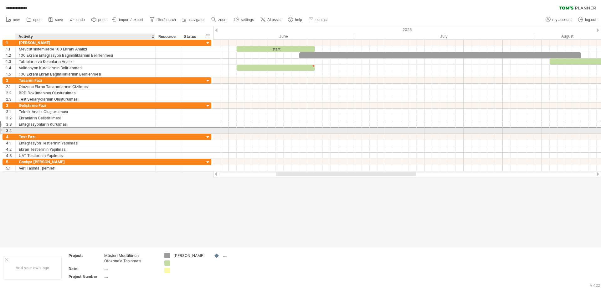
click at [55, 131] on input "text" at bounding box center [85, 130] width 133 height 6
type input "**********"
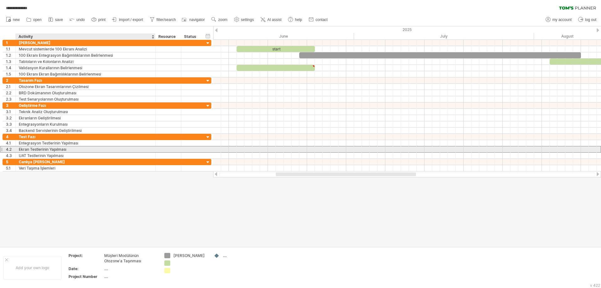
click at [54, 147] on div "Ekran Testlerinin Yapılması" at bounding box center [85, 149] width 133 height 6
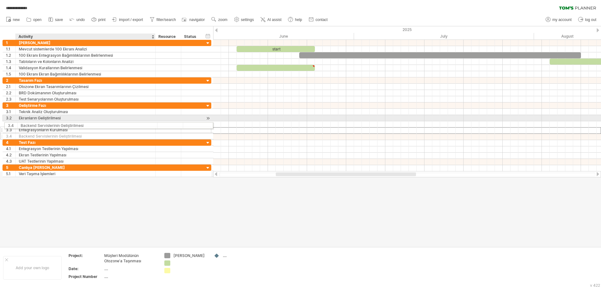
drag, startPoint x: 95, startPoint y: 128, endPoint x: 95, endPoint y: 124, distance: 4.1
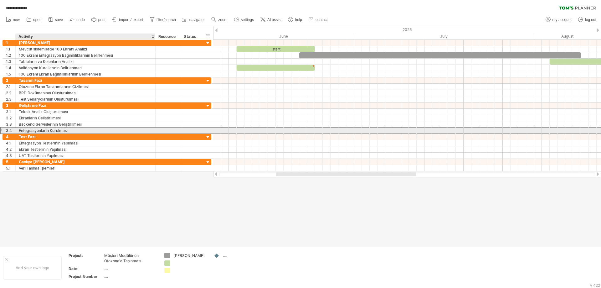
click at [92, 131] on div "Entegrasyonların Kurulması" at bounding box center [85, 130] width 133 height 6
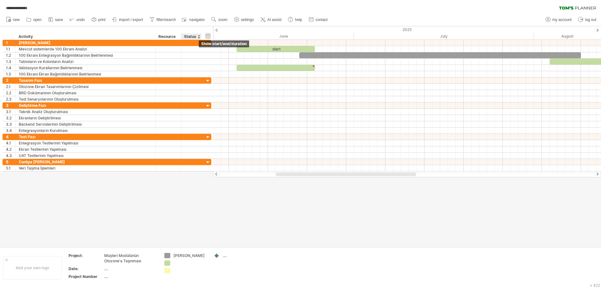
click at [206, 38] on div "hide start/end/duration show start/end/duration" at bounding box center [208, 36] width 6 height 7
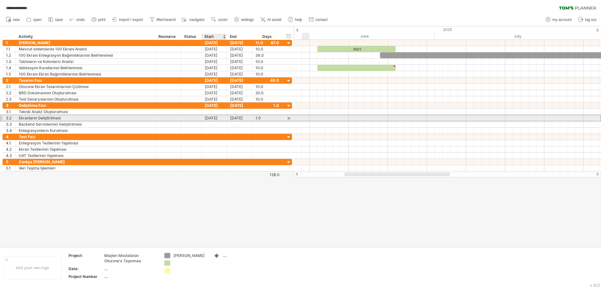
click at [215, 117] on div "[DATE]" at bounding box center [214, 118] width 25 height 6
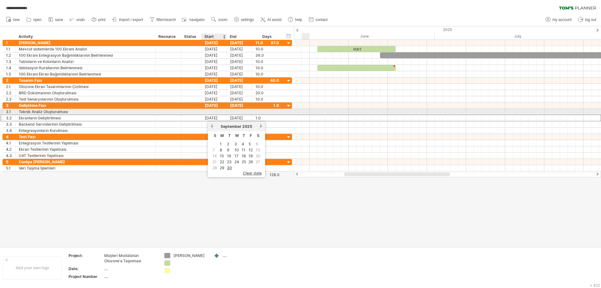
click at [218, 112] on div at bounding box center [214, 112] width 25 height 6
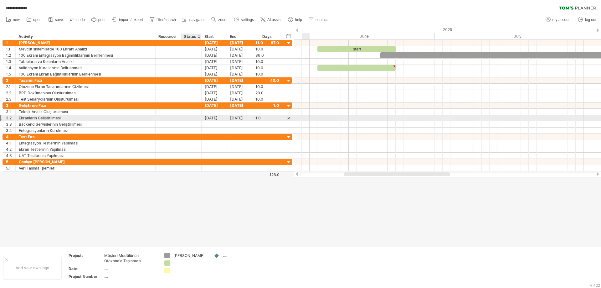
click at [202, 121] on div "**********" at bounding box center [148, 118] width 290 height 7
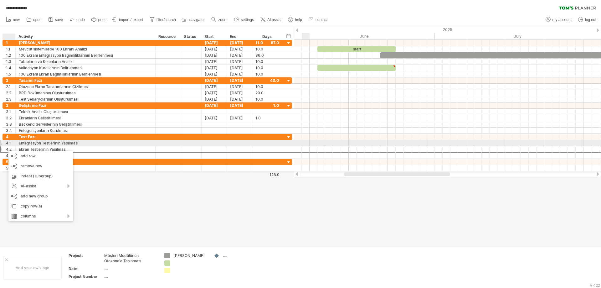
click at [77, 145] on div "Entegrasyon Testlerinin Yapılması" at bounding box center [85, 143] width 133 height 6
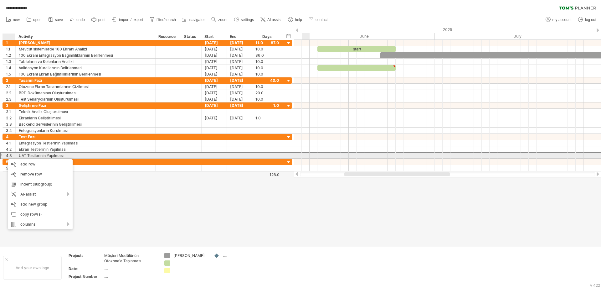
click at [65, 152] on div "UAT Testlerinin Yapılması" at bounding box center [85, 155] width 133 height 6
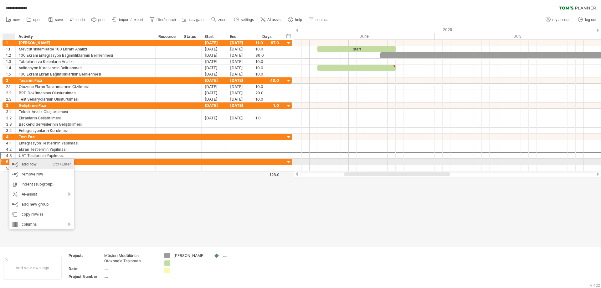
click at [26, 164] on div "add row Ctrl+Enter Cmd+Enter" at bounding box center [41, 164] width 64 height 10
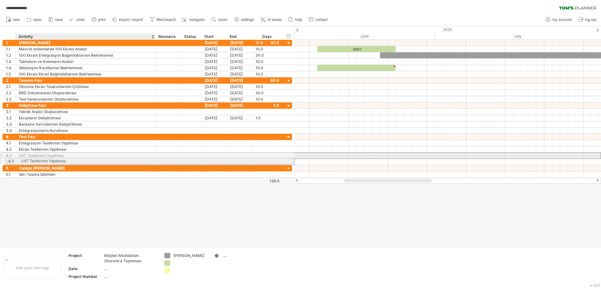
drag, startPoint x: 30, startPoint y: 155, endPoint x: 30, endPoint y: 161, distance: 5.7
click at [30, 161] on div "**********" at bounding box center [148, 149] width 290 height 31
click at [31, 161] on input "text" at bounding box center [85, 162] width 133 height 6
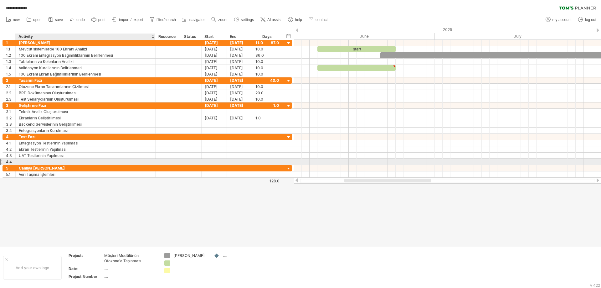
click at [31, 161] on input "text" at bounding box center [85, 162] width 133 height 6
type input "**********"
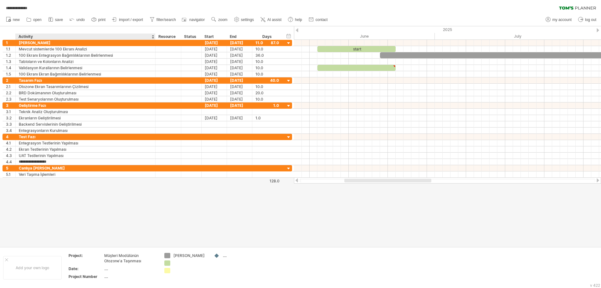
click at [44, 191] on div at bounding box center [300, 136] width 601 height 220
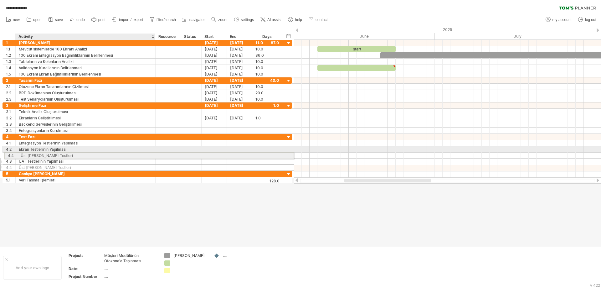
drag, startPoint x: 52, startPoint y: 162, endPoint x: 52, endPoint y: 154, distance: 8.1
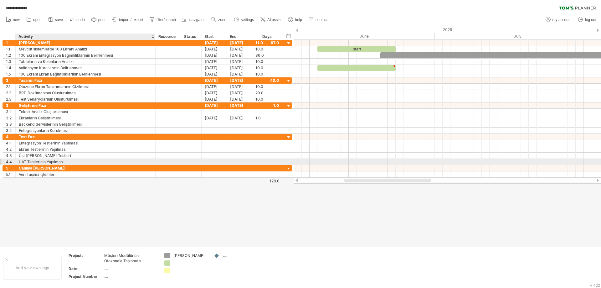
click at [70, 162] on div "UAT Testlerinin Yapılması" at bounding box center [85, 162] width 133 height 6
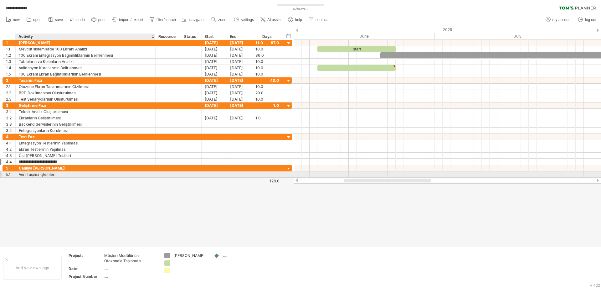
click at [57, 174] on div "Veri Taşıma İşlemleri" at bounding box center [85, 174] width 133 height 6
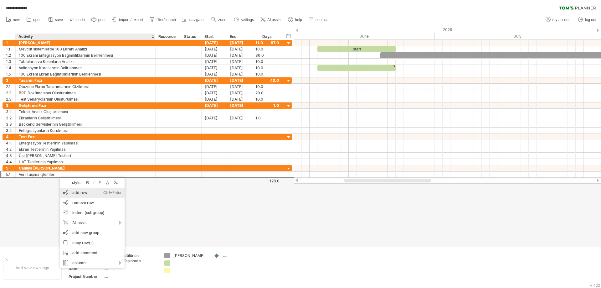
click at [72, 193] on div "add row Ctrl+Enter Cmd+Enter" at bounding box center [92, 193] width 64 height 10
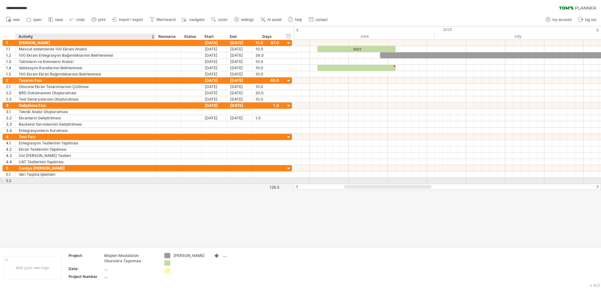
click at [53, 181] on div at bounding box center [85, 181] width 133 height 6
type input "**********"
click at [53, 204] on div at bounding box center [300, 136] width 601 height 220
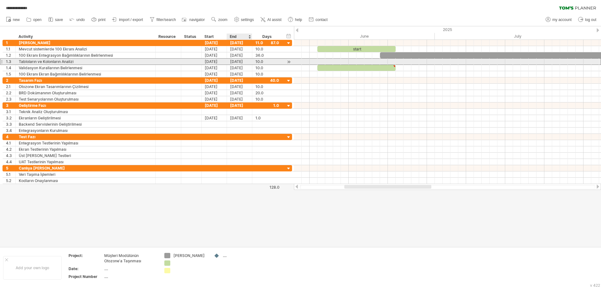
click at [242, 62] on div "[DATE]" at bounding box center [239, 62] width 25 height 6
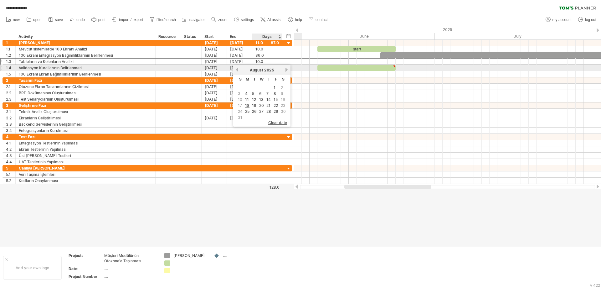
click at [286, 67] on div "previous next [DATE]" at bounding box center [261, 70] width 57 height 10
click at [286, 70] on link "next" at bounding box center [286, 69] width 5 height 5
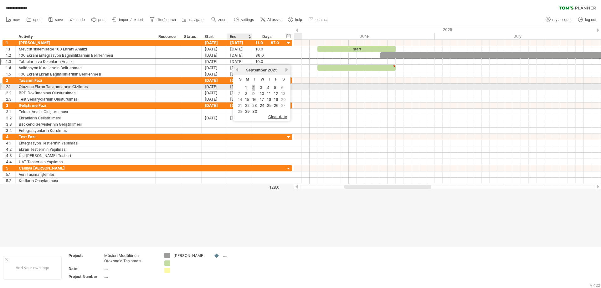
click at [253, 87] on link "2" at bounding box center [253, 88] width 3 height 6
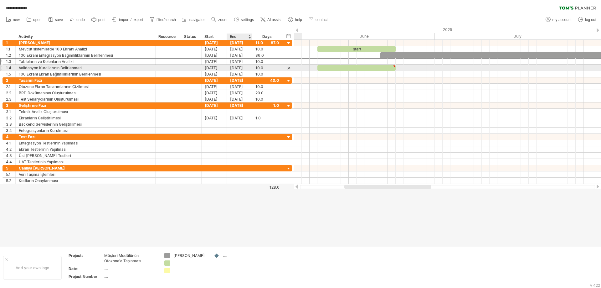
click at [245, 65] on div "[DATE]" at bounding box center [239, 68] width 25 height 6
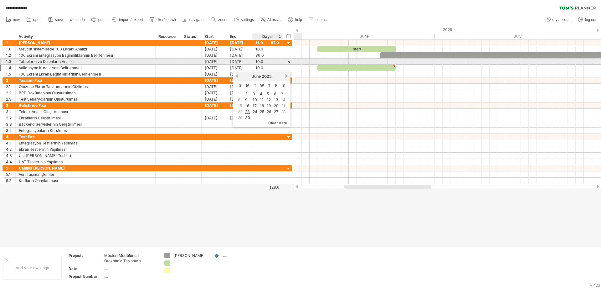
click at [264, 61] on div "10.0" at bounding box center [266, 62] width 23 height 6
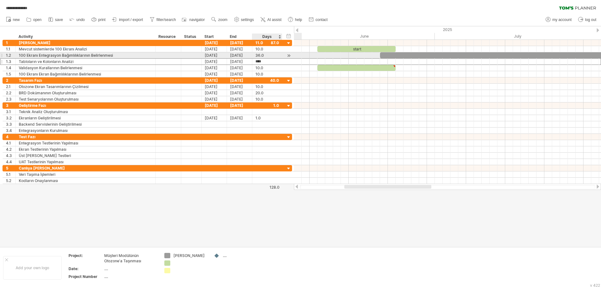
click at [264, 56] on div "36.0" at bounding box center [266, 55] width 23 height 6
click at [264, 60] on div "10.0" at bounding box center [266, 62] width 23 height 6
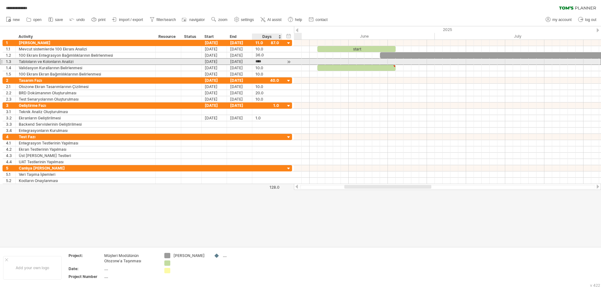
type input "****"
click at [243, 65] on div "[DATE]" at bounding box center [239, 68] width 25 height 6
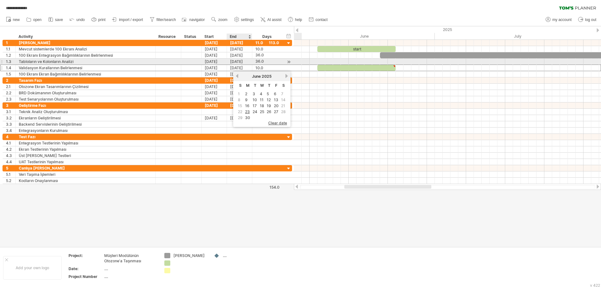
click at [242, 60] on div "[DATE]" at bounding box center [239, 62] width 25 height 6
click at [239, 62] on div "[DATE]" at bounding box center [239, 62] width 25 height 6
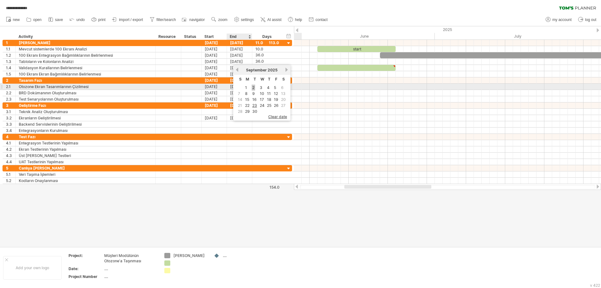
click at [255, 88] on link "2" at bounding box center [253, 88] width 3 height 6
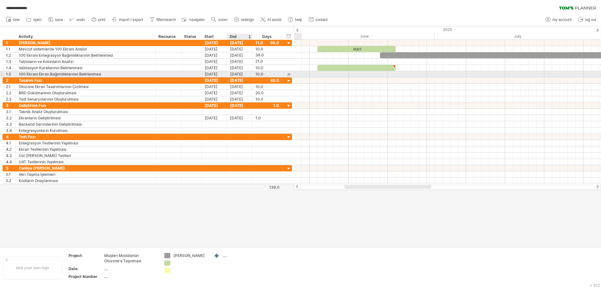
click at [243, 73] on div "[DATE]" at bounding box center [239, 74] width 25 height 6
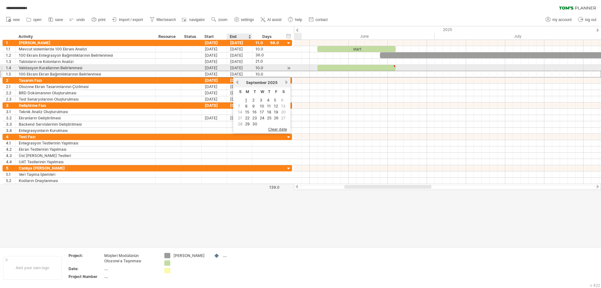
click at [243, 68] on div "[DATE]" at bounding box center [239, 68] width 25 height 6
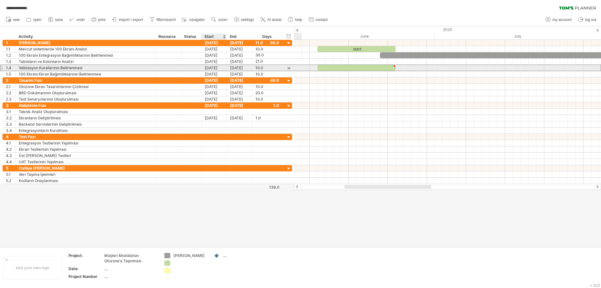
click at [222, 68] on div "[DATE]" at bounding box center [214, 68] width 25 height 6
click at [187, 68] on div at bounding box center [191, 68] width 14 height 6
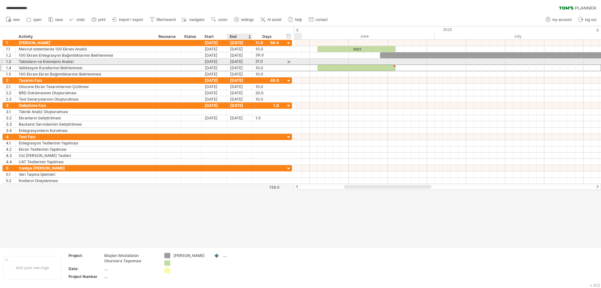
click at [246, 61] on div "[DATE]" at bounding box center [239, 62] width 25 height 6
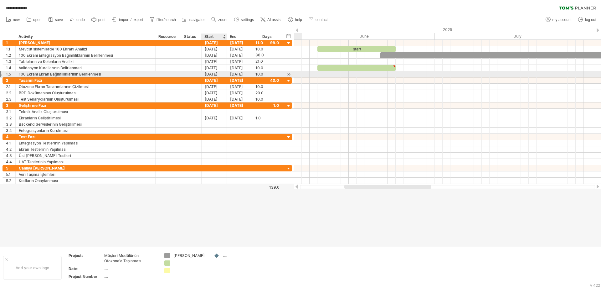
click at [218, 72] on div "[DATE]" at bounding box center [214, 74] width 25 height 6
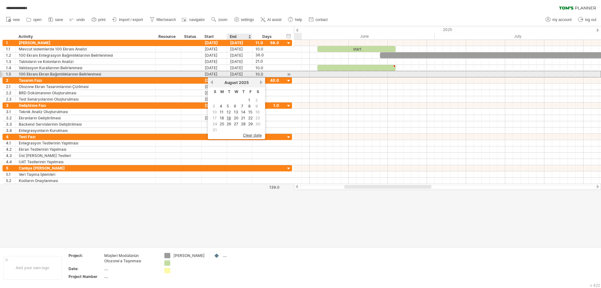
click at [245, 74] on div "[DATE]" at bounding box center [239, 74] width 25 height 6
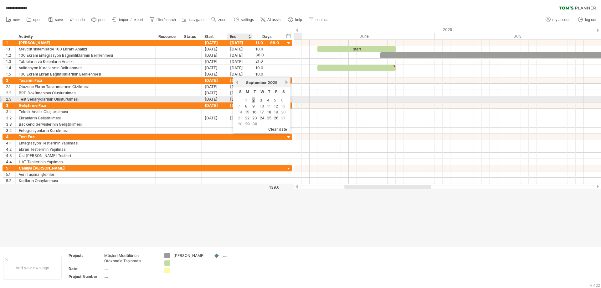
click at [254, 102] on link "2" at bounding box center [253, 100] width 3 height 6
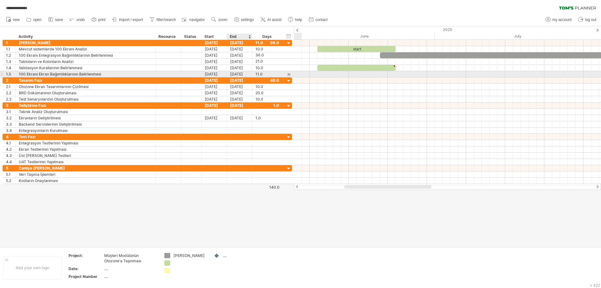
click at [244, 75] on div "[DATE]" at bounding box center [239, 74] width 25 height 6
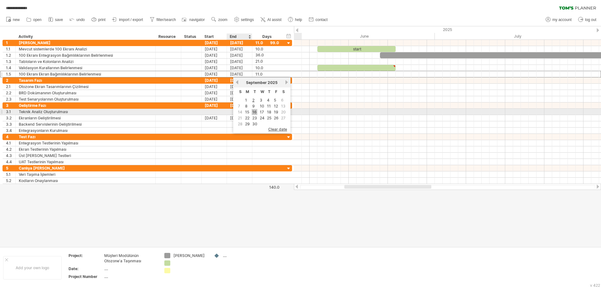
click at [252, 110] on link "16" at bounding box center [255, 112] width 6 height 6
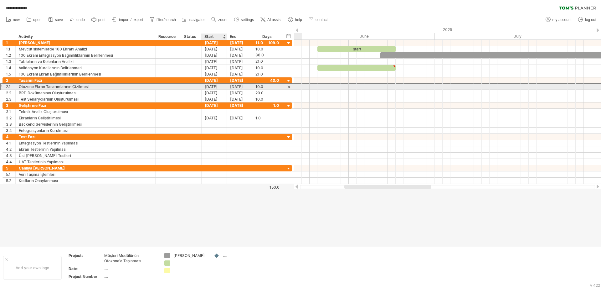
click at [216, 85] on div "[DATE]" at bounding box center [214, 87] width 25 height 6
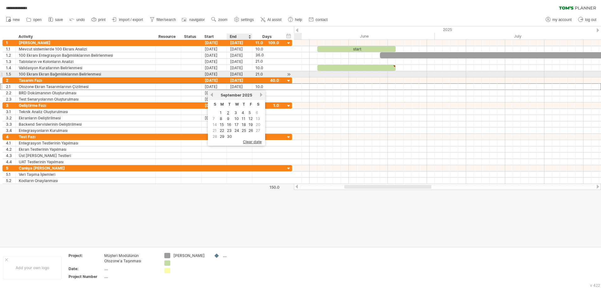
click at [243, 73] on div "[DATE]" at bounding box center [239, 74] width 25 height 6
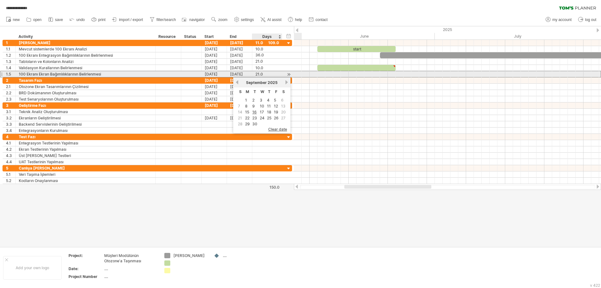
click at [274, 75] on div "21.0" at bounding box center [266, 74] width 23 height 6
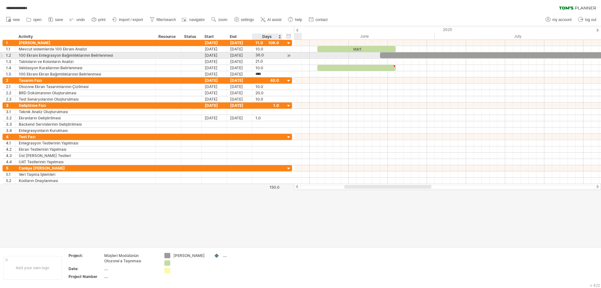
click at [265, 58] on div "36.0" at bounding box center [266, 55] width 23 height 6
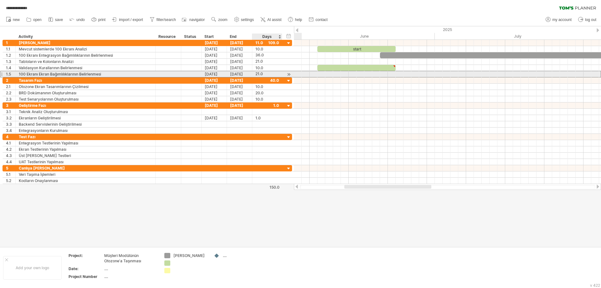
click at [258, 76] on div "21.0" at bounding box center [266, 74] width 23 height 6
type input "****"
click at [236, 75] on div "[DATE]" at bounding box center [239, 74] width 25 height 6
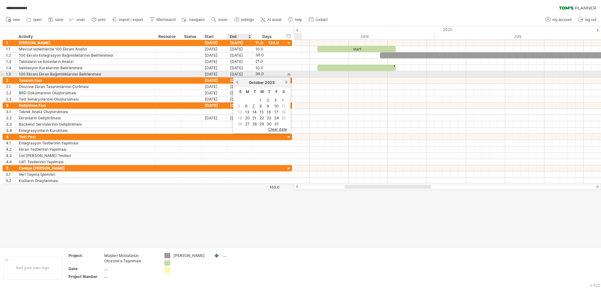
click at [236, 75] on div "[DATE]" at bounding box center [239, 74] width 25 height 6
click at [237, 82] on link "previous" at bounding box center [237, 82] width 5 height 5
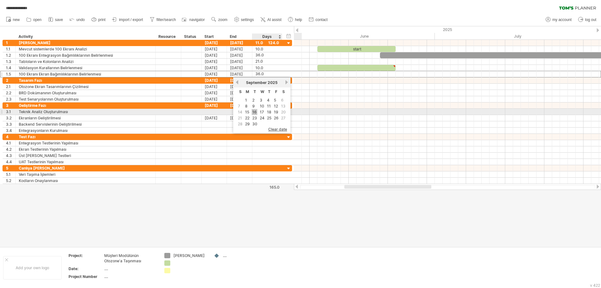
click at [256, 110] on link "16" at bounding box center [255, 112] width 6 height 6
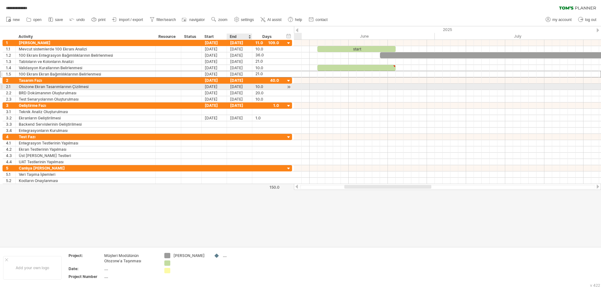
click at [237, 87] on div "[DATE]" at bounding box center [239, 87] width 25 height 6
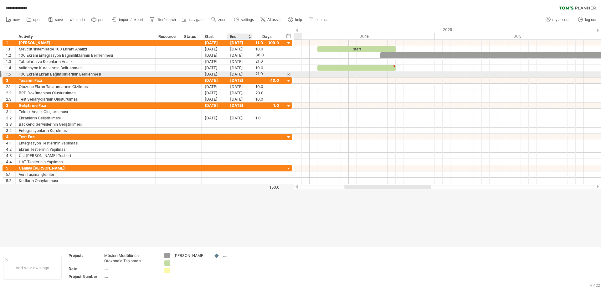
click at [246, 74] on div "[DATE]" at bounding box center [239, 74] width 25 height 6
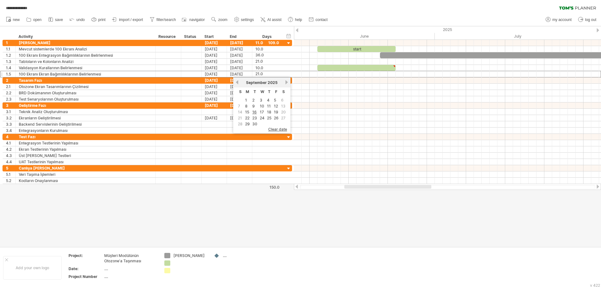
click at [313, 219] on div at bounding box center [300, 136] width 601 height 220
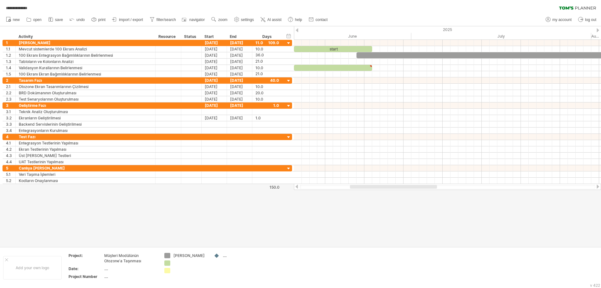
drag, startPoint x: 362, startPoint y: 186, endPoint x: 367, endPoint y: 186, distance: 5.6
click at [367, 186] on div at bounding box center [393, 187] width 87 height 4
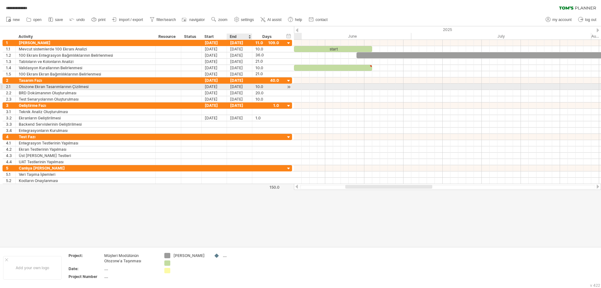
click at [238, 87] on div "[DATE]" at bounding box center [239, 87] width 25 height 6
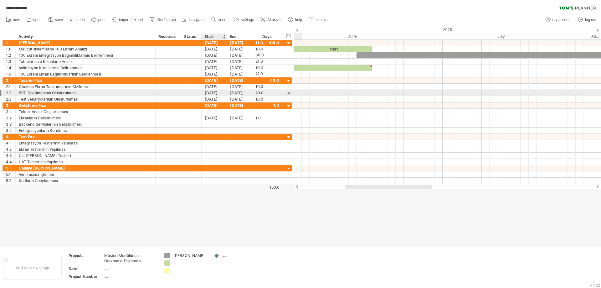
click at [218, 93] on div "[DATE]" at bounding box center [214, 93] width 25 height 6
click at [215, 93] on div "[DATE]" at bounding box center [214, 93] width 25 height 6
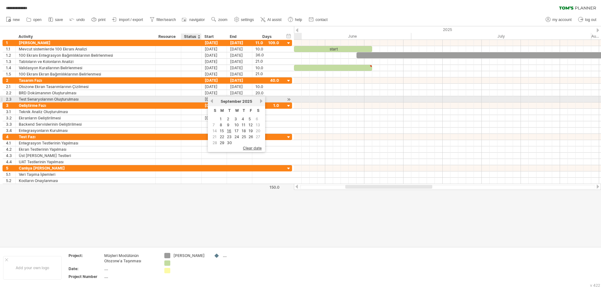
click at [191, 101] on div at bounding box center [191, 99] width 14 height 6
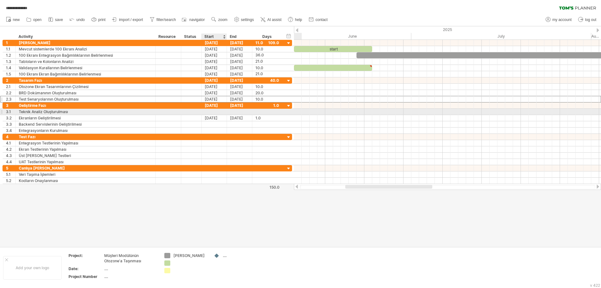
click at [217, 111] on div at bounding box center [214, 112] width 25 height 6
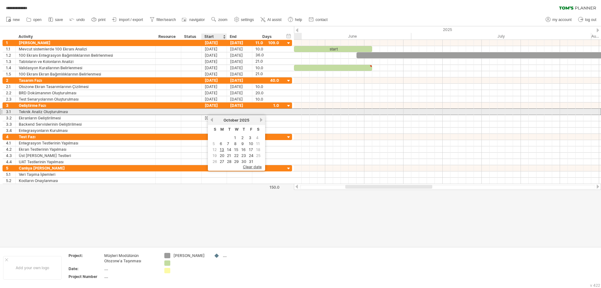
click at [207, 111] on div at bounding box center [214, 112] width 25 height 6
click at [4, 112] on div "3.1" at bounding box center [9, 112] width 13 height 6
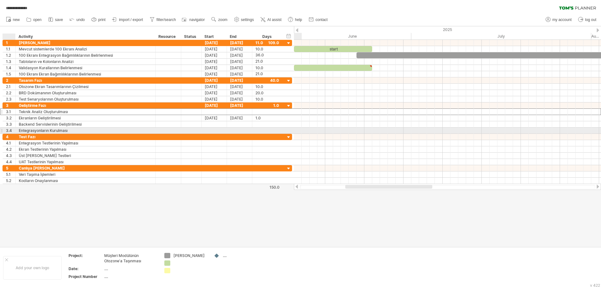
click at [12, 132] on div "3.4" at bounding box center [10, 130] width 9 height 6
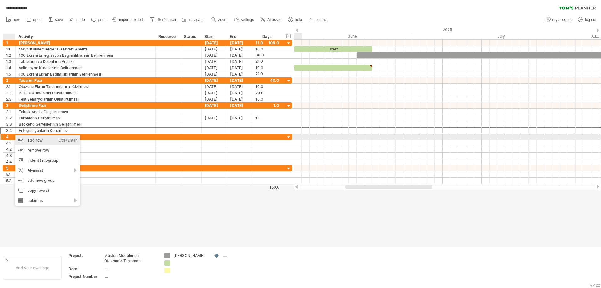
click at [27, 137] on div "add row Ctrl+Enter Cmd+Enter" at bounding box center [47, 140] width 64 height 10
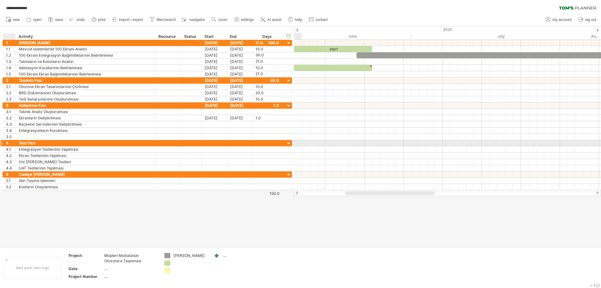
click at [27, 137] on div at bounding box center [85, 137] width 133 height 6
click at [27, 137] on input "text" at bounding box center [85, 137] width 133 height 6
type input "**********"
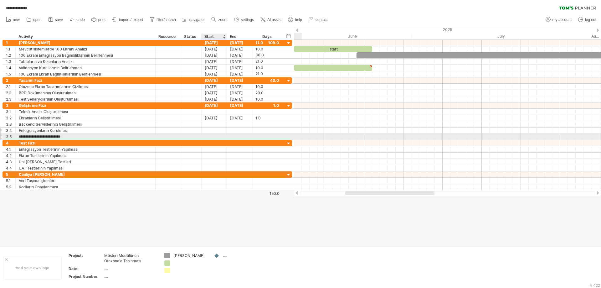
click at [229, 133] on div "**********" at bounding box center [148, 130] width 290 height 6
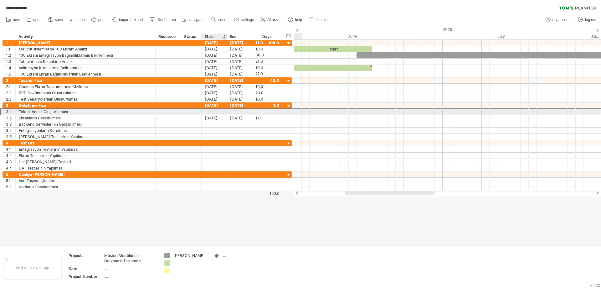
click at [218, 112] on div at bounding box center [214, 112] width 25 height 6
click at [217, 112] on div at bounding box center [214, 112] width 25 height 6
click at [211, 112] on div at bounding box center [214, 112] width 25 height 6
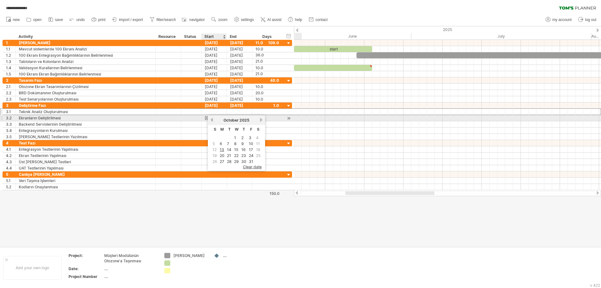
click at [214, 120] on link "previous" at bounding box center [211, 119] width 5 height 5
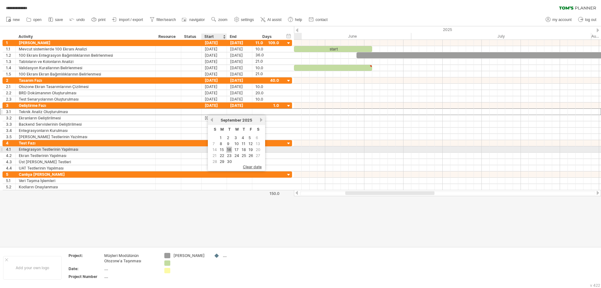
click at [227, 148] on link "16" at bounding box center [229, 150] width 6 height 6
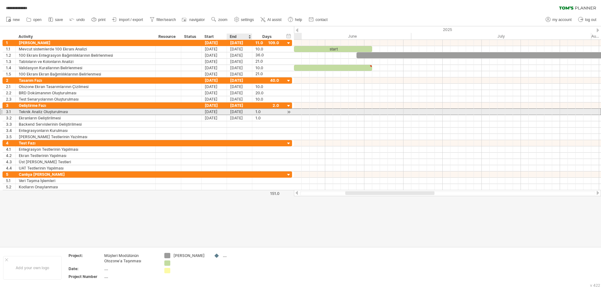
click at [240, 113] on div "[DATE]" at bounding box center [239, 112] width 25 height 6
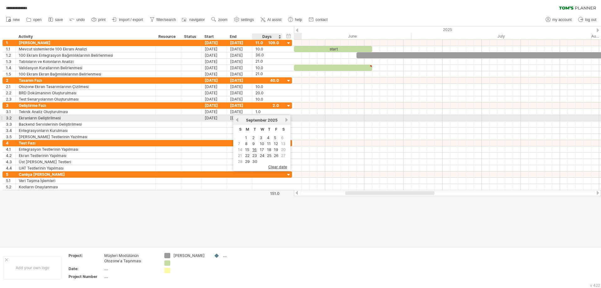
click at [286, 121] on link "next" at bounding box center [286, 119] width 5 height 5
click at [286, 120] on link "next" at bounding box center [286, 119] width 5 height 5
click at [214, 120] on div "[DATE]" at bounding box center [214, 118] width 25 height 6
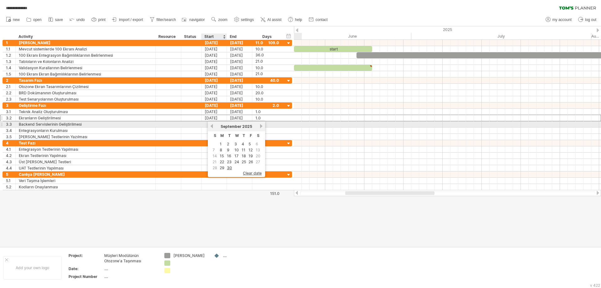
click at [213, 126] on link "previous" at bounding box center [211, 126] width 5 height 5
click at [260, 126] on link "next" at bounding box center [261, 126] width 5 height 5
click at [212, 126] on link "previous" at bounding box center [211, 126] width 5 height 5
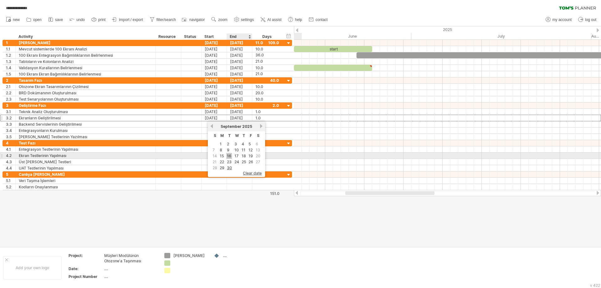
click at [231, 155] on link "16" at bounding box center [229, 156] width 6 height 6
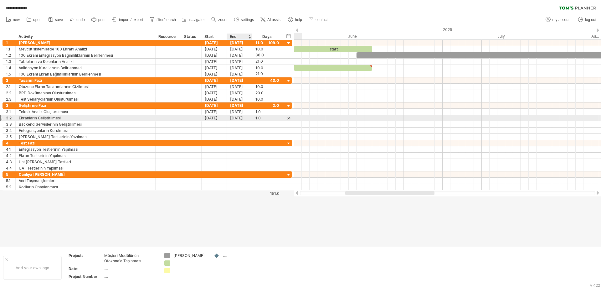
click at [238, 119] on div "[DATE]" at bounding box center [239, 118] width 25 height 6
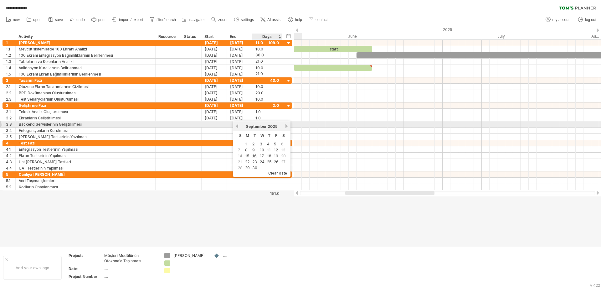
click at [286, 126] on link "next" at bounding box center [286, 126] width 5 height 5
click at [237, 126] on link "previous" at bounding box center [237, 126] width 5 height 5
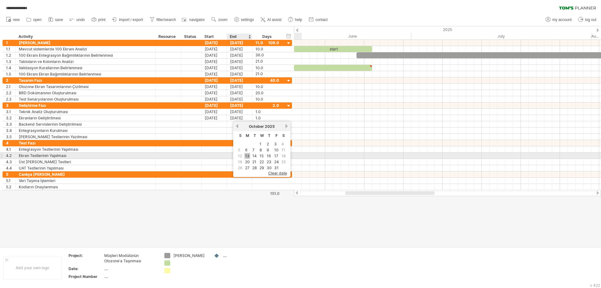
click at [249, 156] on link "13" at bounding box center [248, 156] width 6 height 6
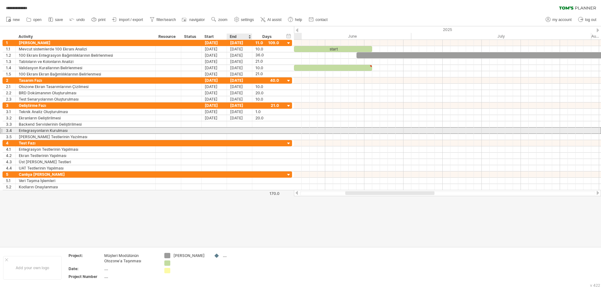
click at [234, 129] on div at bounding box center [239, 130] width 25 height 6
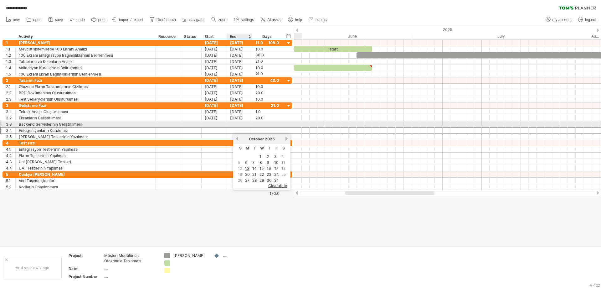
click at [233, 123] on div at bounding box center [239, 124] width 25 height 6
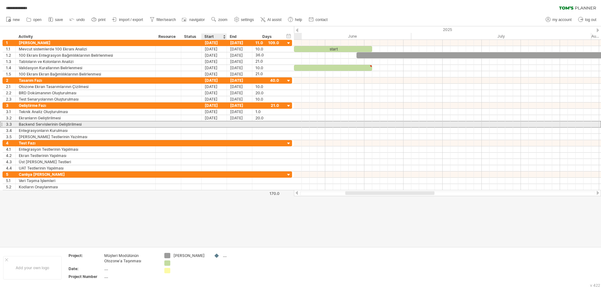
click at [215, 123] on div at bounding box center [214, 124] width 25 height 6
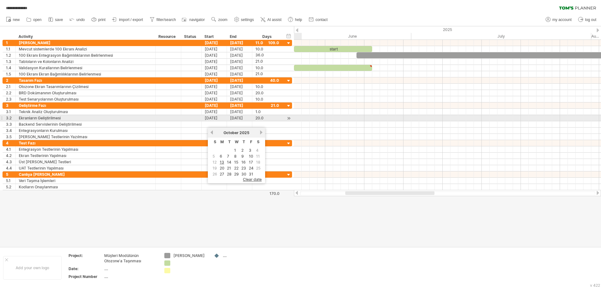
click at [289, 119] on div at bounding box center [289, 118] width 6 height 7
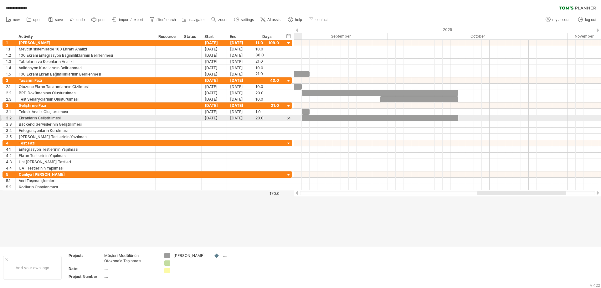
click at [289, 119] on div at bounding box center [289, 118] width 6 height 7
click at [273, 120] on div "20.0" at bounding box center [266, 118] width 23 height 6
click at [181, 120] on div at bounding box center [180, 118] width 3 height 6
click at [279, 118] on div "20.0 20.0" at bounding box center [267, 118] width 30 height 6
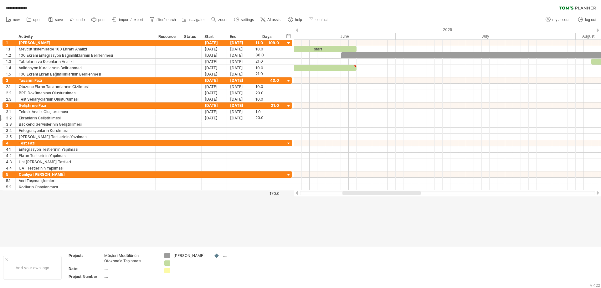
drag, startPoint x: 486, startPoint y: 193, endPoint x: 351, endPoint y: 191, distance: 134.6
click at [351, 191] on div at bounding box center [447, 193] width 307 height 6
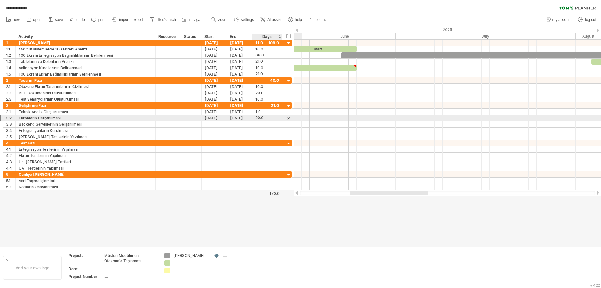
click at [267, 117] on div "20.0" at bounding box center [266, 118] width 23 height 6
click at [288, 118] on div at bounding box center [289, 118] width 6 height 7
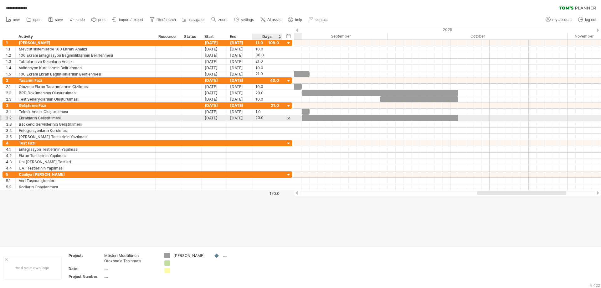
click at [275, 116] on div "20.0" at bounding box center [266, 118] width 23 height 6
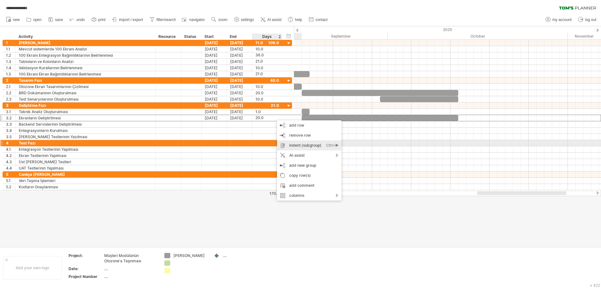
click at [292, 144] on div "indent (subgroup) Ctrl+► Cmd+►" at bounding box center [309, 145] width 64 height 10
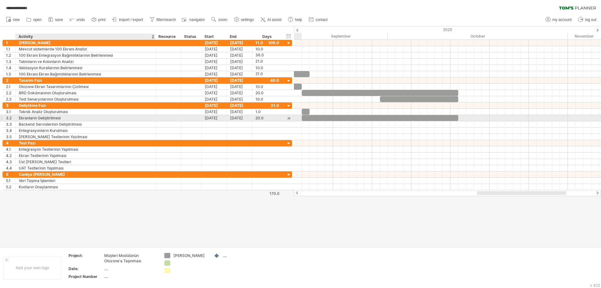
click at [85, 120] on div "Ekranların Geliştirilmesi" at bounding box center [85, 118] width 133 height 6
click at [268, 119] on div "20.0" at bounding box center [266, 118] width 23 height 6
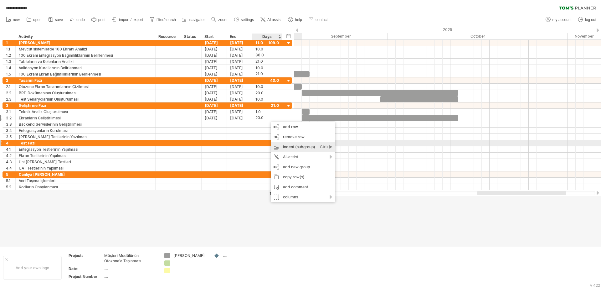
click at [286, 144] on div "indent (subgroup) Ctrl+► Cmd+►" at bounding box center [303, 147] width 64 height 10
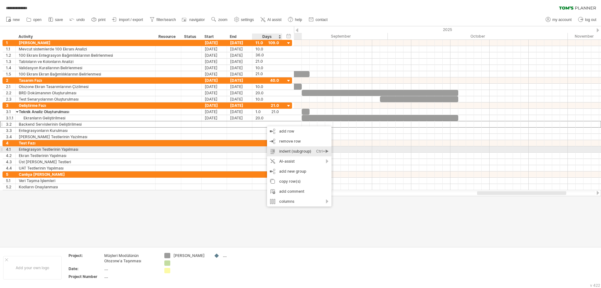
click at [282, 149] on div "indent (subgroup) Ctrl+► Cmd+►" at bounding box center [299, 151] width 64 height 10
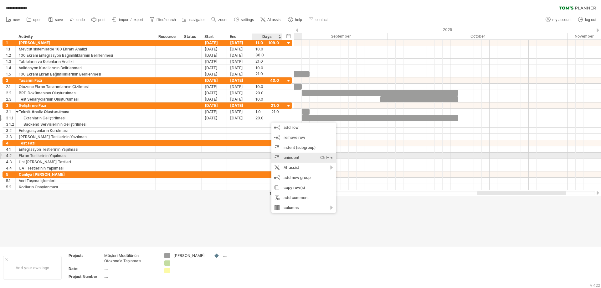
click at [281, 154] on div "unindent Ctrl+◄ Cmd+◄" at bounding box center [303, 157] width 64 height 10
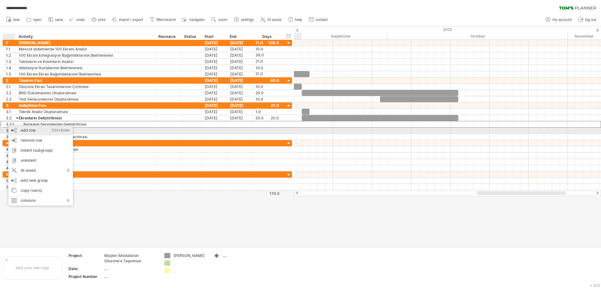
click at [15, 130] on div "add row Ctrl+Enter Cmd+Enter" at bounding box center [40, 130] width 64 height 10
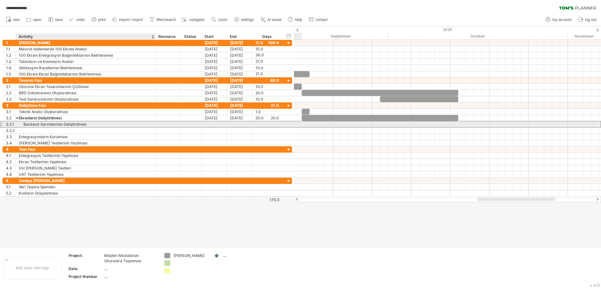
click at [35, 123] on div "Backend Servislerinin Geliştirilmesi" at bounding box center [85, 124] width 133 height 6
click at [36, 123] on input "**********" at bounding box center [85, 124] width 133 height 6
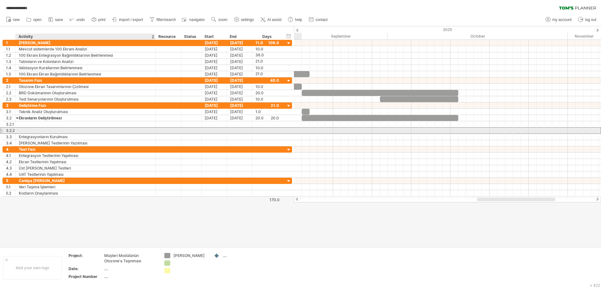
click at [36, 130] on div at bounding box center [85, 130] width 133 height 6
click at [0, 0] on input "text" at bounding box center [0, 0] width 0 height 0
paste input "**********"
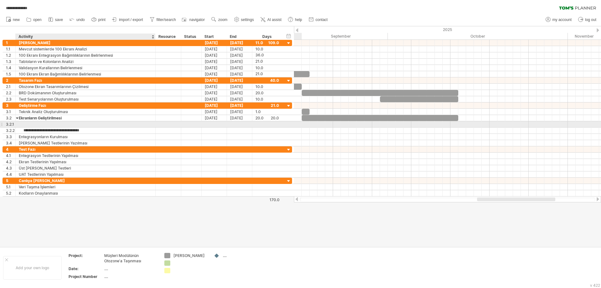
type input "**********"
click at [35, 123] on div at bounding box center [85, 124] width 133 height 6
click at [35, 123] on input "text" at bounding box center [85, 124] width 133 height 6
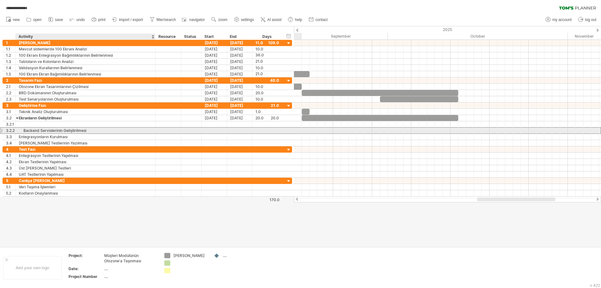
click at [34, 128] on div "Backend Servislerinin Geliştirilmesi" at bounding box center [85, 130] width 133 height 6
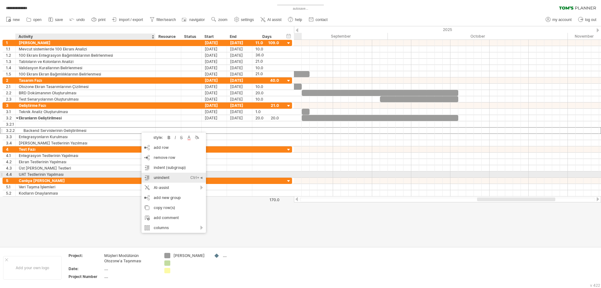
click at [162, 175] on div "unindent Ctrl+◄ Cmd+◄" at bounding box center [174, 178] width 64 height 10
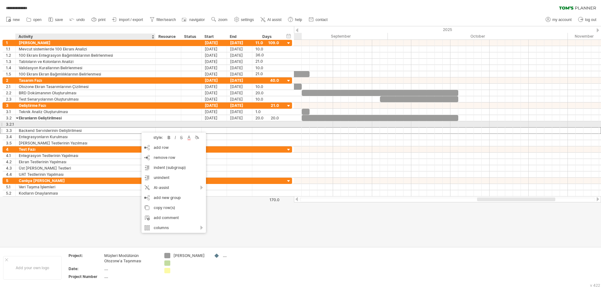
click at [44, 122] on div at bounding box center [85, 124] width 133 height 6
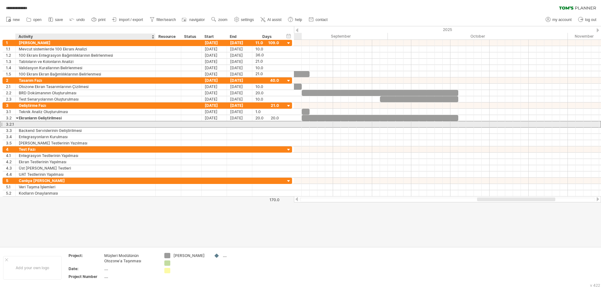
click at [44, 122] on input "text" at bounding box center [85, 124] width 133 height 6
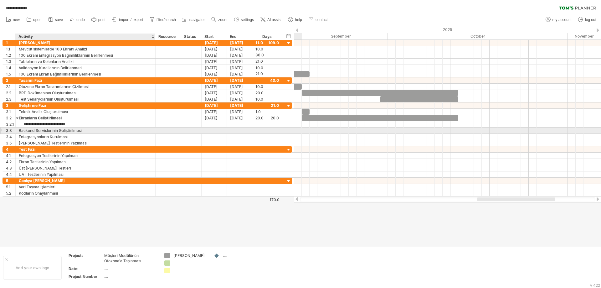
type input "**********"
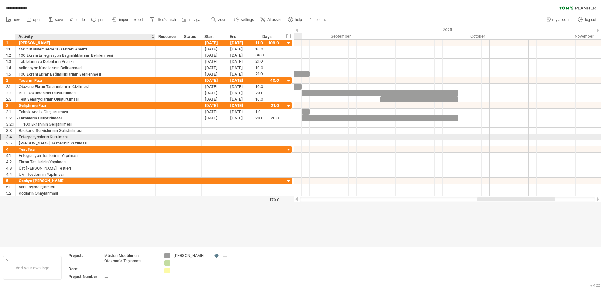
drag, startPoint x: 81, startPoint y: 139, endPoint x: 64, endPoint y: 137, distance: 17.7
click at [80, 139] on div "Entegrasyonların Kurulması" at bounding box center [85, 137] width 133 height 6
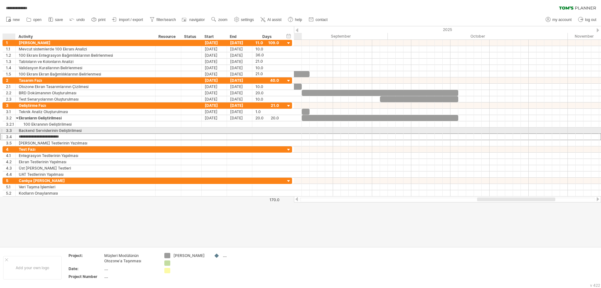
click at [5, 130] on div "3.3" at bounding box center [9, 130] width 13 height 6
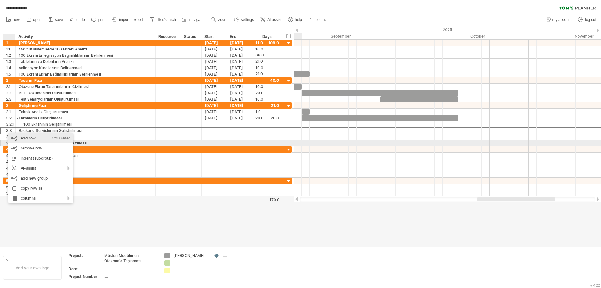
click at [21, 142] on div "add row Ctrl+Enter Cmd+Enter" at bounding box center [40, 138] width 64 height 10
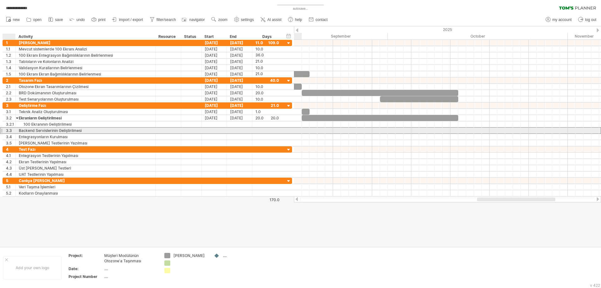
click at [11, 131] on div "3.3" at bounding box center [10, 130] width 9 height 6
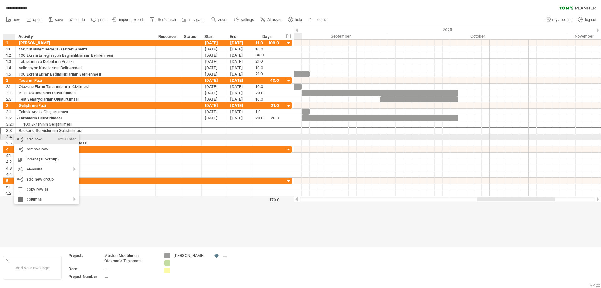
click at [21, 137] on div "add row Ctrl+Enter Cmd+Enter" at bounding box center [46, 139] width 64 height 10
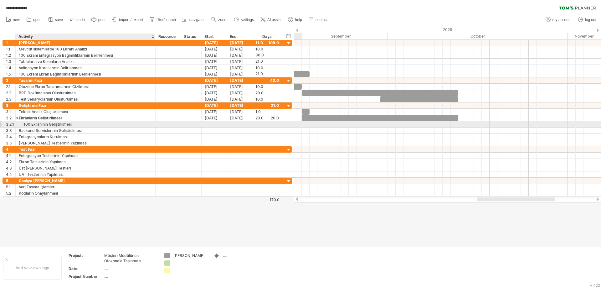
click at [34, 124] on div "100 Ekranının Geliştirilmesi" at bounding box center [85, 124] width 133 height 6
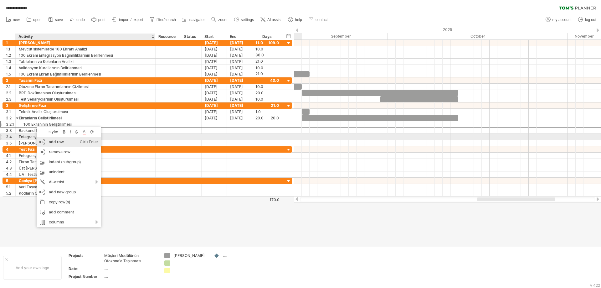
click at [46, 140] on div "add row Ctrl+Enter Cmd+Enter" at bounding box center [69, 142] width 64 height 10
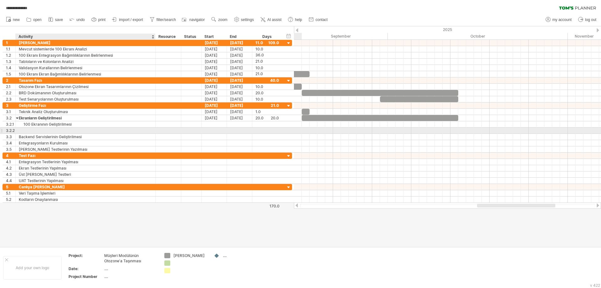
click at [36, 130] on div at bounding box center [85, 130] width 133 height 6
click at [36, 130] on input "text" at bounding box center [85, 130] width 133 height 6
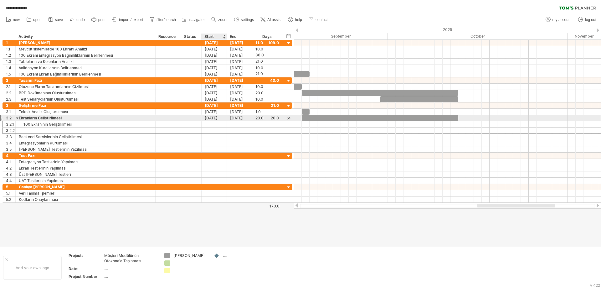
click at [211, 118] on div "[DATE]" at bounding box center [214, 118] width 25 height 6
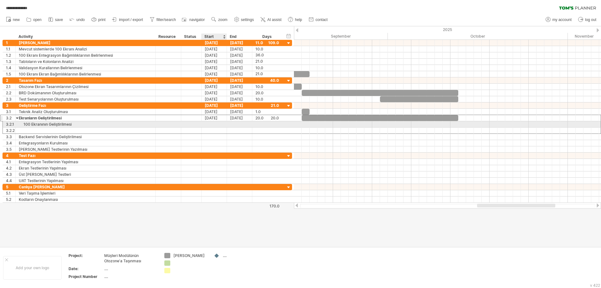
click at [205, 123] on div at bounding box center [214, 124] width 25 height 6
click at [210, 123] on div at bounding box center [214, 124] width 25 height 6
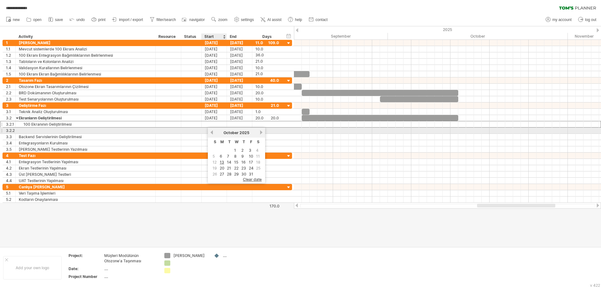
click at [212, 132] on link "previous" at bounding box center [211, 132] width 5 height 5
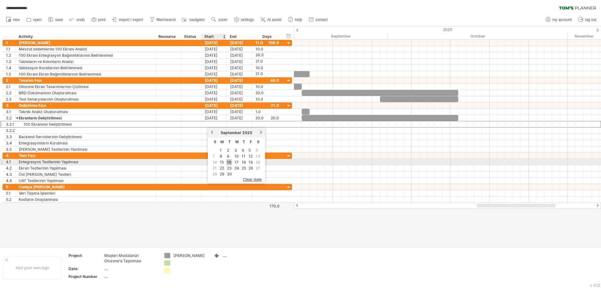
click at [228, 161] on link "16" at bounding box center [229, 162] width 6 height 6
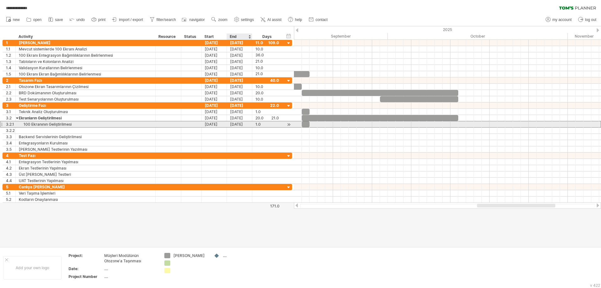
click at [239, 123] on div "[DATE]" at bounding box center [239, 124] width 25 height 6
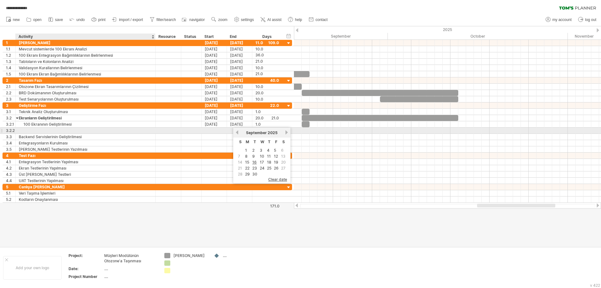
click at [53, 131] on div at bounding box center [85, 130] width 133 height 6
click at [53, 131] on input "text" at bounding box center [85, 130] width 133 height 6
type input "**********"
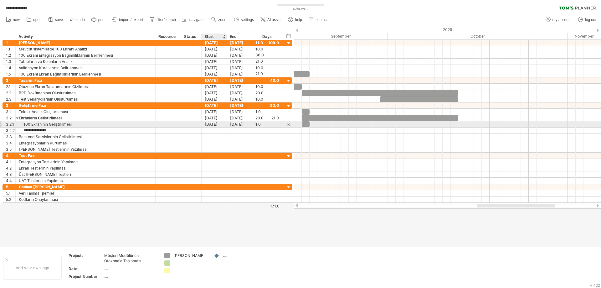
click at [215, 124] on div "[DATE]" at bounding box center [214, 124] width 25 height 6
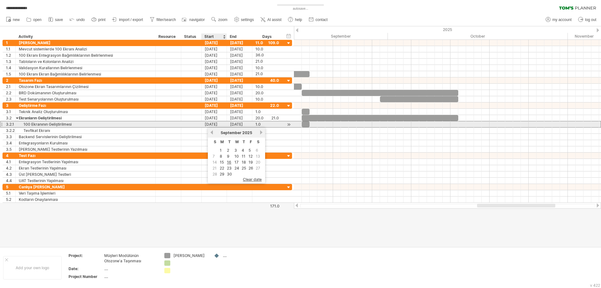
click at [215, 124] on div "[DATE]" at bounding box center [214, 124] width 25 height 6
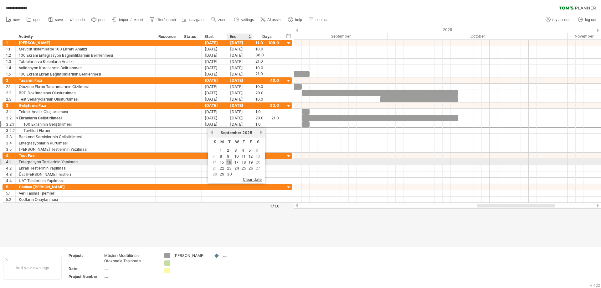
click at [231, 162] on link "16" at bounding box center [229, 162] width 6 height 6
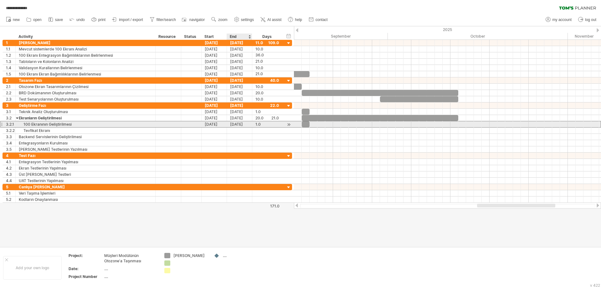
click at [240, 125] on div "[DATE]" at bounding box center [239, 124] width 25 height 6
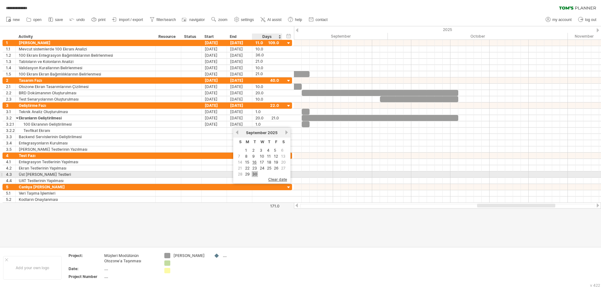
click at [256, 175] on link "30" at bounding box center [255, 174] width 6 height 6
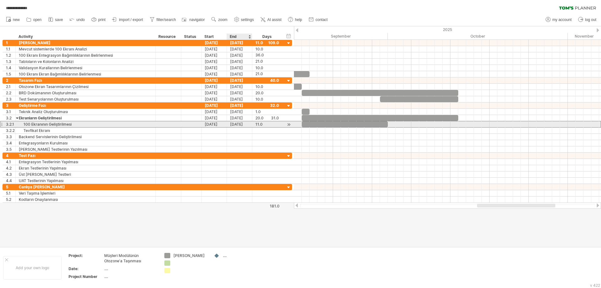
click at [242, 123] on div "[DATE]" at bounding box center [239, 124] width 25 height 6
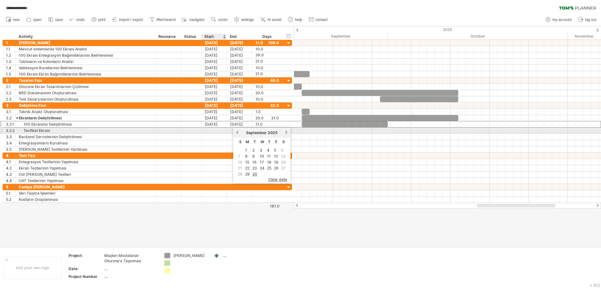
click at [218, 129] on div at bounding box center [214, 130] width 25 height 6
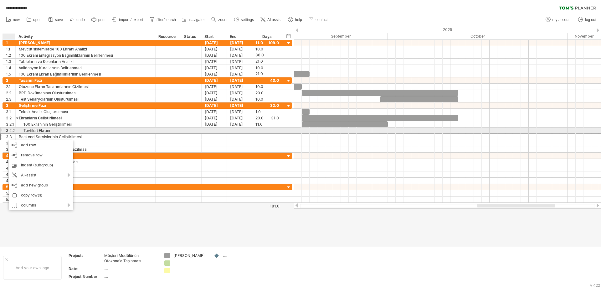
click at [26, 129] on div "Tevfikat Ekranı" at bounding box center [85, 130] width 133 height 6
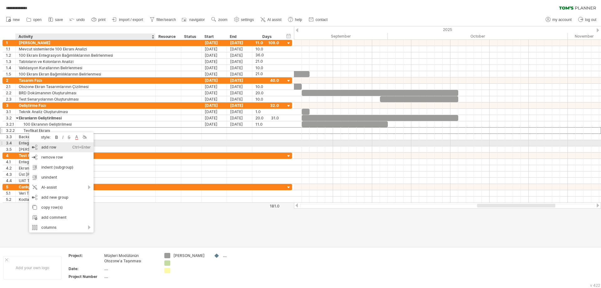
click at [40, 145] on div "add row Ctrl+Enter Cmd+Enter" at bounding box center [61, 147] width 64 height 10
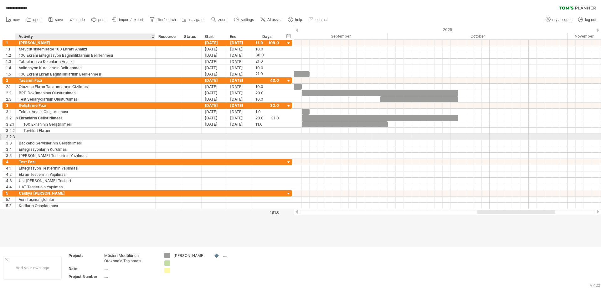
click at [37, 136] on div at bounding box center [85, 137] width 133 height 6
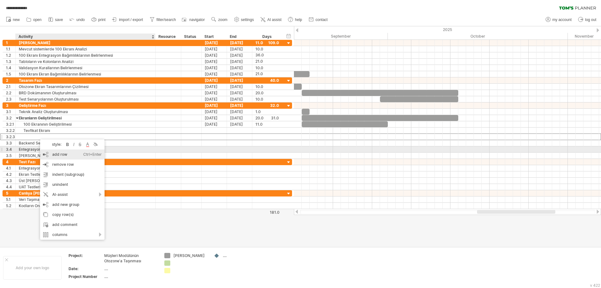
click at [50, 152] on div "add row Ctrl+Enter Cmd+Enter" at bounding box center [72, 154] width 64 height 10
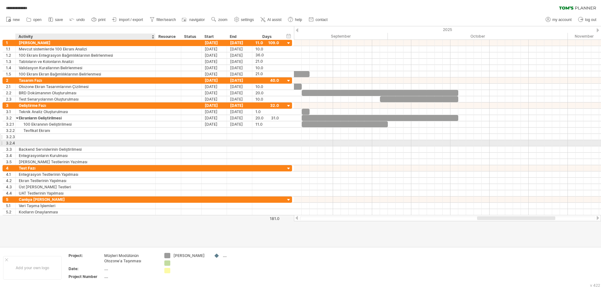
click at [39, 137] on div at bounding box center [85, 137] width 133 height 6
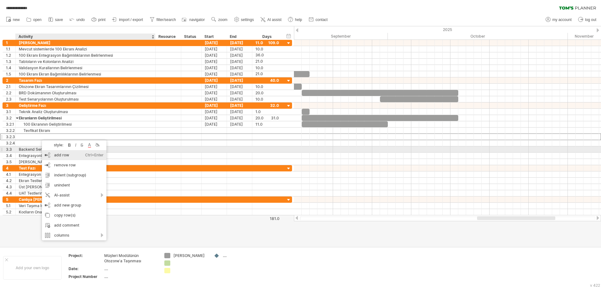
click at [49, 152] on div "add row Ctrl+Enter Cmd+Enter" at bounding box center [74, 155] width 64 height 10
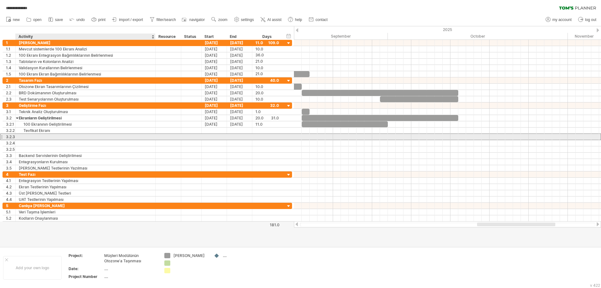
click at [40, 136] on div at bounding box center [85, 137] width 133 height 6
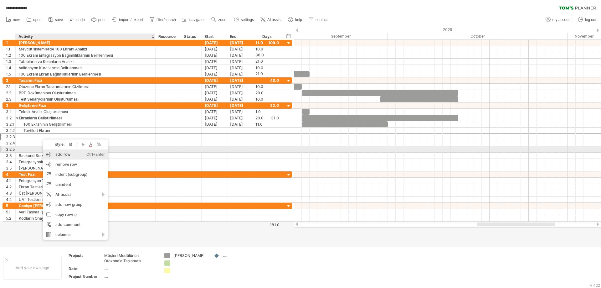
click at [54, 150] on div "add row Ctrl+Enter Cmd+Enter" at bounding box center [75, 154] width 64 height 10
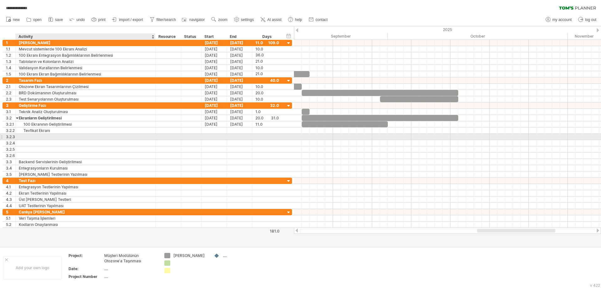
click at [48, 135] on div at bounding box center [85, 137] width 133 height 6
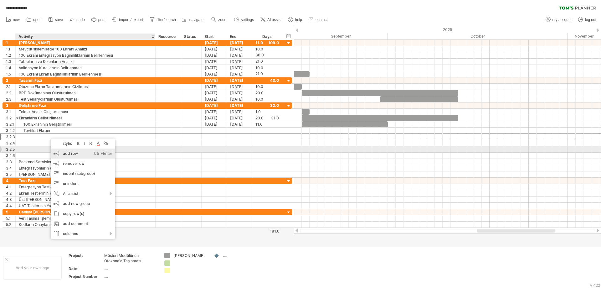
click at [63, 150] on div "add row Ctrl+Enter Cmd+Enter" at bounding box center [83, 153] width 64 height 10
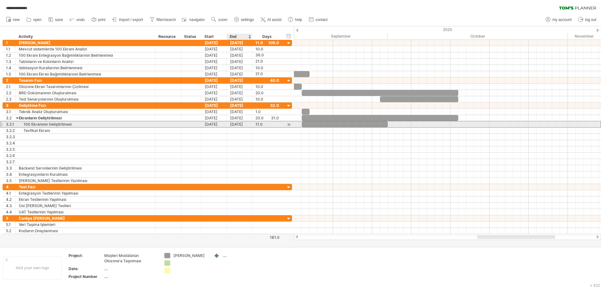
click at [240, 125] on div "[DATE]" at bounding box center [239, 124] width 25 height 6
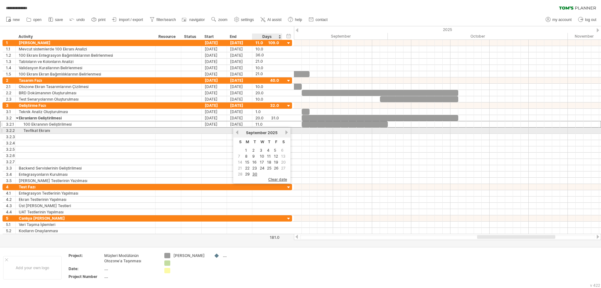
click at [285, 132] on link "next" at bounding box center [286, 132] width 5 height 5
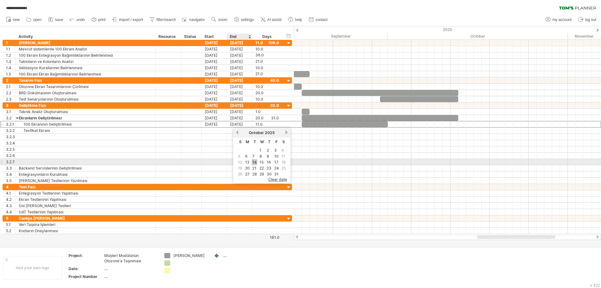
click at [254, 162] on link "14" at bounding box center [255, 162] width 6 height 6
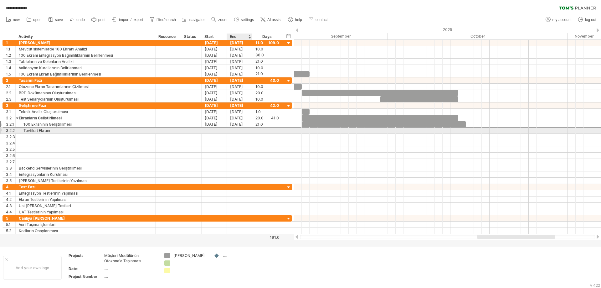
click at [236, 131] on div at bounding box center [239, 130] width 25 height 6
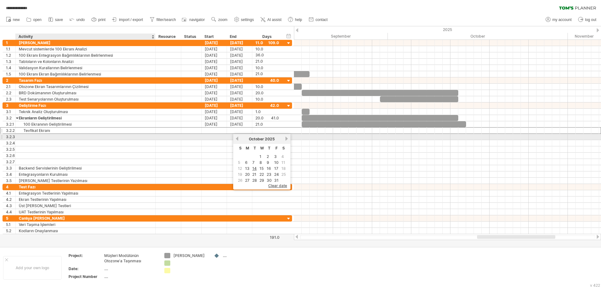
click at [40, 136] on div at bounding box center [85, 137] width 133 height 6
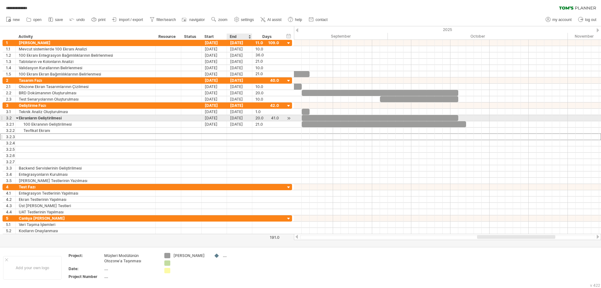
click at [236, 117] on div "[DATE]" at bounding box center [239, 118] width 25 height 6
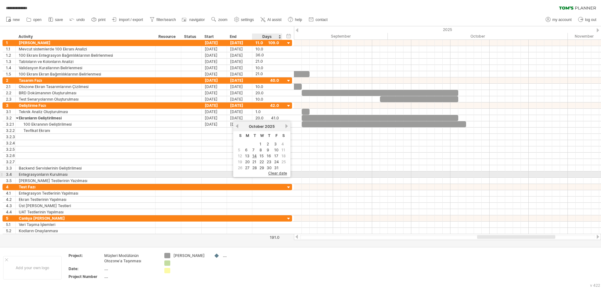
click at [279, 173] on span "clear date" at bounding box center [277, 173] width 19 height 5
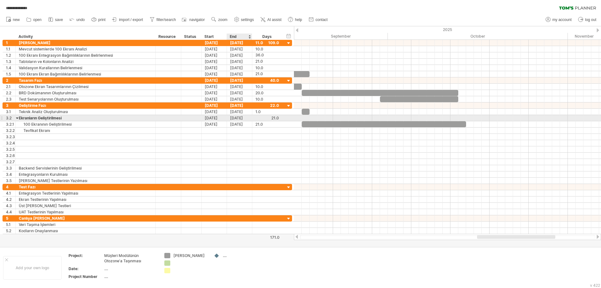
click at [246, 119] on div "[DATE]" at bounding box center [239, 118] width 25 height 6
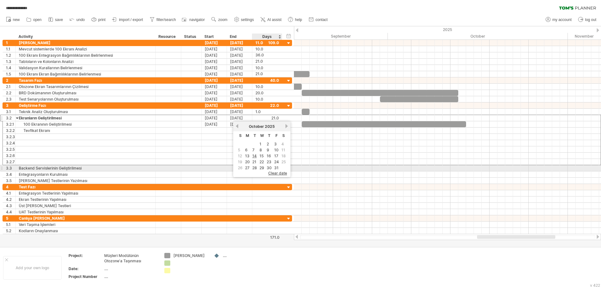
click at [273, 171] on span "clear date" at bounding box center [277, 173] width 19 height 5
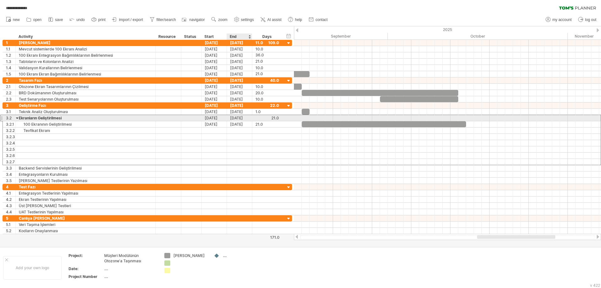
click at [242, 118] on div "[DATE]" at bounding box center [239, 118] width 25 height 6
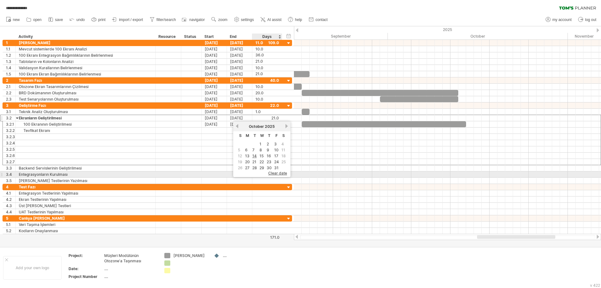
click at [273, 173] on span "clear date" at bounding box center [277, 173] width 19 height 5
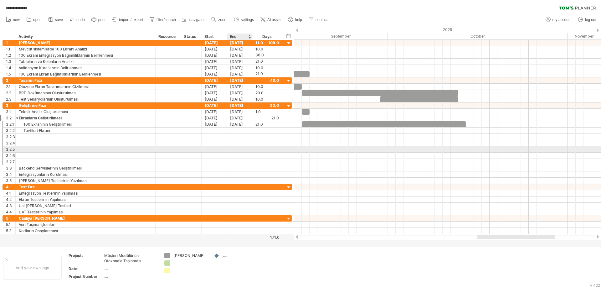
click at [224, 140] on div at bounding box center [214, 143] width 25 height 6
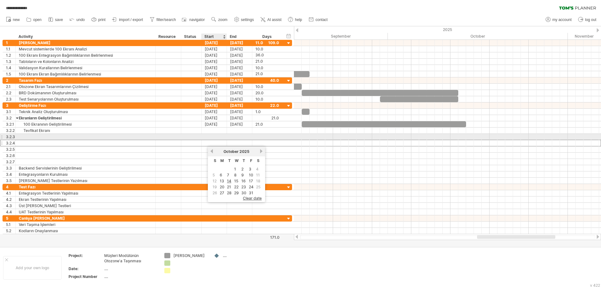
click at [209, 136] on div at bounding box center [214, 137] width 25 height 6
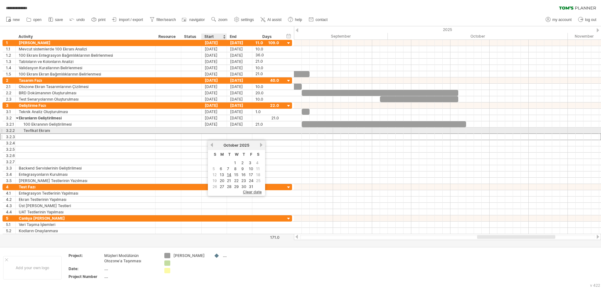
click at [209, 131] on div at bounding box center [214, 130] width 25 height 6
click at [223, 130] on div at bounding box center [214, 130] width 25 height 6
click at [213, 132] on div at bounding box center [214, 130] width 25 height 6
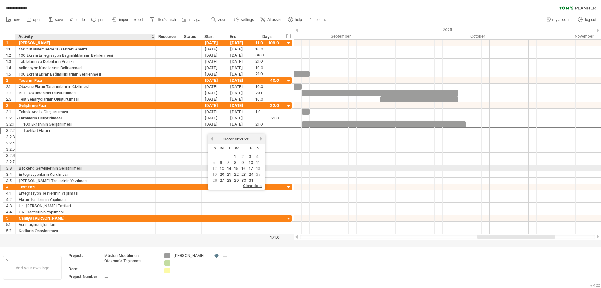
click at [80, 167] on div "Backend Servislerinin Geliştirilmesi" at bounding box center [85, 168] width 133 height 6
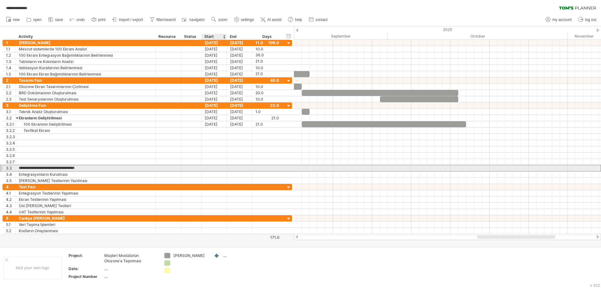
click at [220, 168] on div at bounding box center [214, 168] width 25 height 6
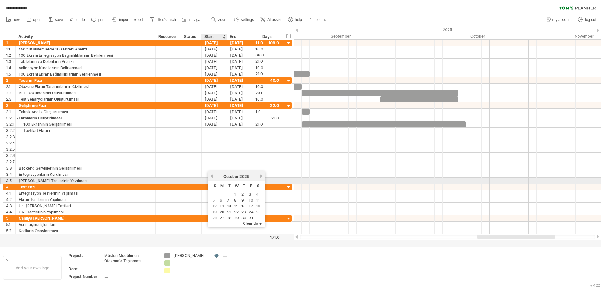
click at [214, 178] on div "previous next [DATE]" at bounding box center [236, 176] width 57 height 10
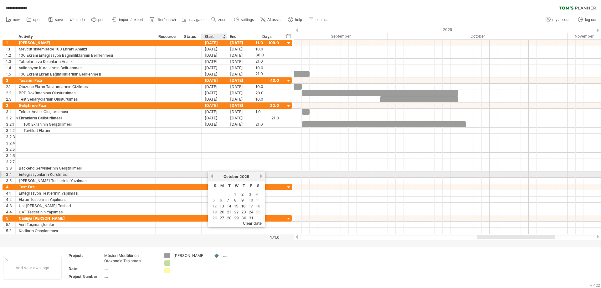
click at [213, 175] on link "previous" at bounding box center [211, 176] width 5 height 5
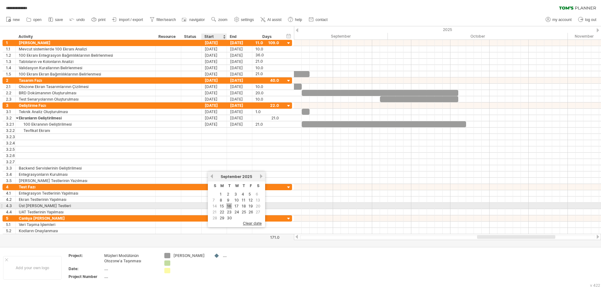
click at [229, 205] on link "16" at bounding box center [229, 206] width 6 height 6
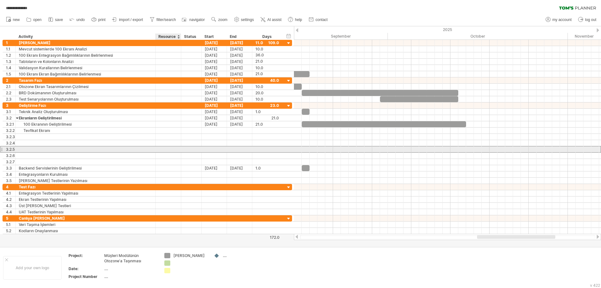
click at [171, 151] on div at bounding box center [168, 149] width 19 height 6
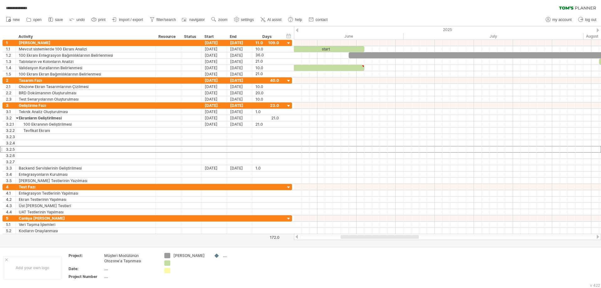
drag, startPoint x: 488, startPoint y: 236, endPoint x: 351, endPoint y: 242, distance: 136.6
click at [351, 242] on div "**********" at bounding box center [300, 144] width 601 height 288
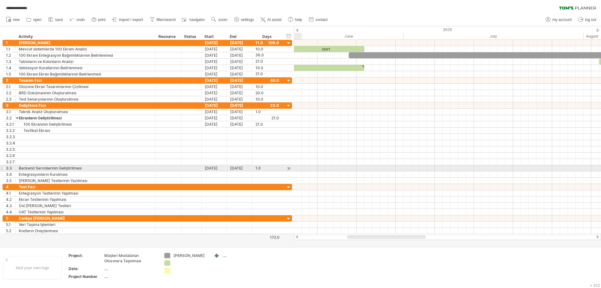
click at [295, 168] on div at bounding box center [447, 168] width 307 height 6
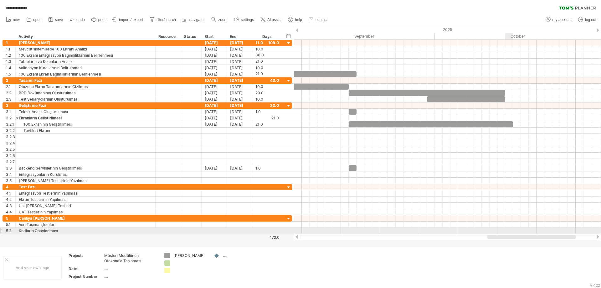
drag, startPoint x: 365, startPoint y: 237, endPoint x: 506, endPoint y: 229, distance: 141.4
click at [506, 229] on div "**********" at bounding box center [300, 144] width 601 height 288
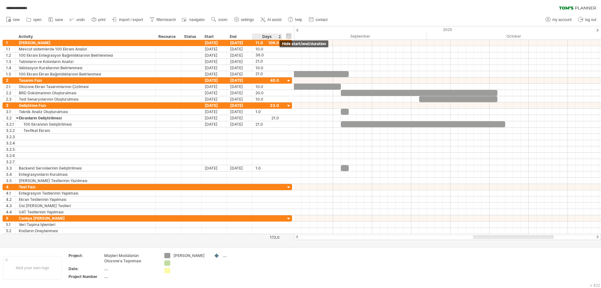
click at [287, 36] on div "hide start/end/duration show start/end/duration" at bounding box center [289, 36] width 6 height 7
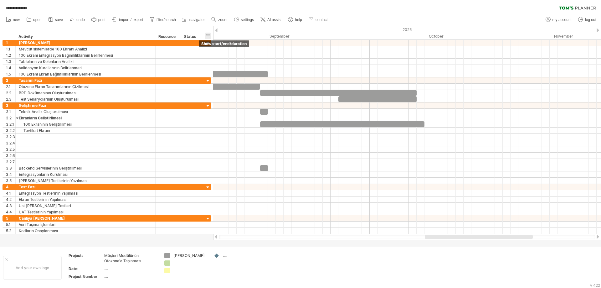
click at [209, 36] on div "hide start/end/duration show start/end/duration" at bounding box center [208, 36] width 6 height 7
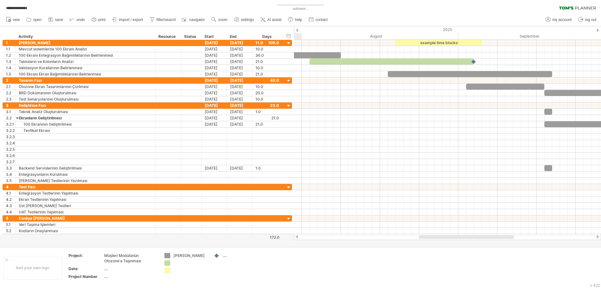
drag, startPoint x: 484, startPoint y: 236, endPoint x: 430, endPoint y: 236, distance: 54.2
click at [430, 236] on div at bounding box center [466, 237] width 95 height 4
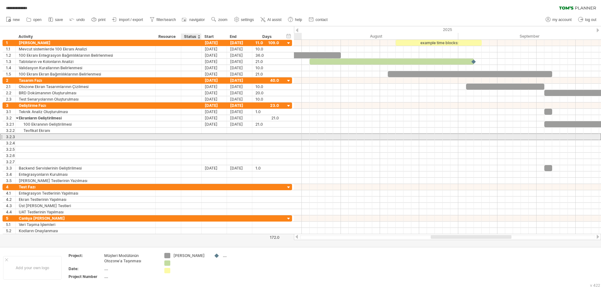
click at [190, 135] on div at bounding box center [191, 137] width 14 height 6
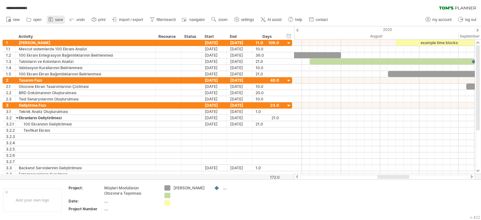
click at [54, 20] on link "save" at bounding box center [56, 20] width 18 height 8
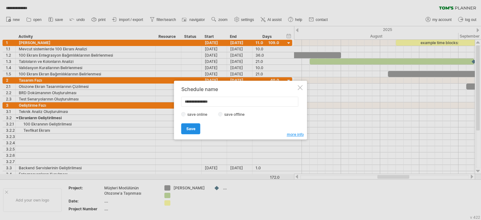
click at [193, 129] on span "Save" at bounding box center [190, 128] width 9 height 5
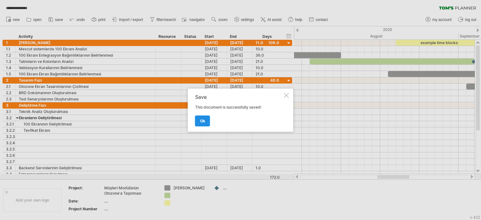
click at [201, 123] on span "ok" at bounding box center [202, 121] width 5 height 5
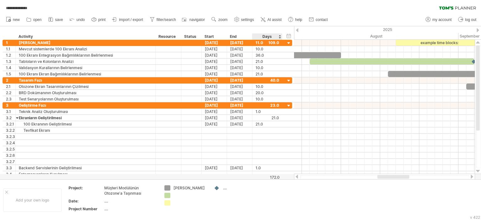
click at [288, 37] on div "hide start/end/duration show start/end/duration" at bounding box center [289, 36] width 6 height 7
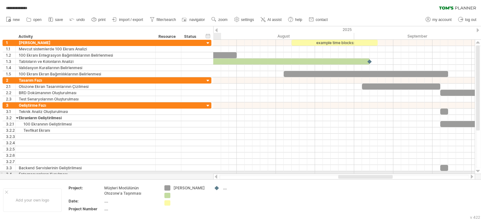
drag, startPoint x: 349, startPoint y: 178, endPoint x: 354, endPoint y: 174, distance: 6.7
click at [354, 174] on div at bounding box center [344, 177] width 262 height 6
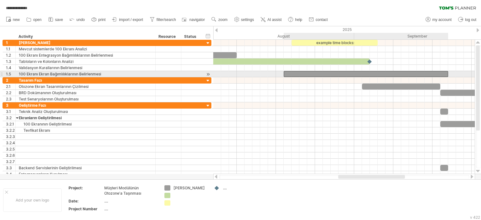
click at [362, 71] on div at bounding box center [366, 74] width 164 height 6
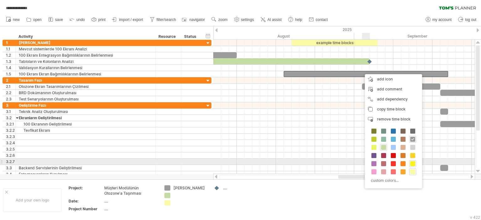
click at [411, 164] on span at bounding box center [412, 163] width 5 height 5
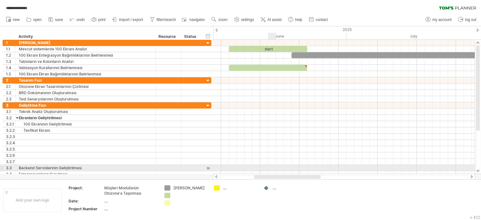
drag, startPoint x: 358, startPoint y: 176, endPoint x: 274, endPoint y: 171, distance: 84.4
click at [274, 171] on div "**********" at bounding box center [240, 110] width 481 height 220
